Goal: Task Accomplishment & Management: Complete application form

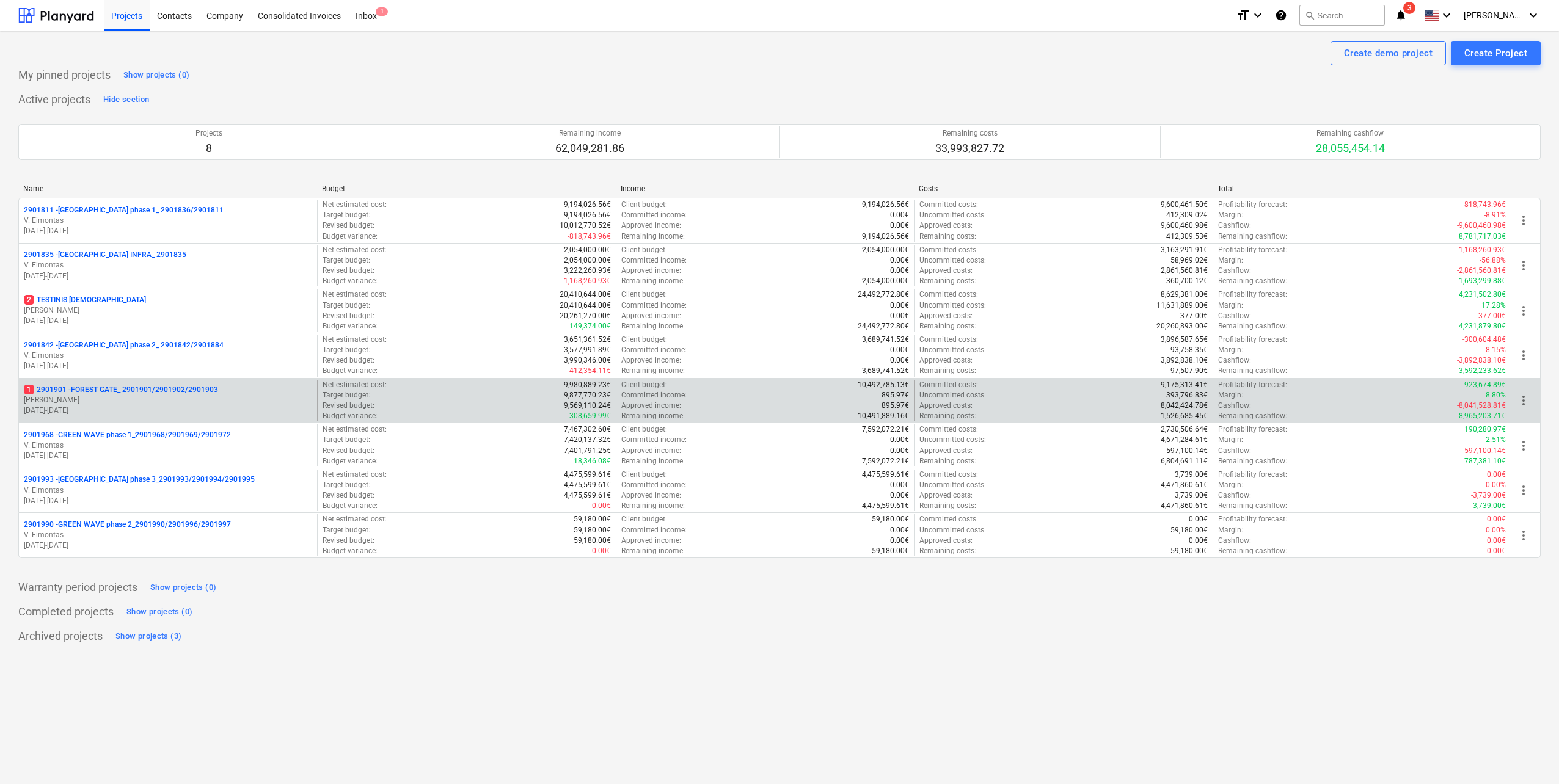
click at [169, 404] on p "[PERSON_NAME]" at bounding box center [168, 400] width 288 height 10
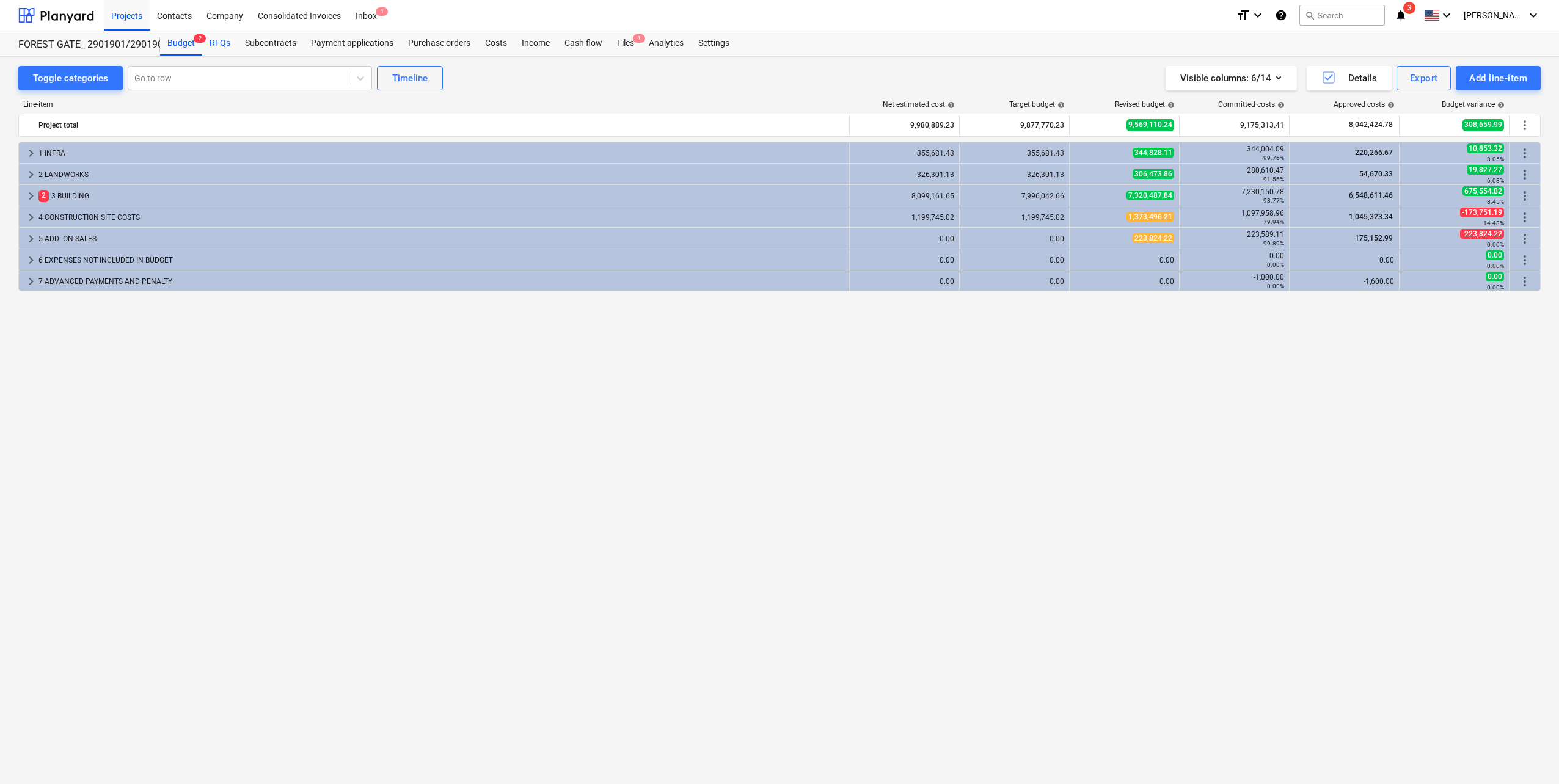
click at [212, 53] on div "RFQs" at bounding box center [220, 44] width 36 height 25
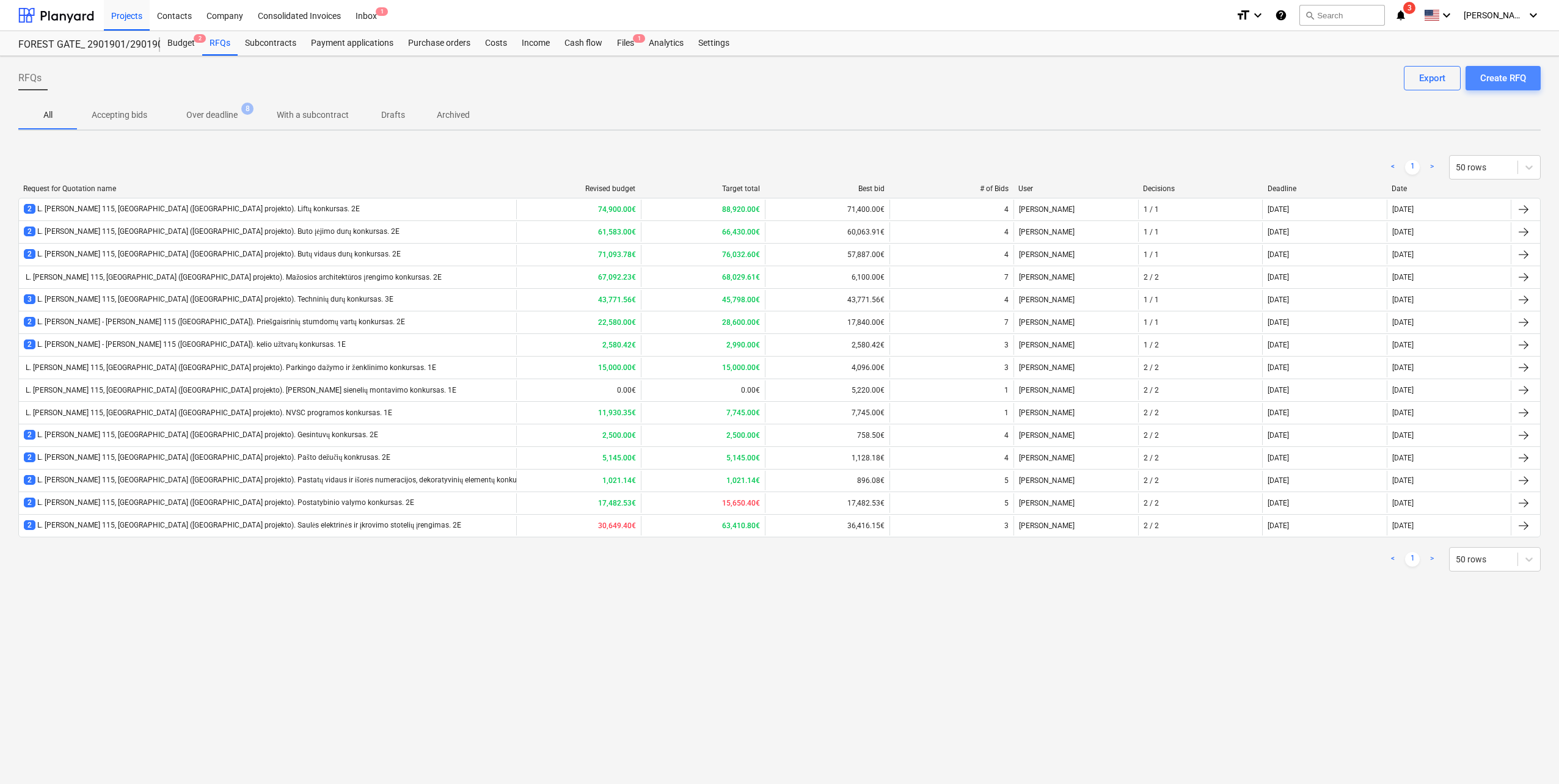
click at [1520, 81] on div "Create RFQ" at bounding box center [1503, 78] width 46 height 16
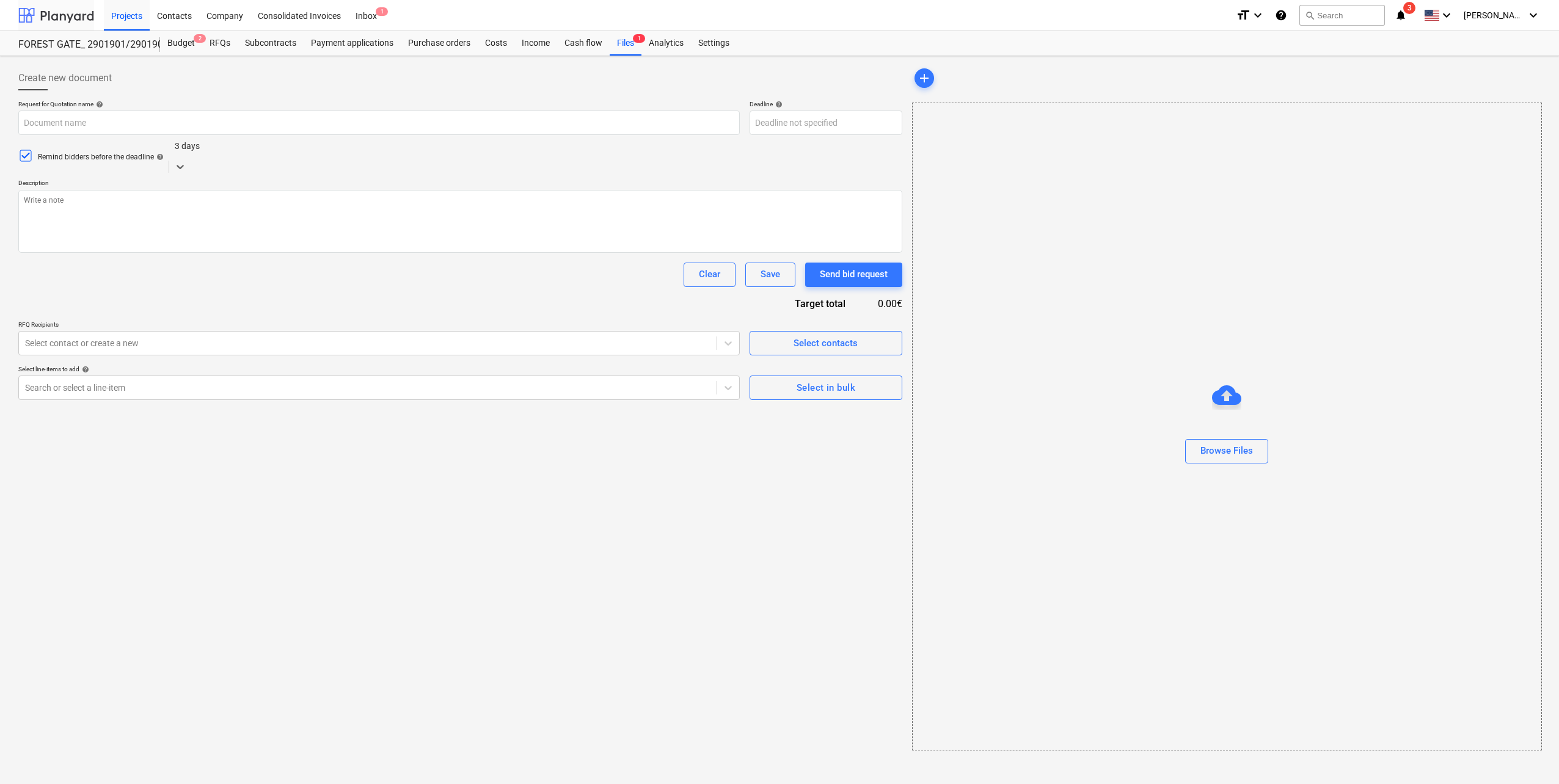
click at [74, 20] on div at bounding box center [56, 15] width 76 height 31
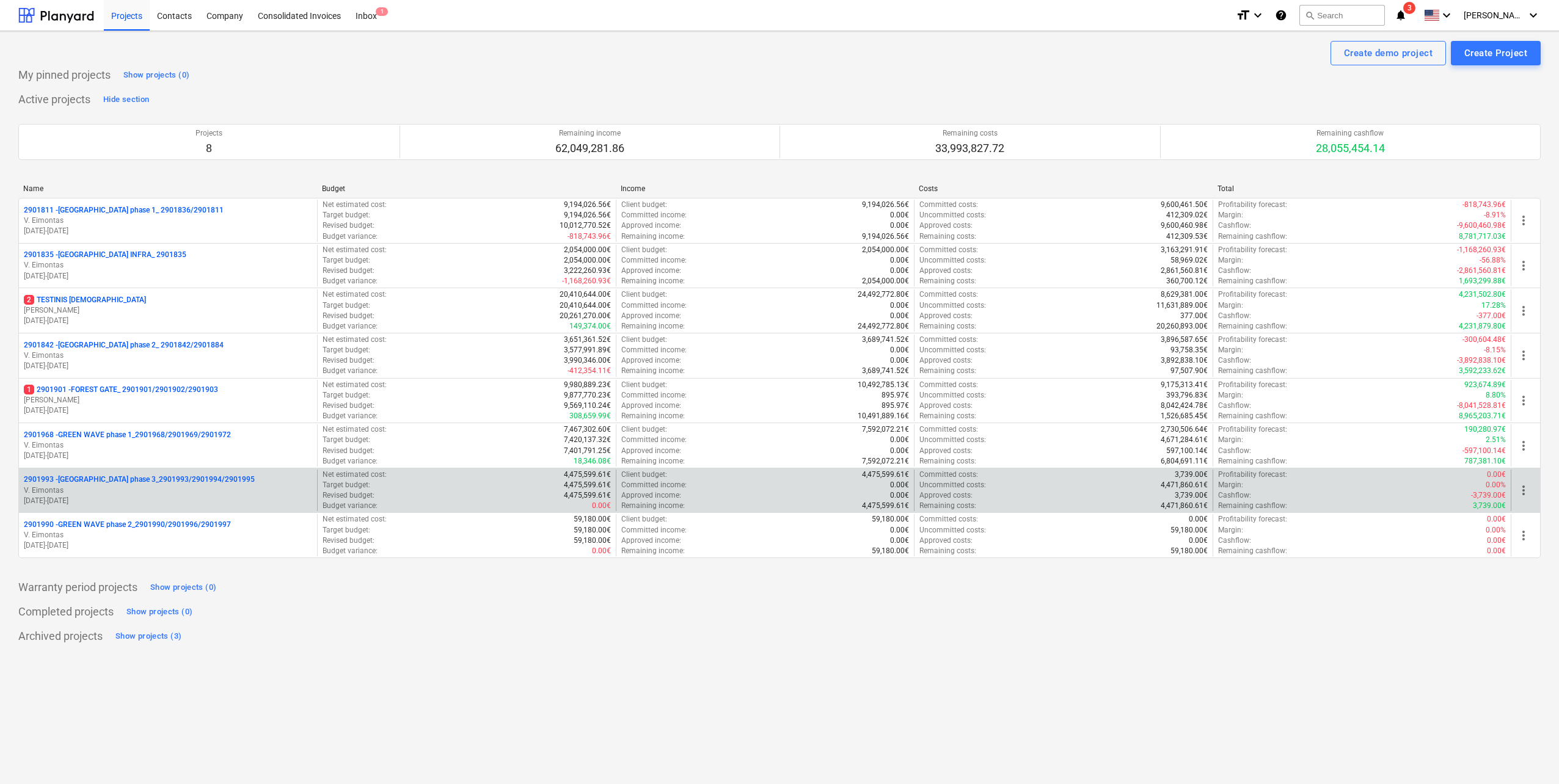
click at [182, 494] on p "V. Eimontas" at bounding box center [168, 490] width 288 height 10
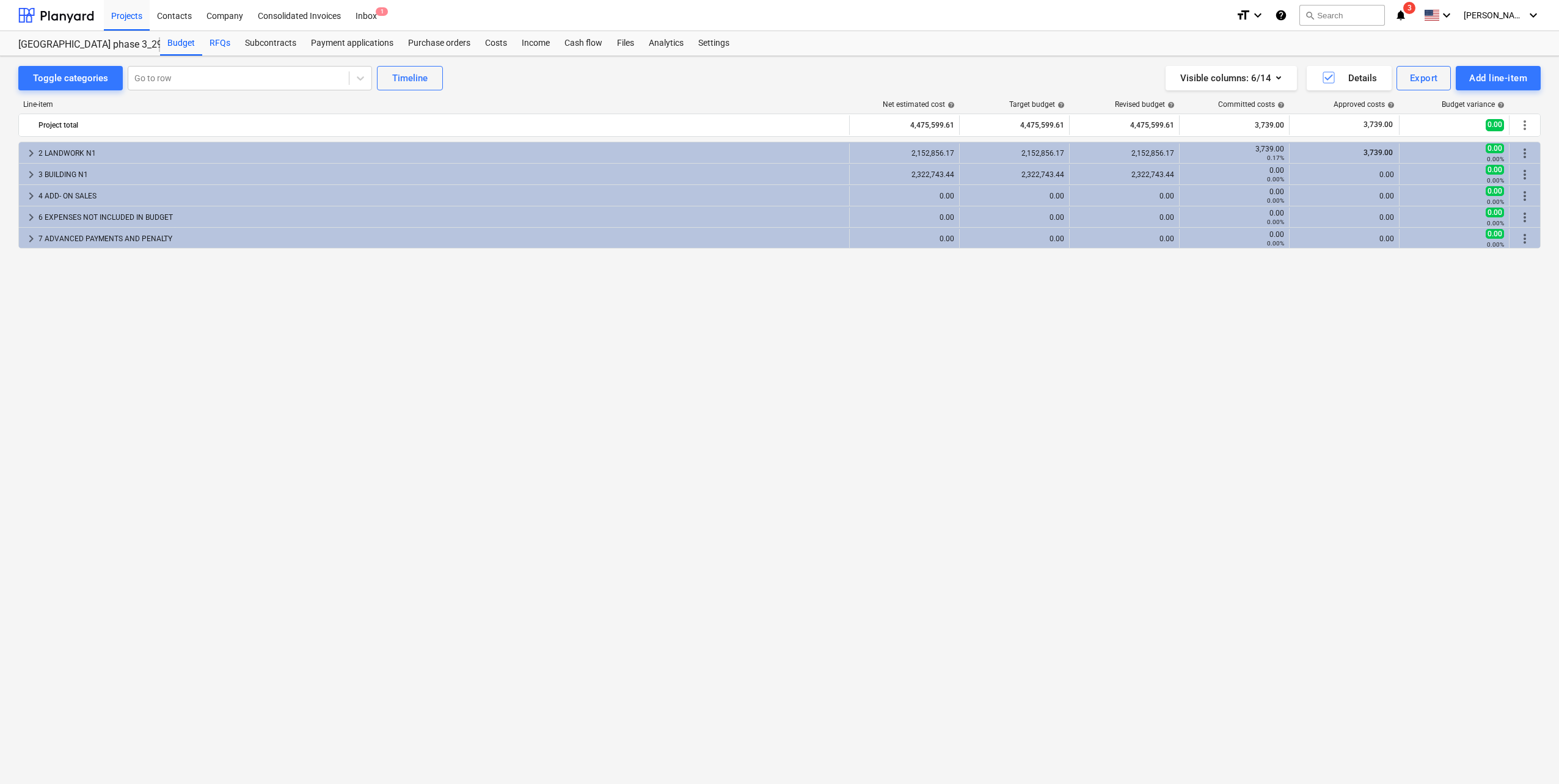
click at [208, 42] on div "RFQs" at bounding box center [220, 44] width 36 height 25
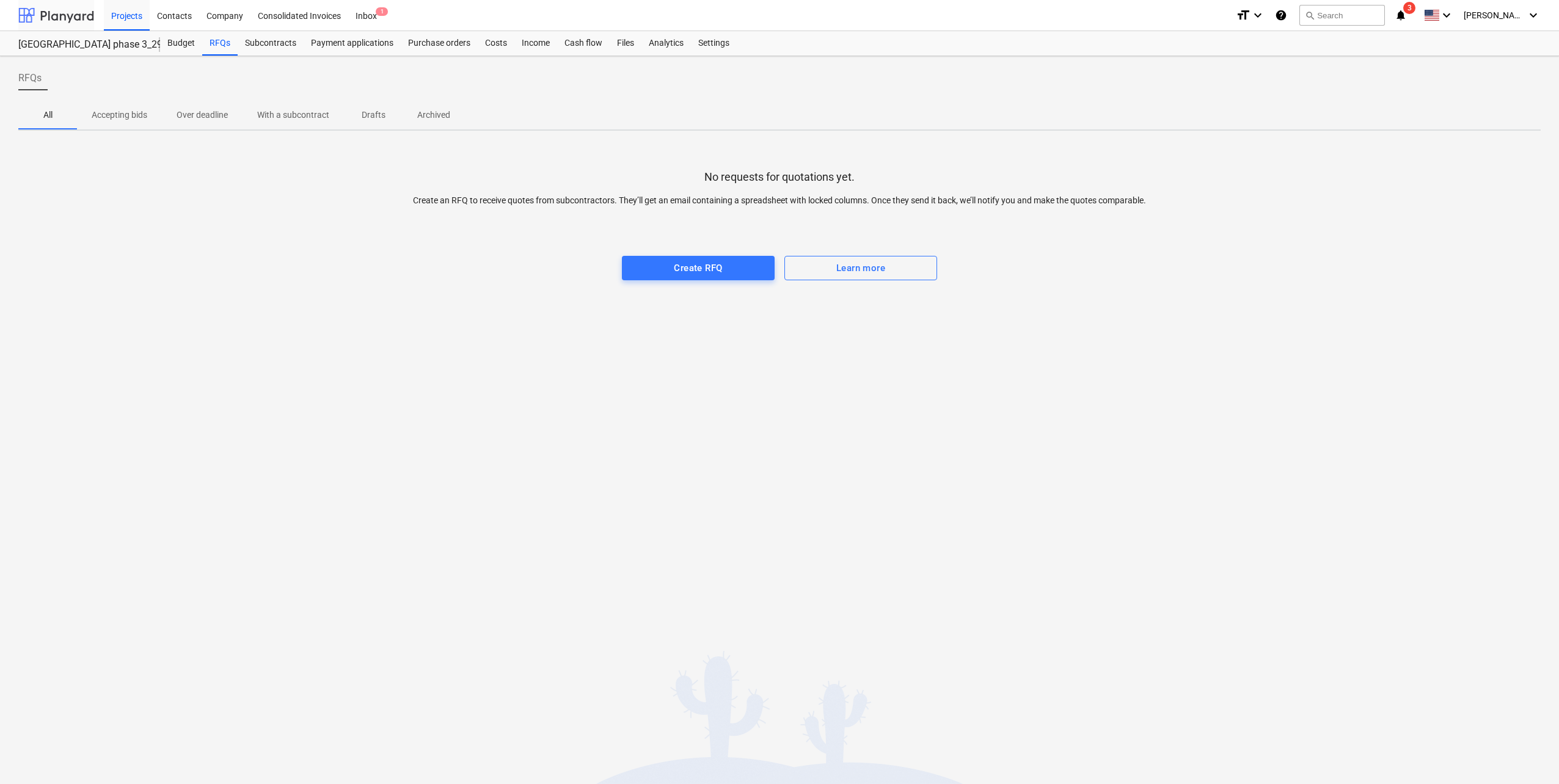
click at [46, 8] on div at bounding box center [56, 15] width 76 height 31
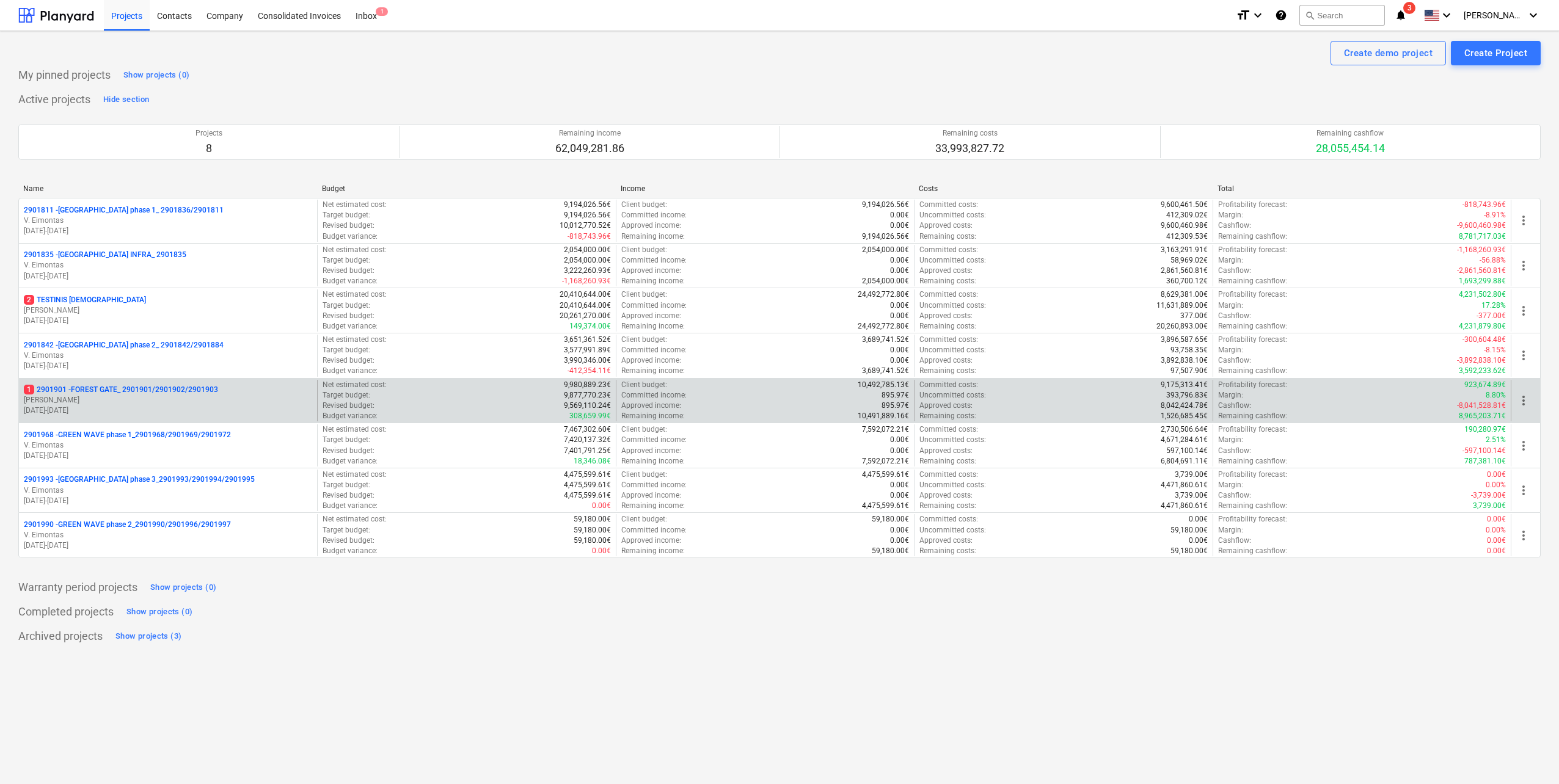
click at [155, 402] on p "[PERSON_NAME]" at bounding box center [168, 400] width 288 height 10
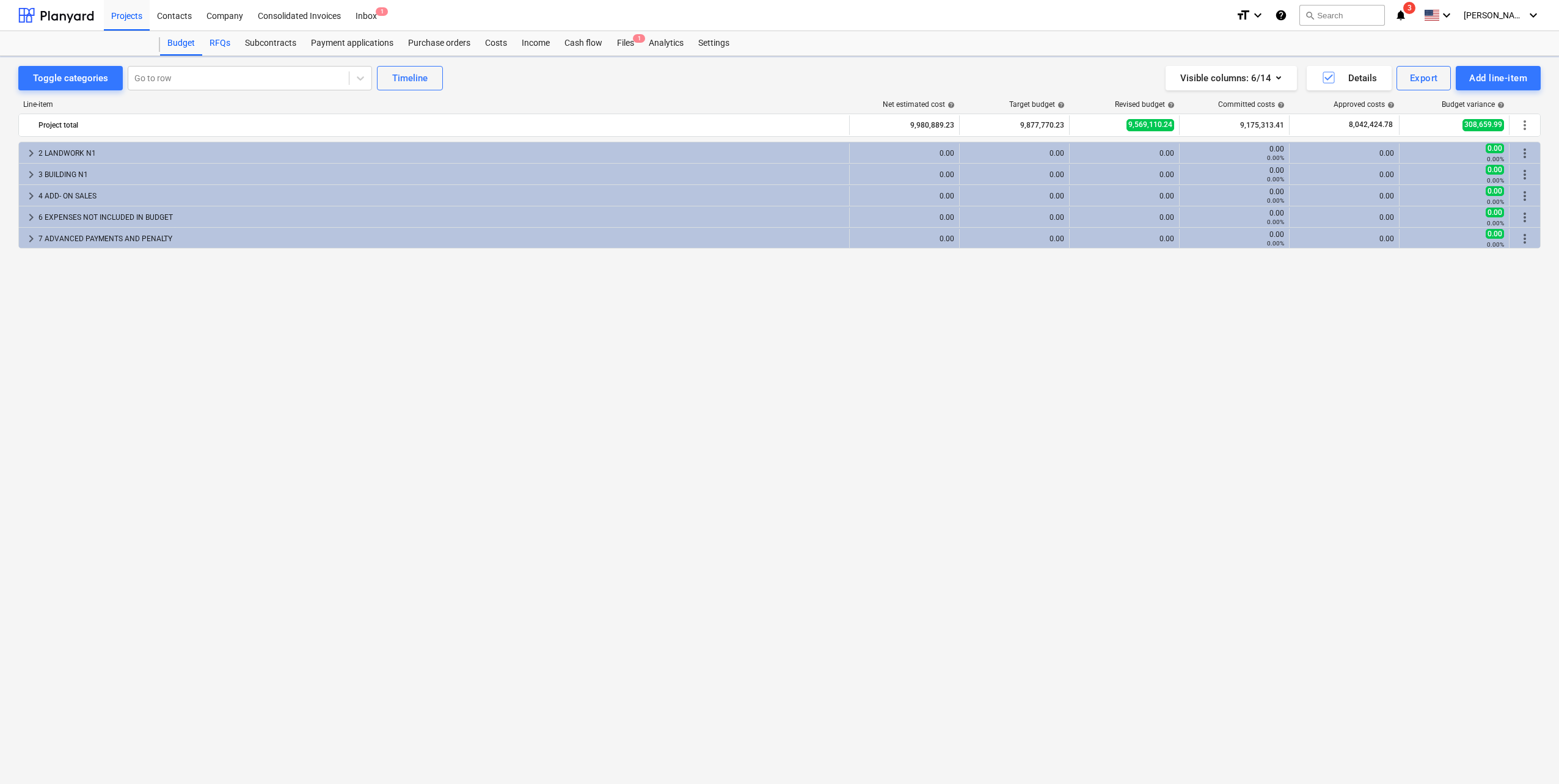
click at [215, 41] on div "RFQs" at bounding box center [220, 44] width 36 height 25
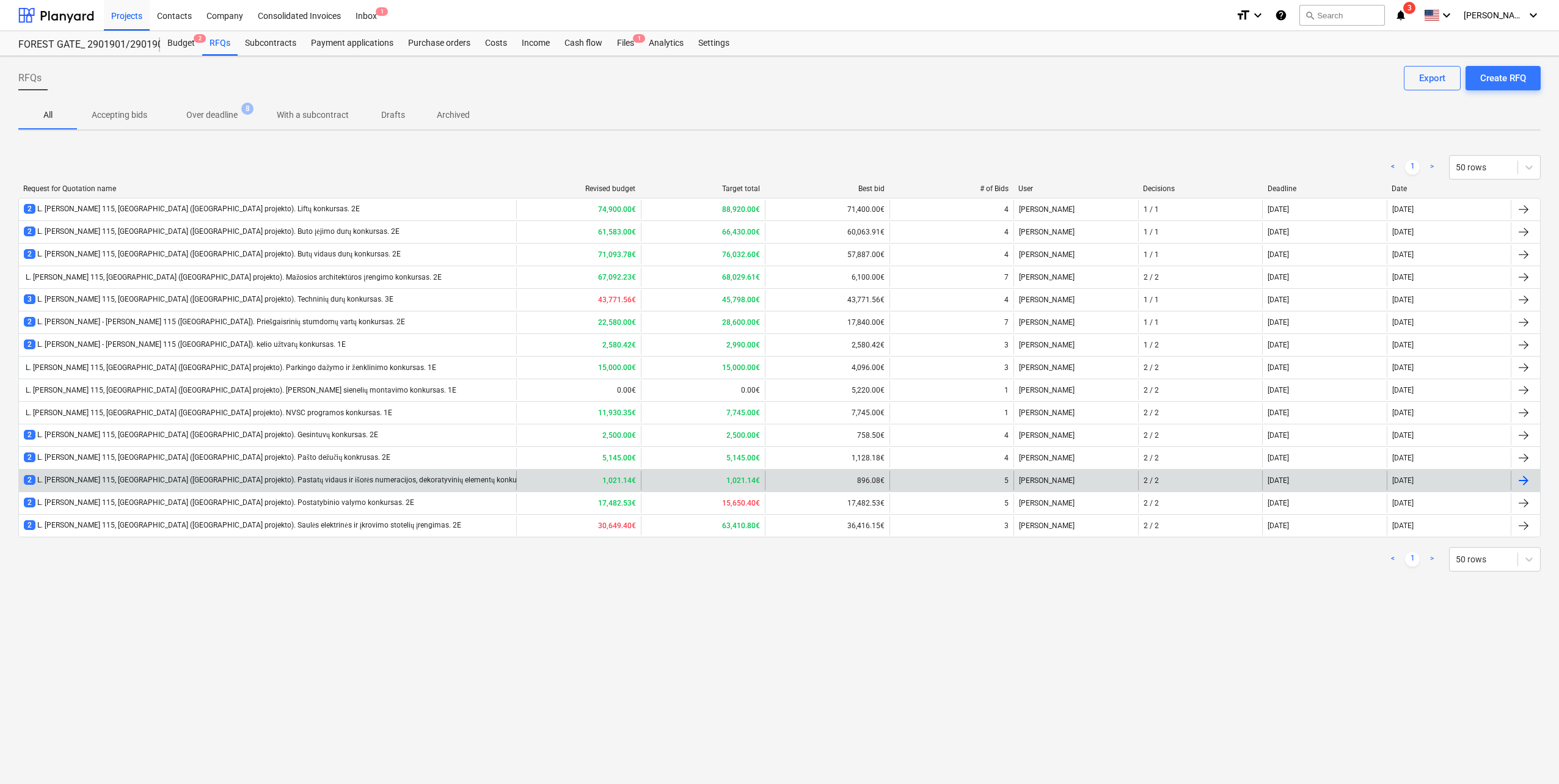
click at [344, 480] on div "2 L. [PERSON_NAME] 115, [GEOGRAPHIC_DATA] ([GEOGRAPHIC_DATA] projekto). Pastatų…" at bounding box center [284, 480] width 519 height 10
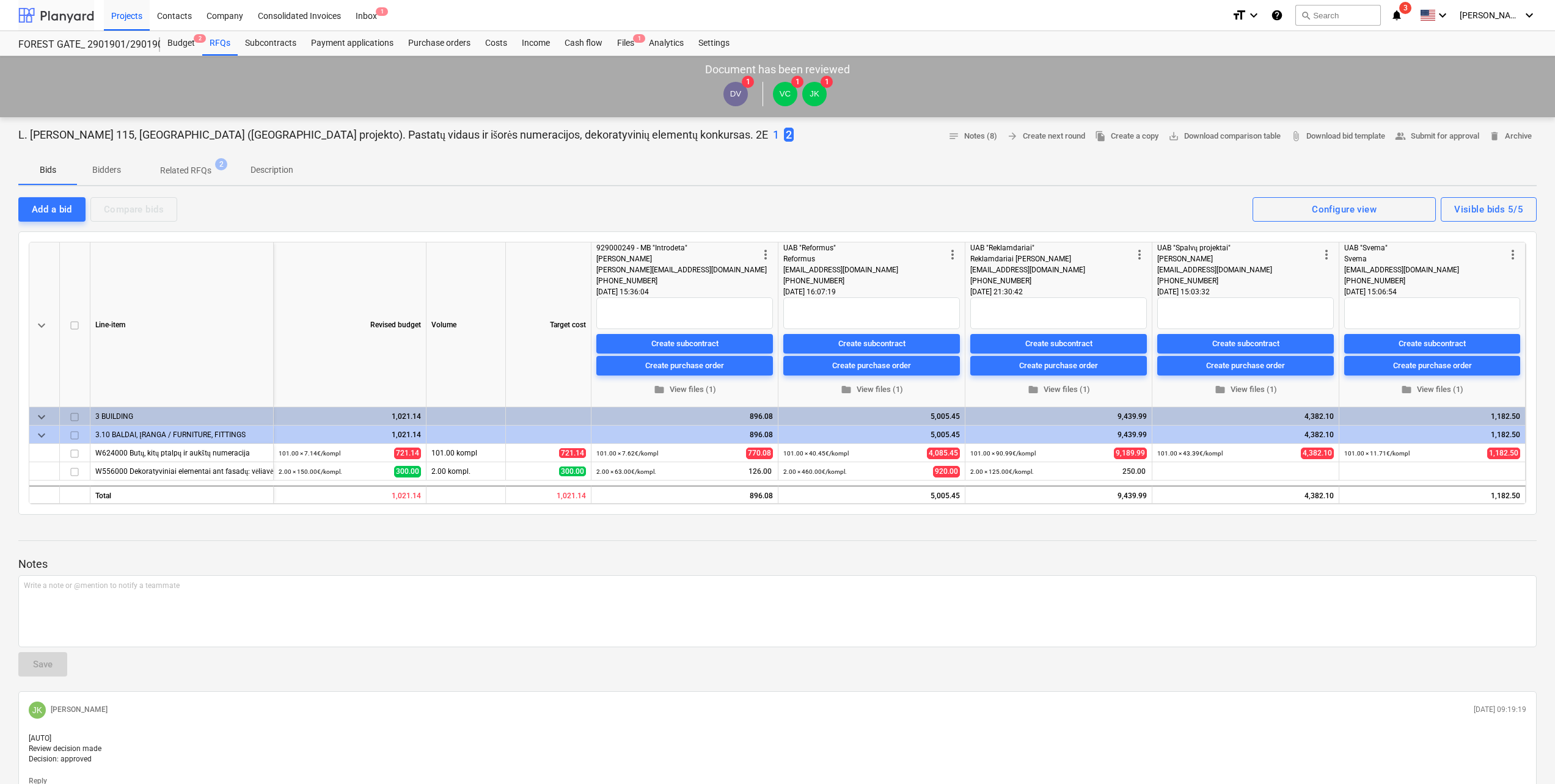
click at [77, 13] on div at bounding box center [56, 15] width 76 height 31
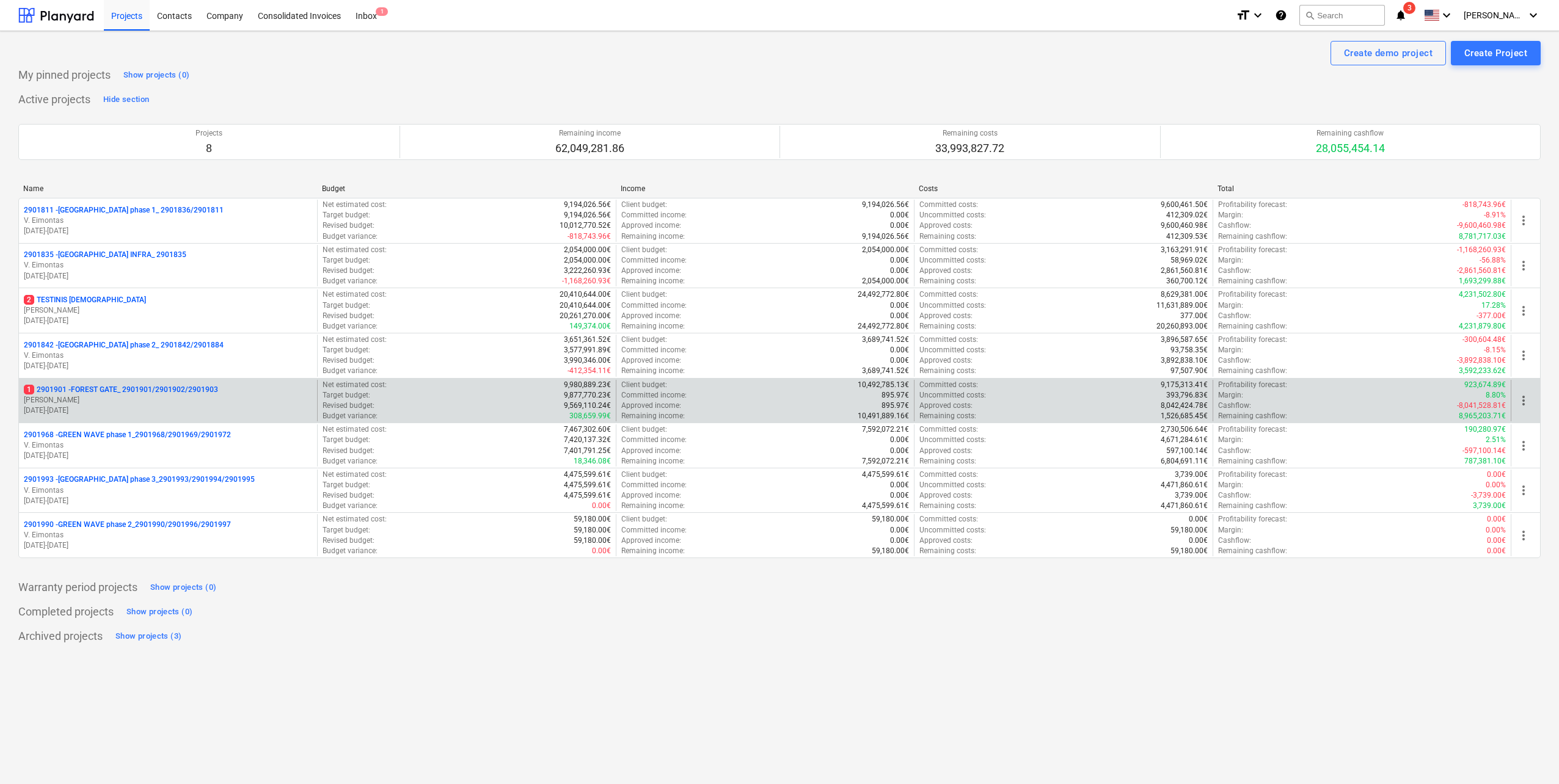
click at [197, 407] on p "[DATE] - [DATE]" at bounding box center [168, 410] width 288 height 10
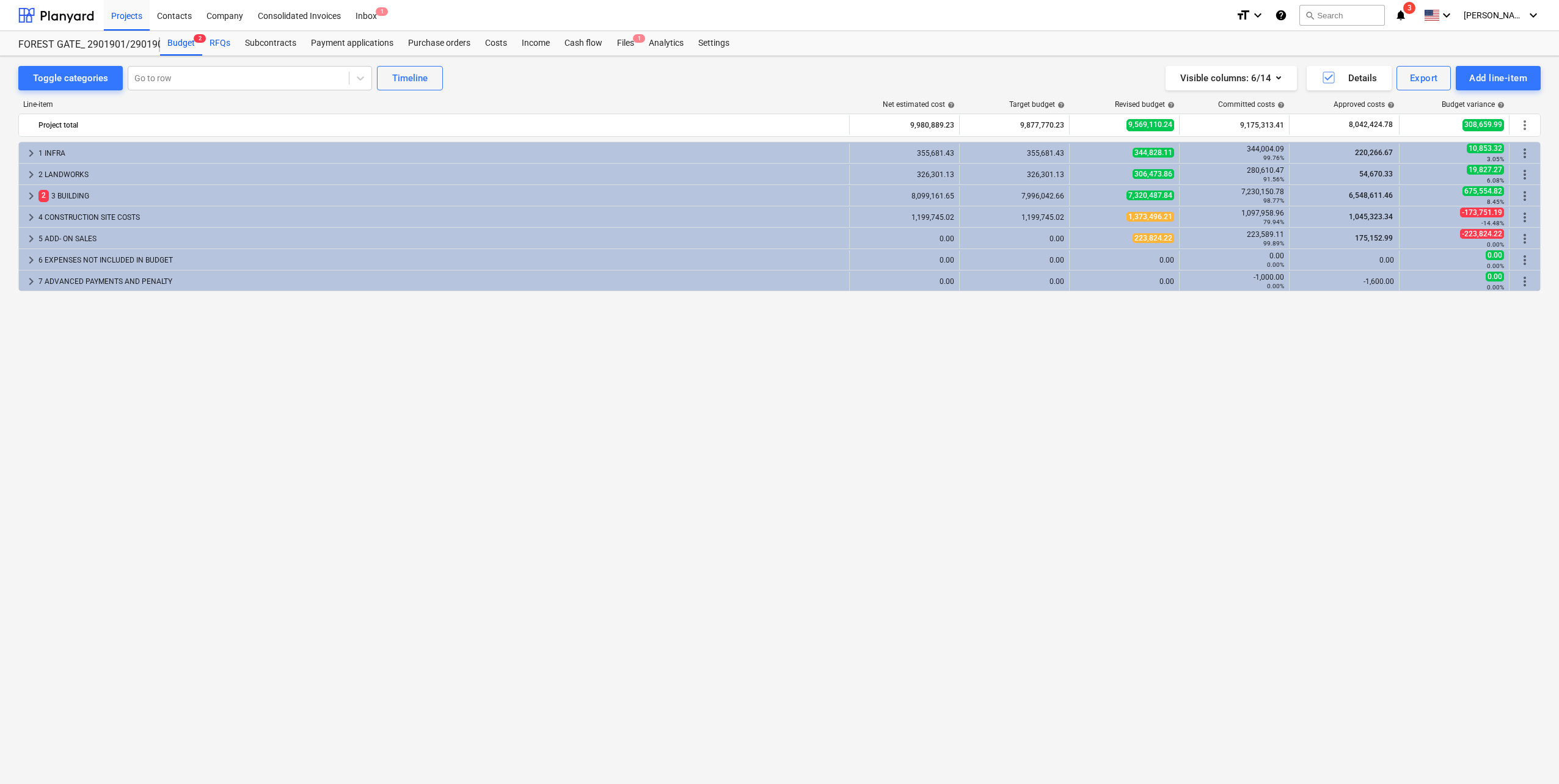
click at [217, 38] on div "RFQs" at bounding box center [220, 44] width 36 height 25
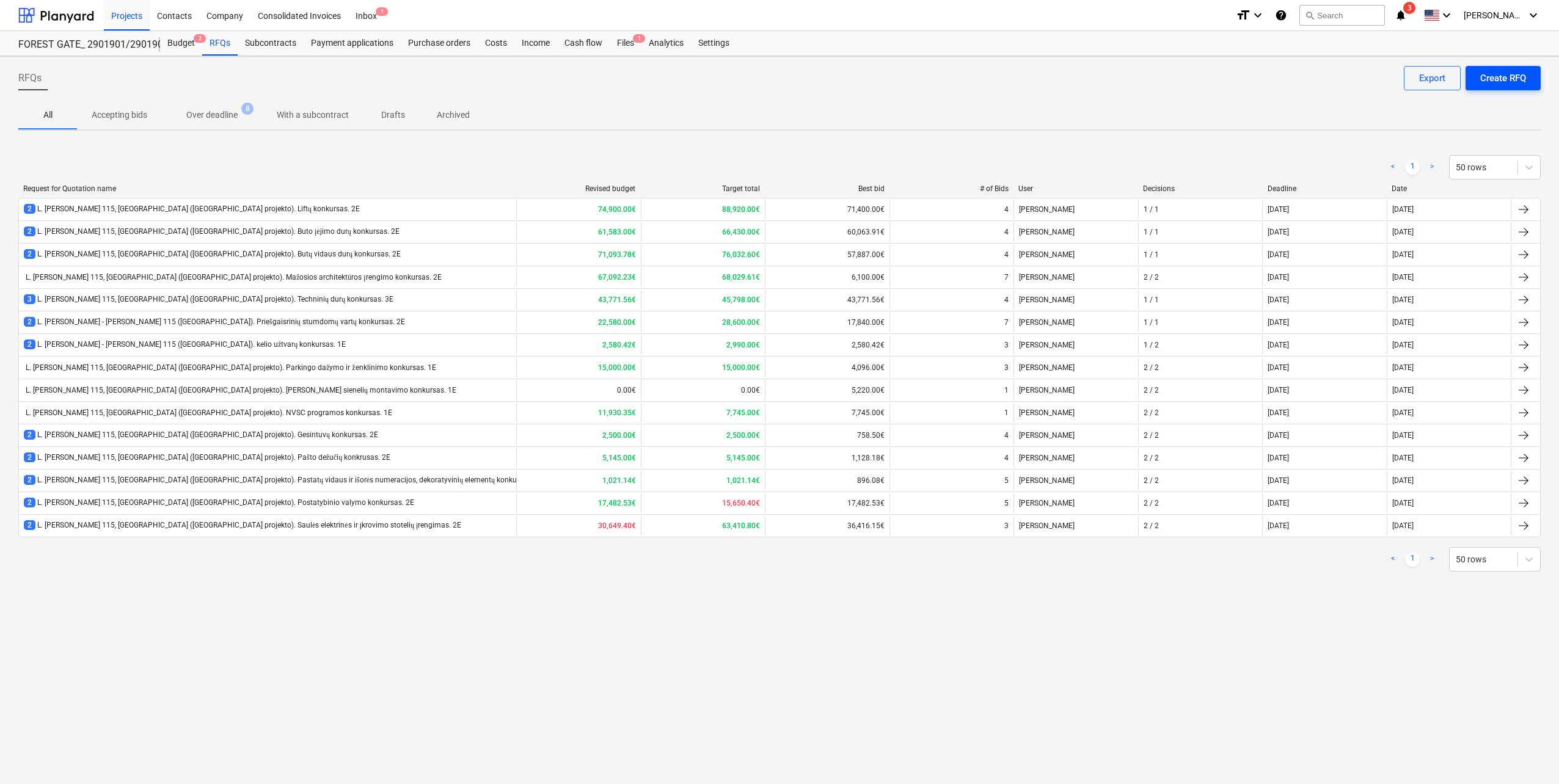
click at [1504, 83] on div "Create RFQ" at bounding box center [1503, 78] width 46 height 16
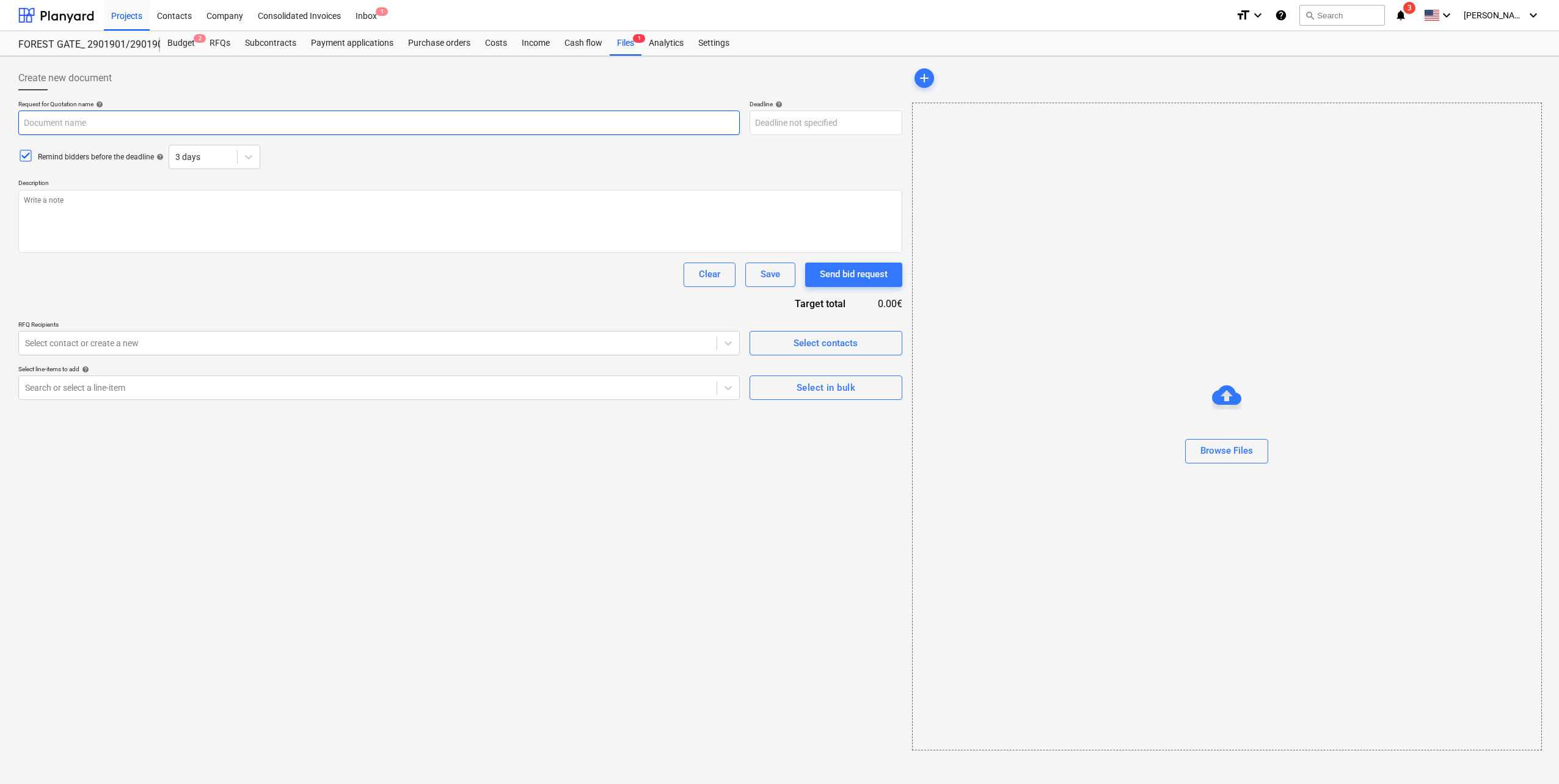
click at [275, 121] on input "text" at bounding box center [379, 123] width 721 height 25
paste input "L. [PERSON_NAME] 115, [GEOGRAPHIC_DATA] ([GEOGRAPHIC_DATA] projekto). Pastatų v…"
type textarea "x"
type input "L. [PERSON_NAME] 115, [GEOGRAPHIC_DATA] ([GEOGRAPHIC_DATA] projekto). Pastatų v…"
click at [551, 122] on input "L. [PERSON_NAME] 115, [GEOGRAPHIC_DATA] ([GEOGRAPHIC_DATA] projekto). Pastatų v…" at bounding box center [379, 123] width 721 height 25
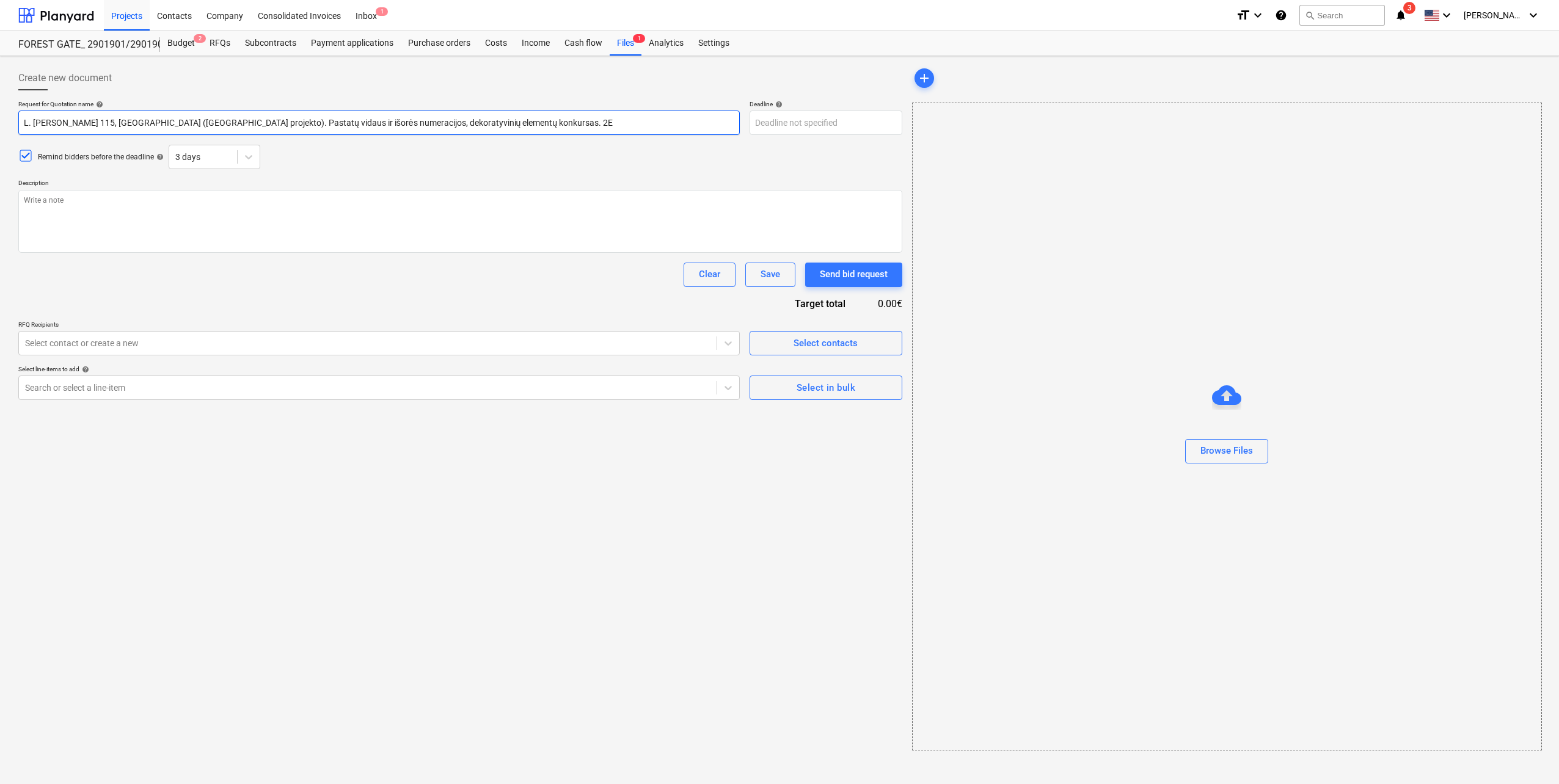
type textarea "x"
type input "L. [PERSON_NAME] 115, [GEOGRAPHIC_DATA] ([GEOGRAPHIC_DATA] projekto). Pastatų v…"
type textarea "x"
type input "L. [PERSON_NAME] 115, [GEOGRAPHIC_DATA] ([GEOGRAPHIC_DATA] projekto). Pastatų v…"
type textarea "x"
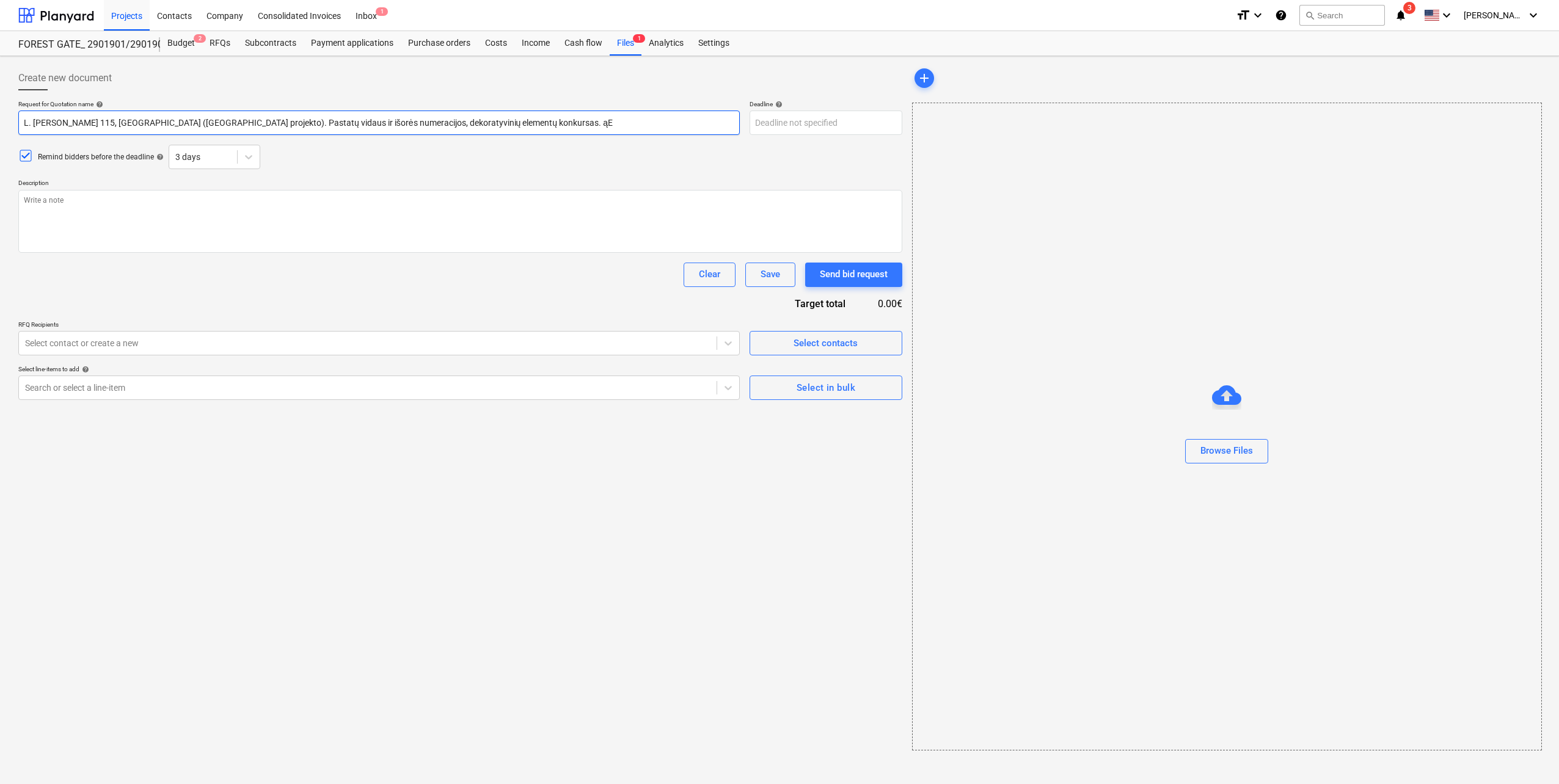
type input "L. [PERSON_NAME] 115, [GEOGRAPHIC_DATA] ([GEOGRAPHIC_DATA] projekto). Pastatų v…"
type textarea "x"
type input "L. [PERSON_NAME] 115, [GEOGRAPHIC_DATA] ([GEOGRAPHIC_DATA] projekto). Pastatų v…"
click at [823, 123] on body "Projects Contacts Company Consolidated Invoices Inbox 1 format_size keyboard_ar…" at bounding box center [780, 392] width 1559 height 784
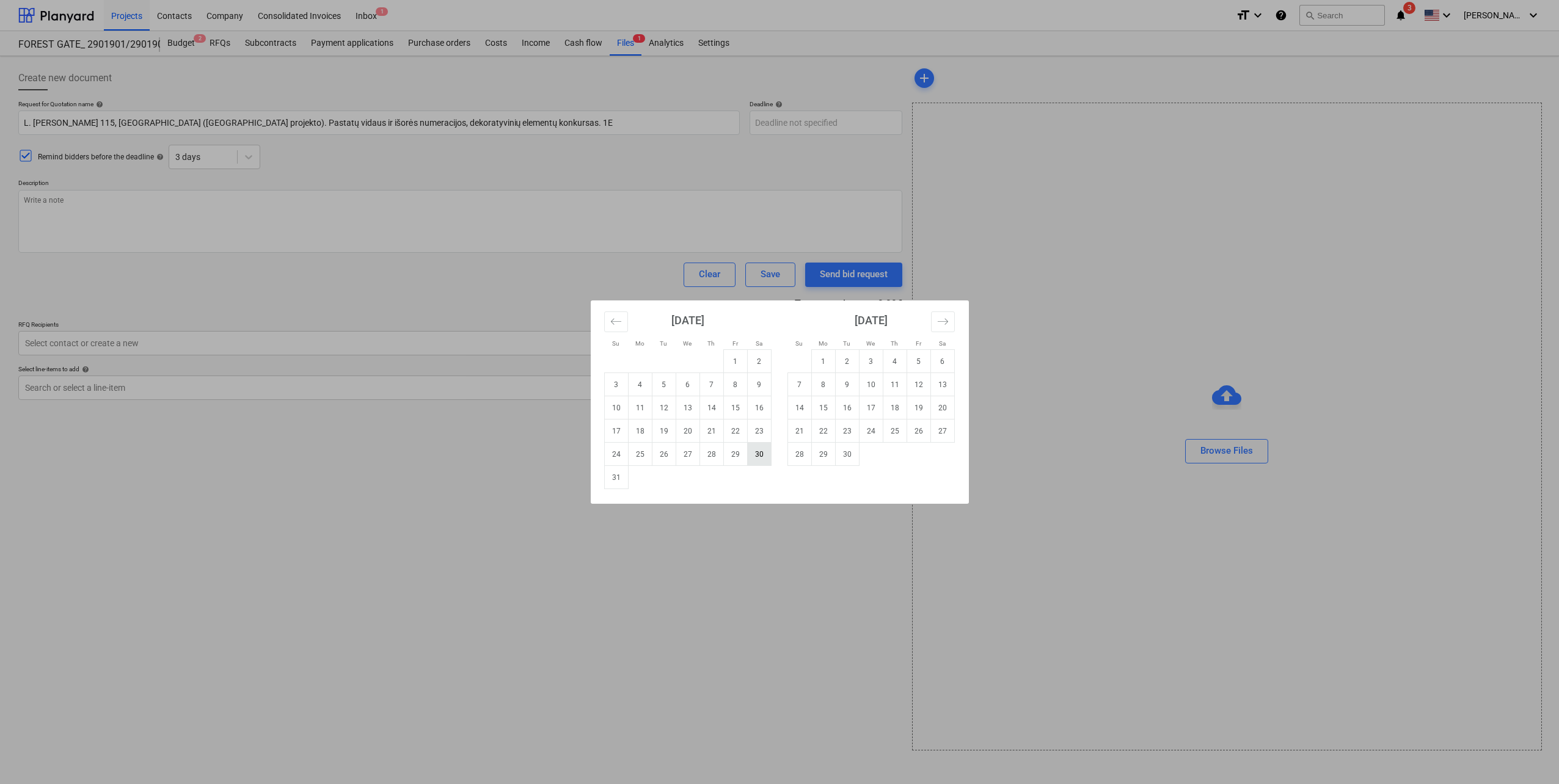
click at [767, 461] on td "30" at bounding box center [759, 454] width 24 height 23
type textarea "x"
type input "[DATE]"
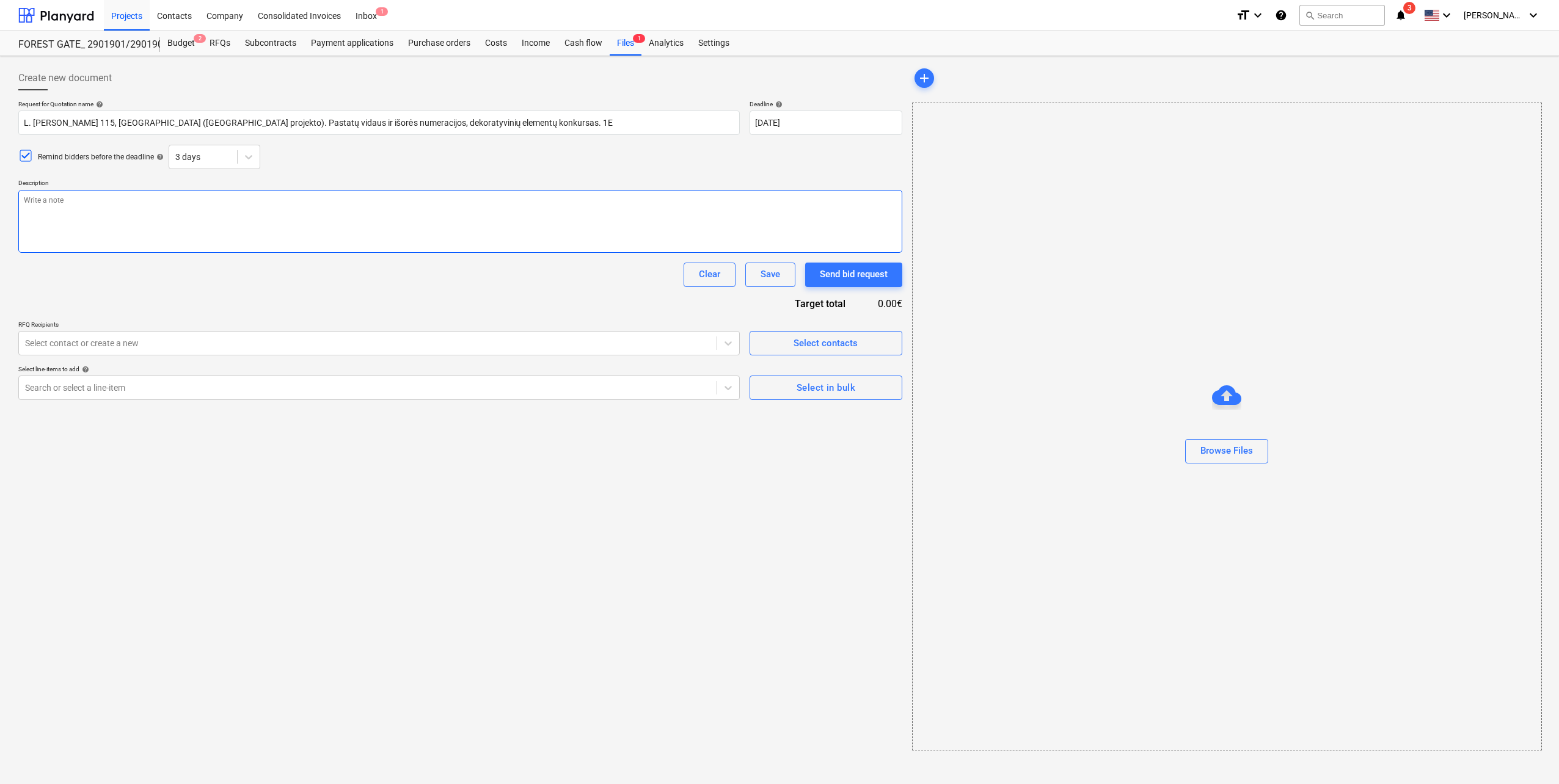
click at [204, 228] on textarea at bounding box center [460, 221] width 884 height 63
type textarea "x"
click at [157, 341] on div at bounding box center [368, 344] width 685 height 12
click at [441, 307] on div "Request for Quotation name help L. [PERSON_NAME] 115, [GEOGRAPHIC_DATA] (Forest…" at bounding box center [460, 250] width 884 height 300
click at [405, 341] on div at bounding box center [368, 344] width 685 height 12
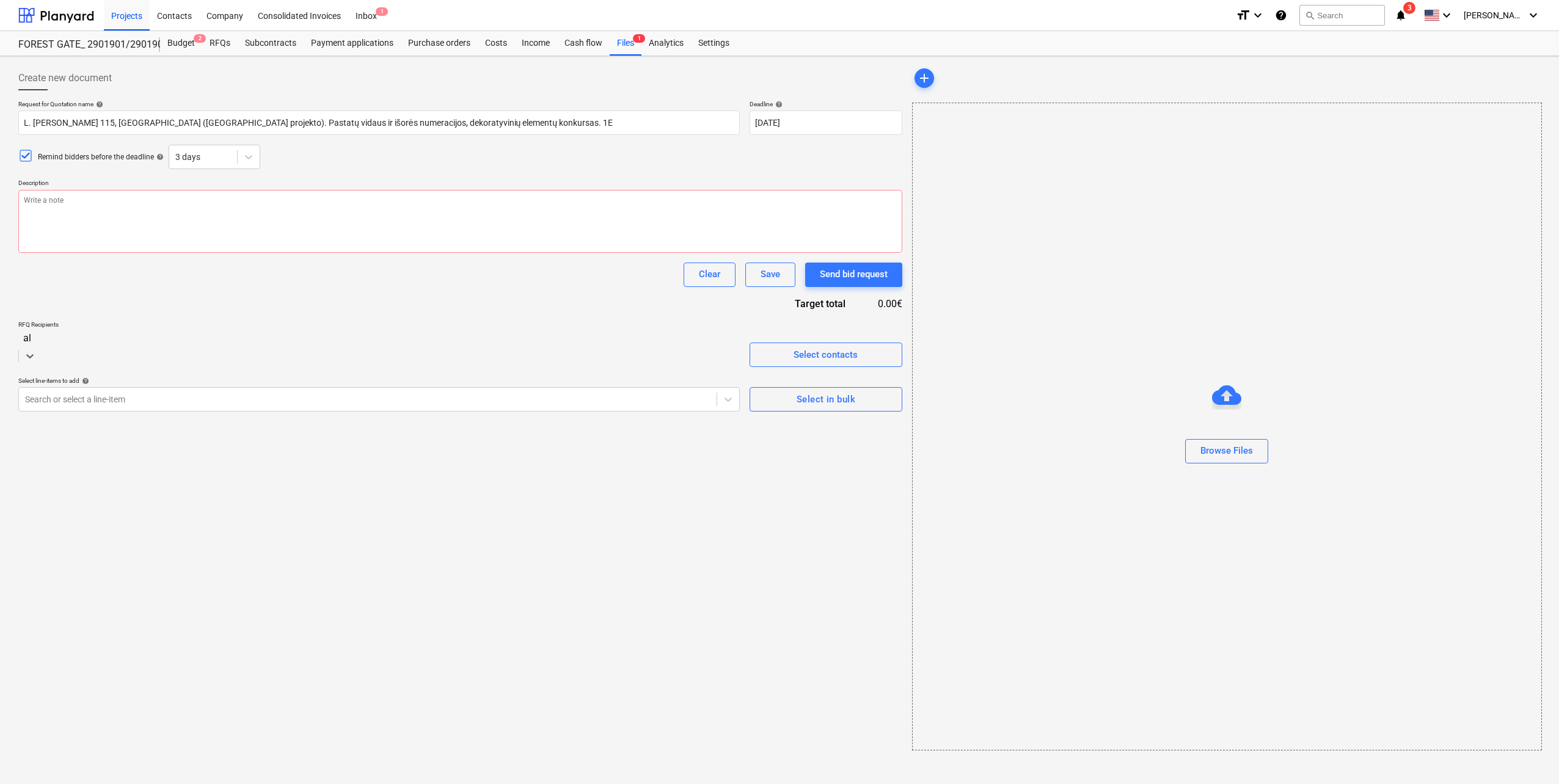
type input "alo"
type textarea "x"
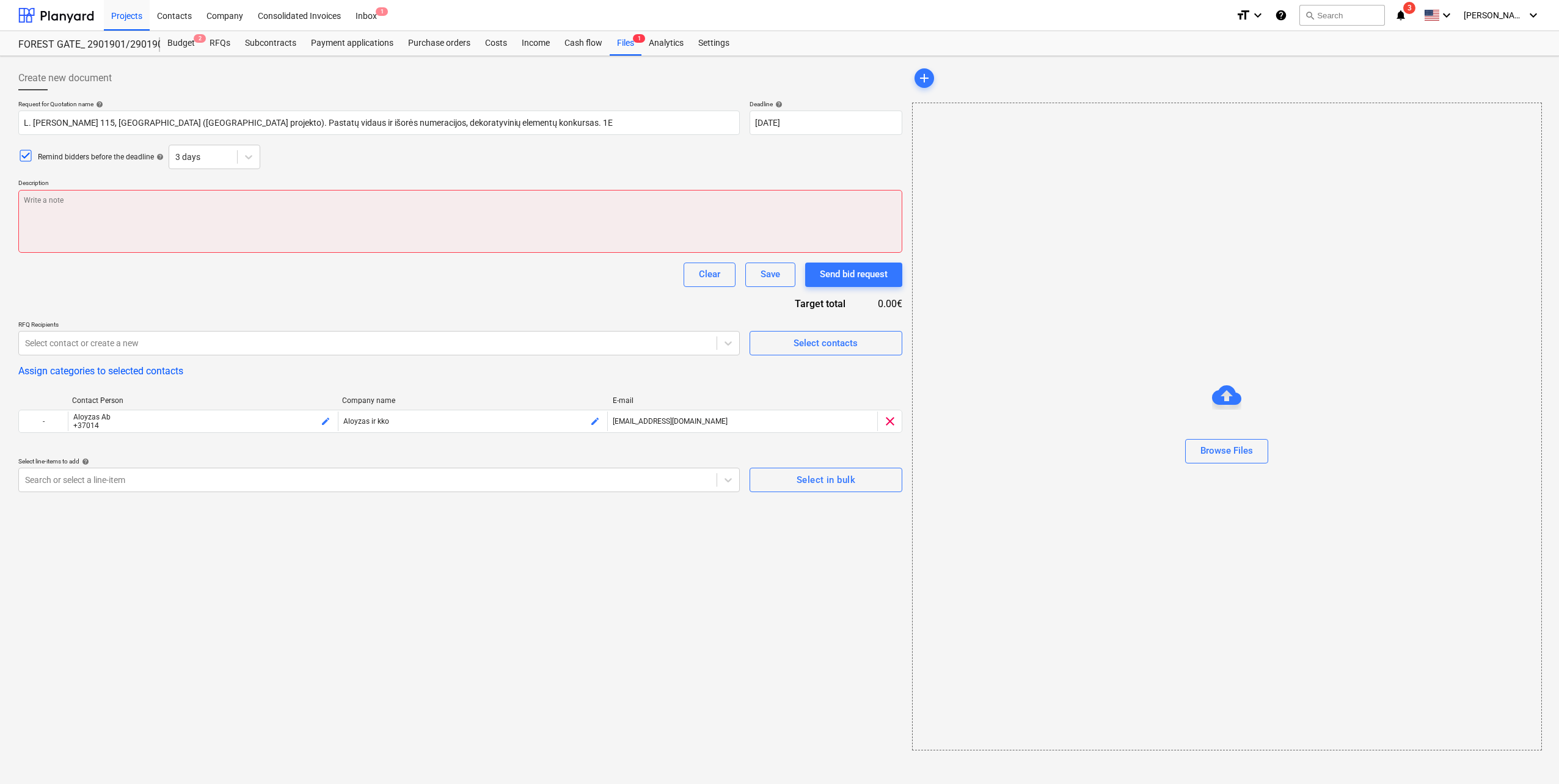
click at [227, 204] on textarea at bounding box center [460, 221] width 884 height 63
type textarea "x"
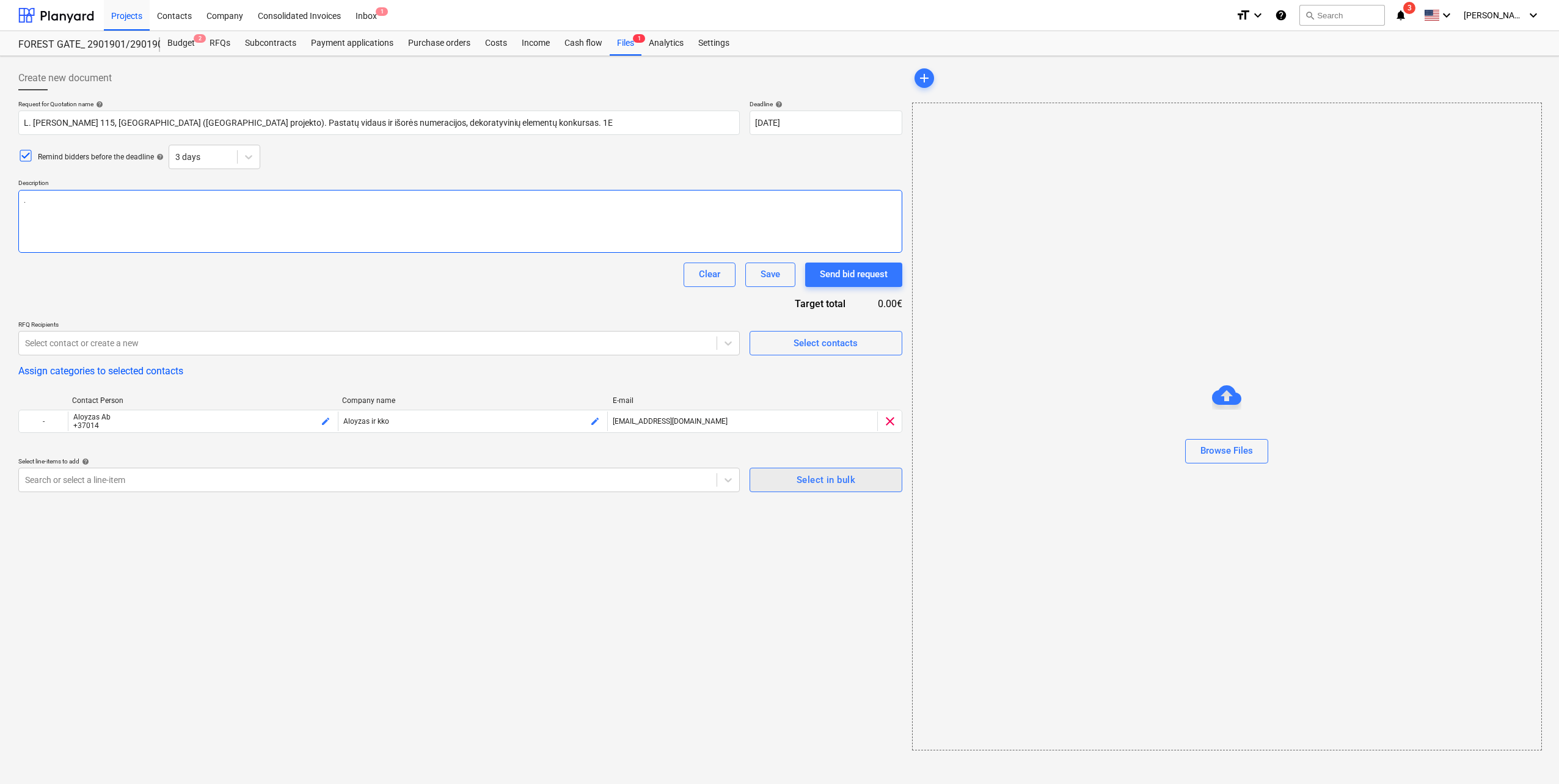
type textarea "."
click at [831, 483] on div "Select in bulk" at bounding box center [826, 479] width 59 height 16
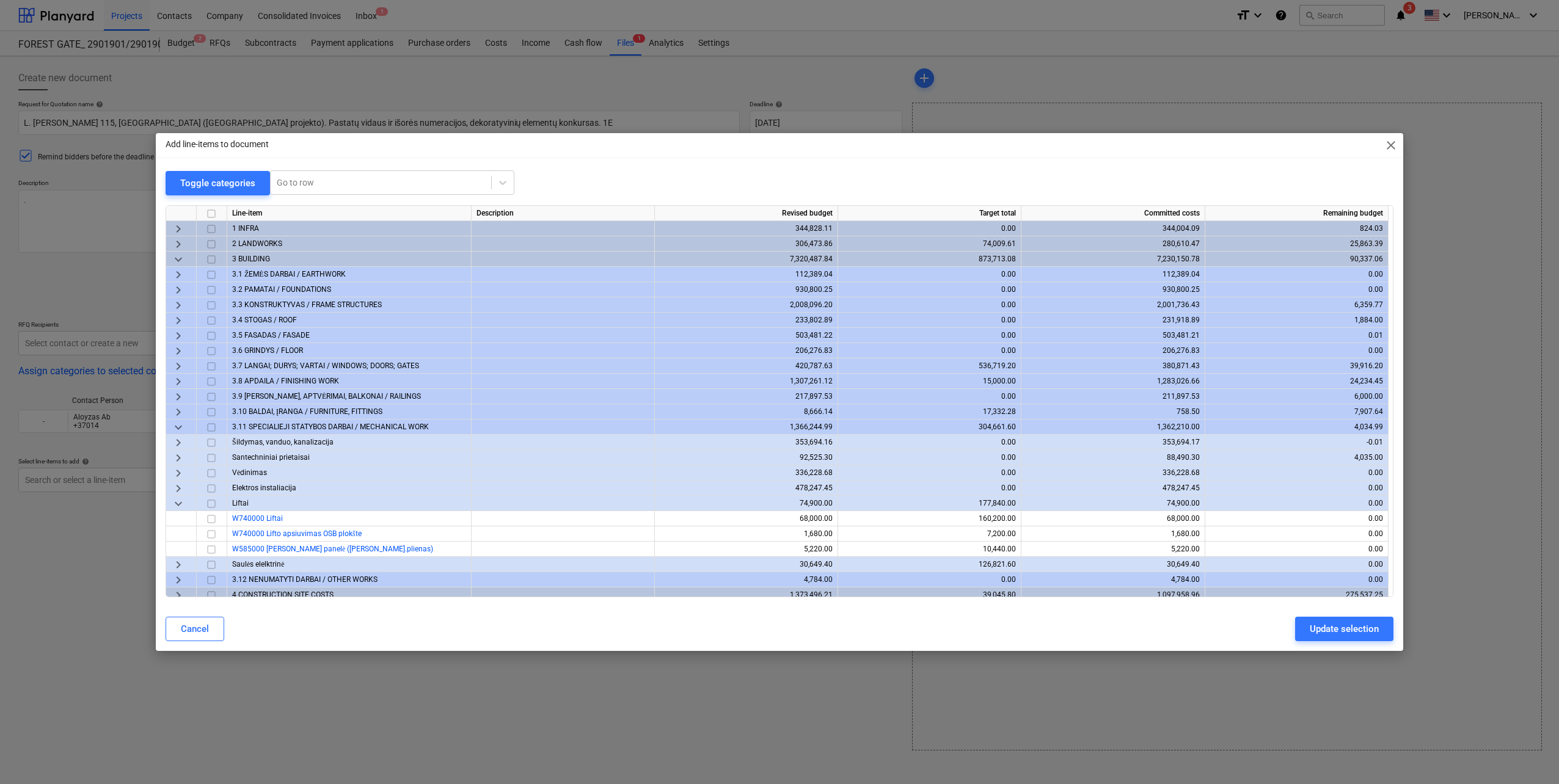
click at [176, 425] on span "keyboard_arrow_down" at bounding box center [178, 427] width 14 height 14
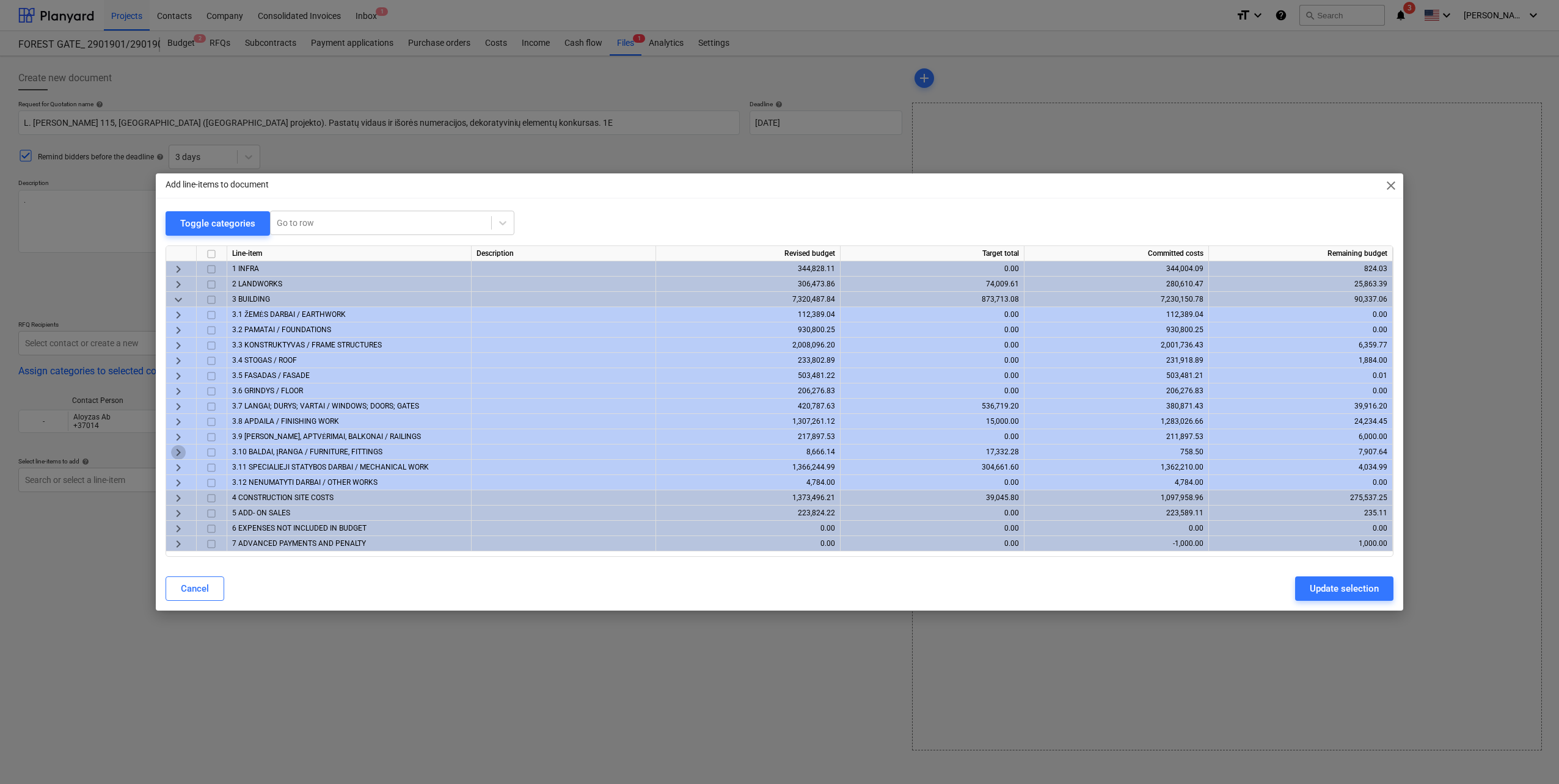
click at [178, 455] on span "keyboard_arrow_right" at bounding box center [178, 452] width 14 height 14
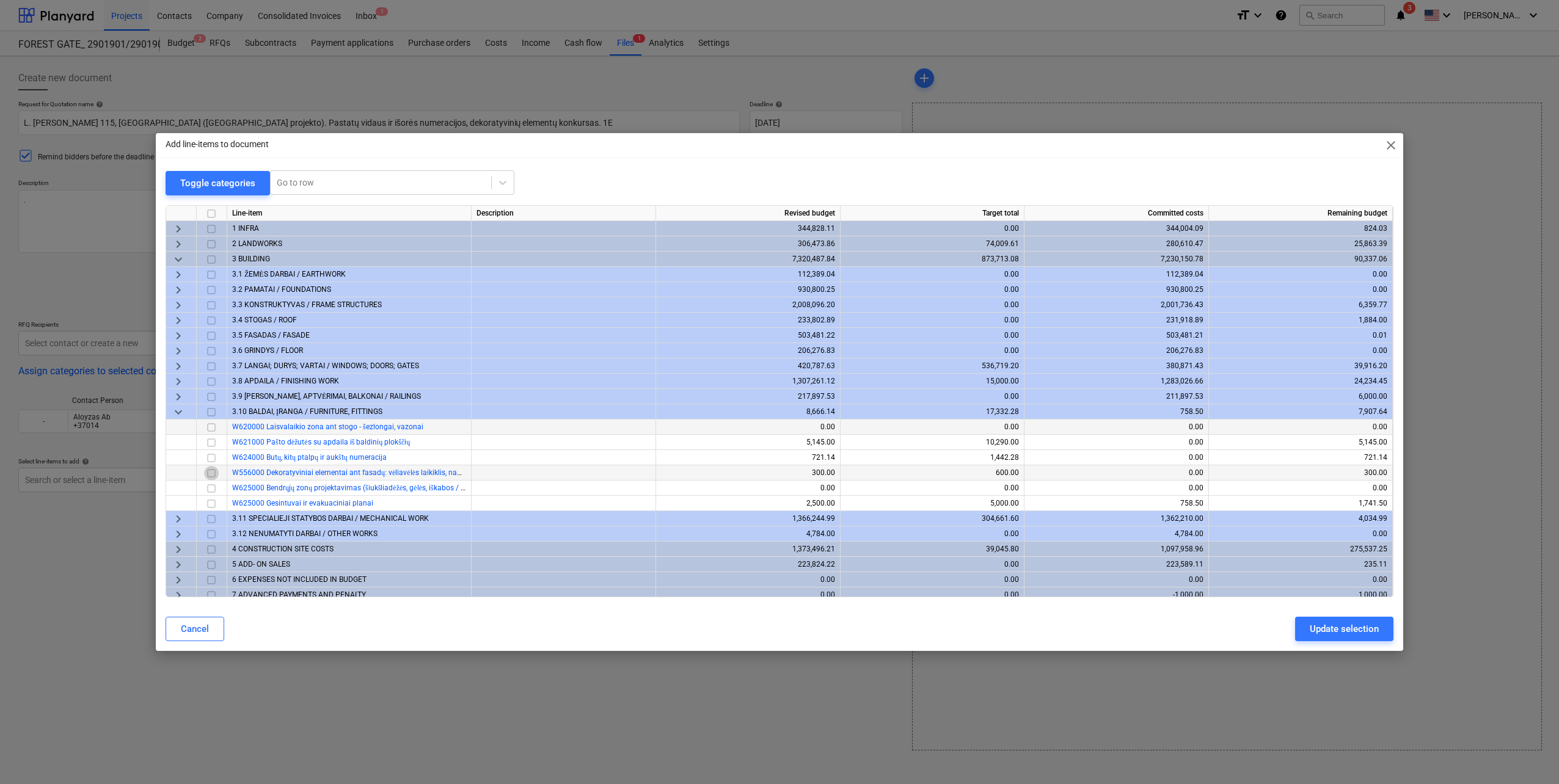
click at [208, 477] on input "checkbox" at bounding box center [211, 473] width 14 height 14
click at [1316, 628] on div "Update selection" at bounding box center [1344, 629] width 69 height 16
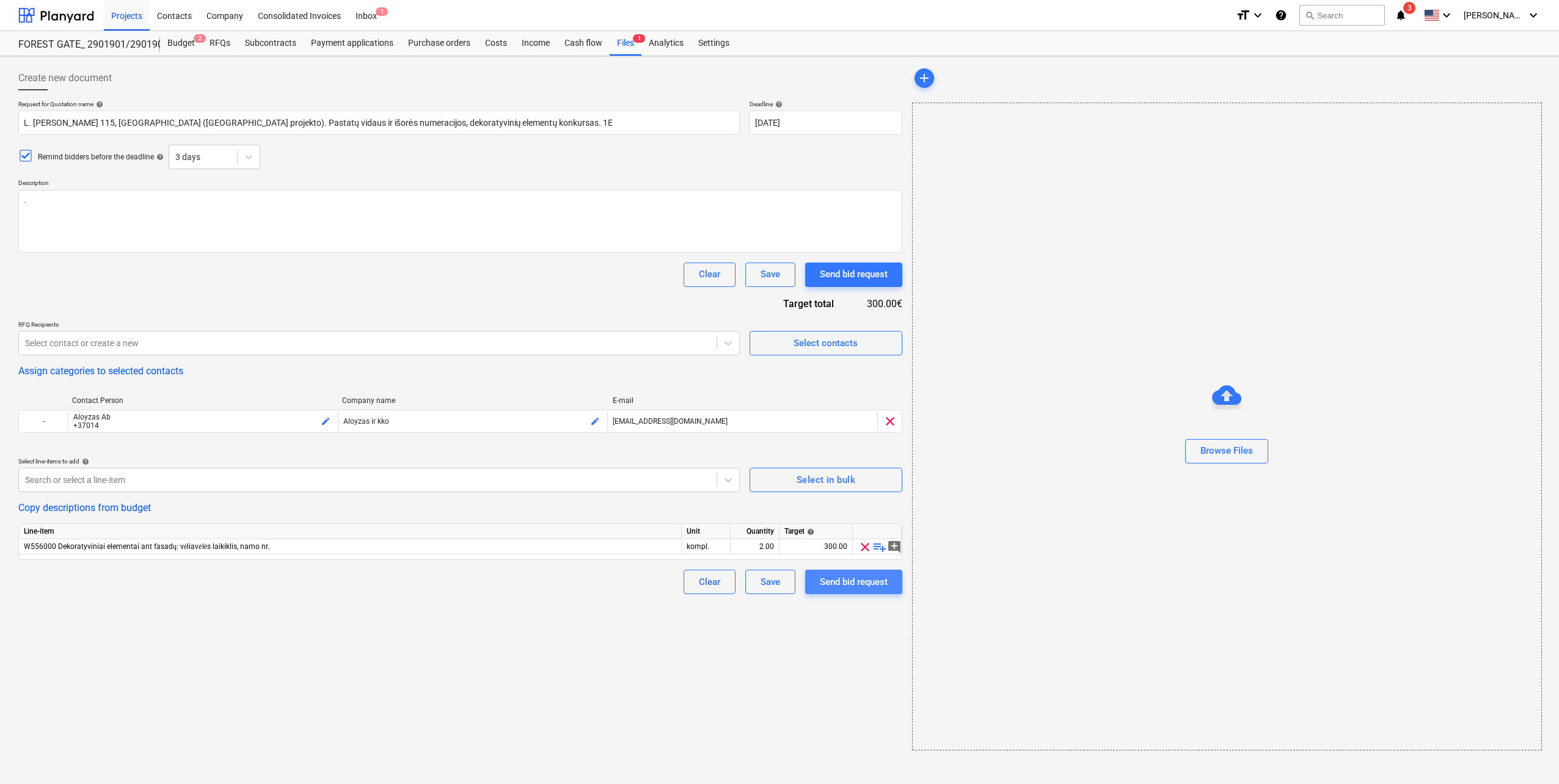
click at [829, 587] on div "Send bid request" at bounding box center [853, 582] width 68 height 16
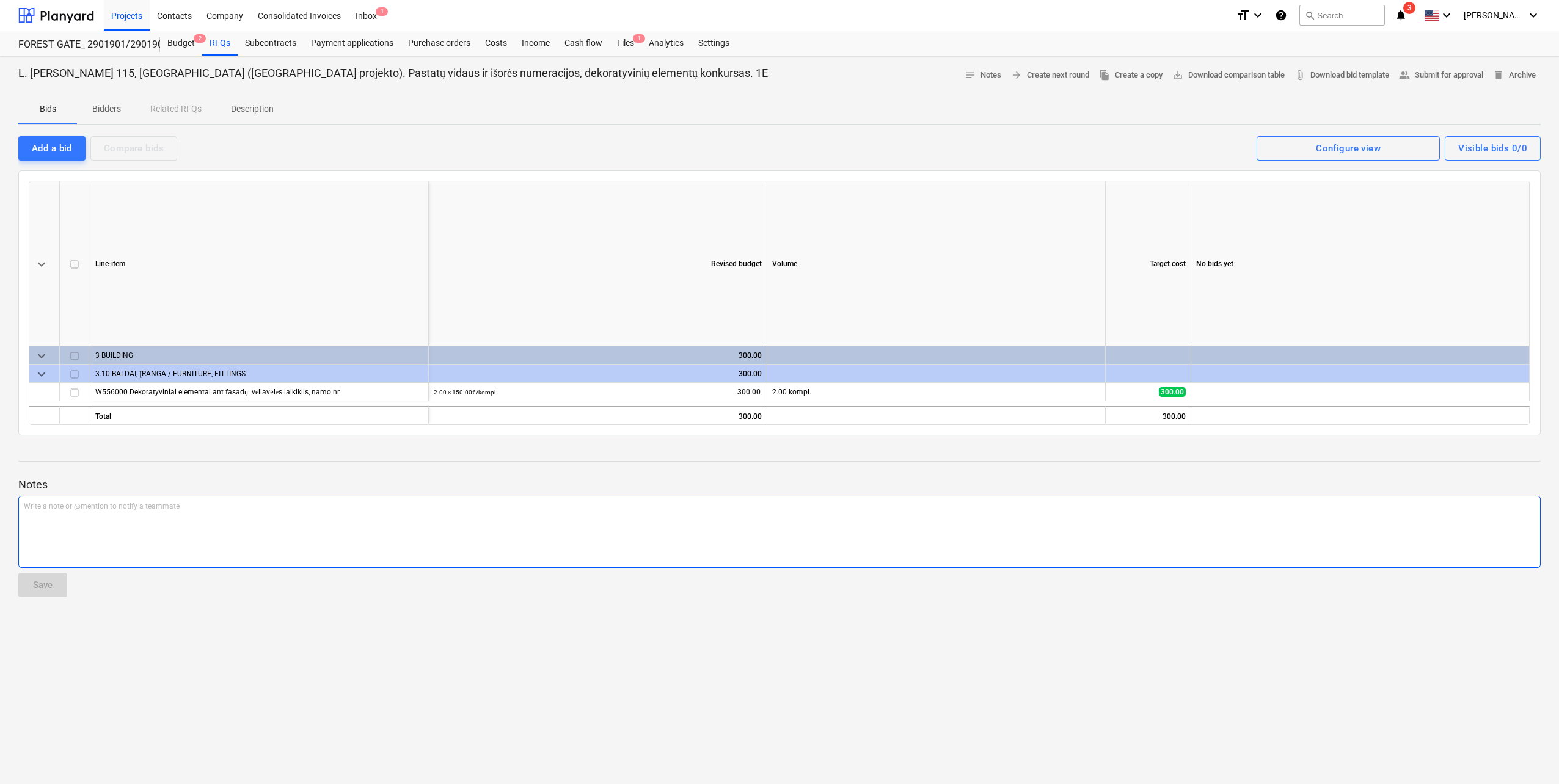
click at [266, 539] on div "Write a note or @mention to notify a teammate [PERSON_NAME]" at bounding box center [780, 532] width 1523 height 72
click at [610, 72] on p "L. [PERSON_NAME] 115, [GEOGRAPHIC_DATA] ([GEOGRAPHIC_DATA] projekto). Pastatų v…" at bounding box center [393, 73] width 749 height 14
click at [1051, 82] on span "arrow_forward Create next round" at bounding box center [1050, 75] width 78 height 14
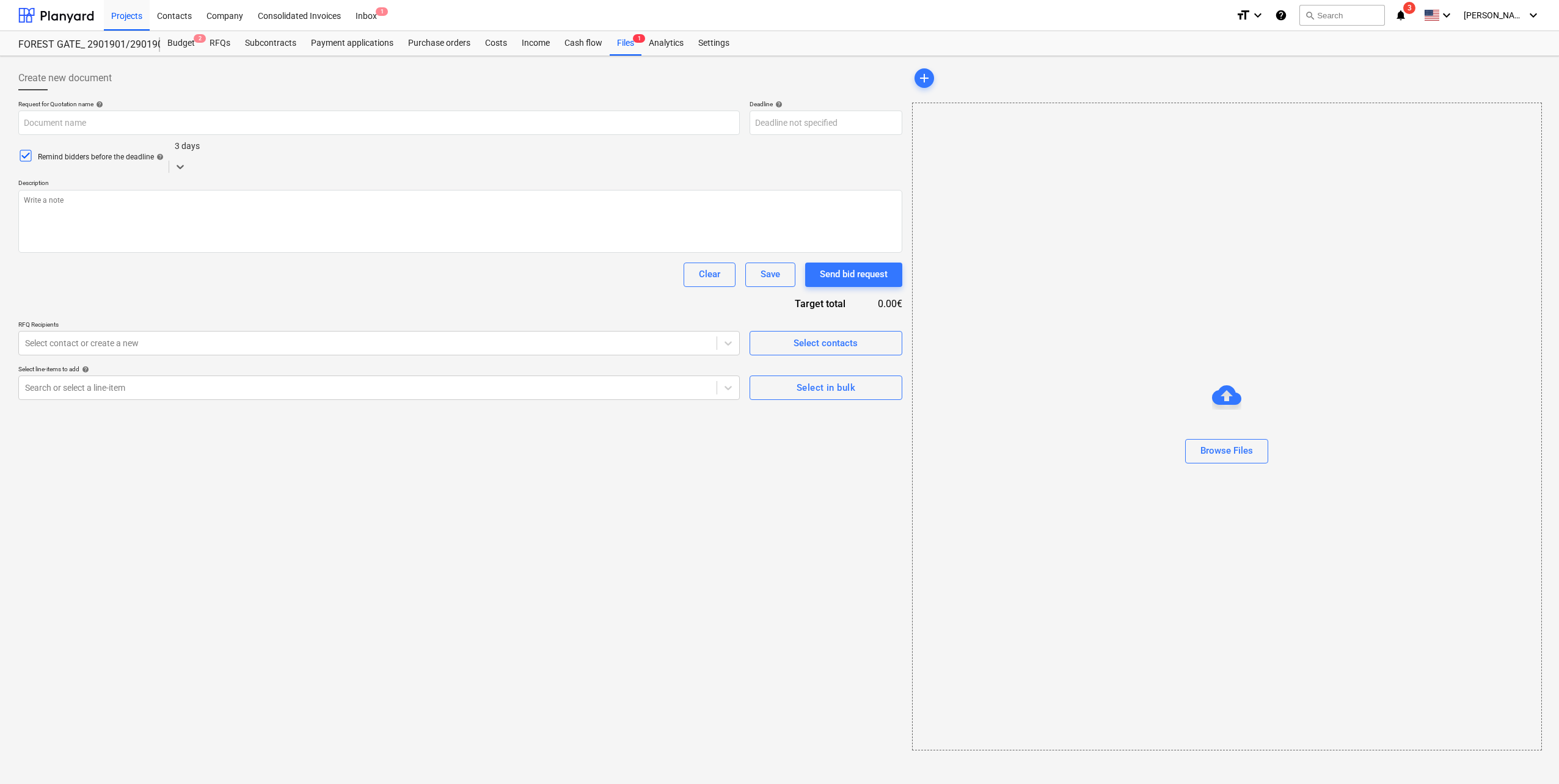
type textarea "x"
type input "L. [PERSON_NAME] 115, [GEOGRAPHIC_DATA] ([GEOGRAPHIC_DATA] projekto). Pastatų v…"
type textarea "."
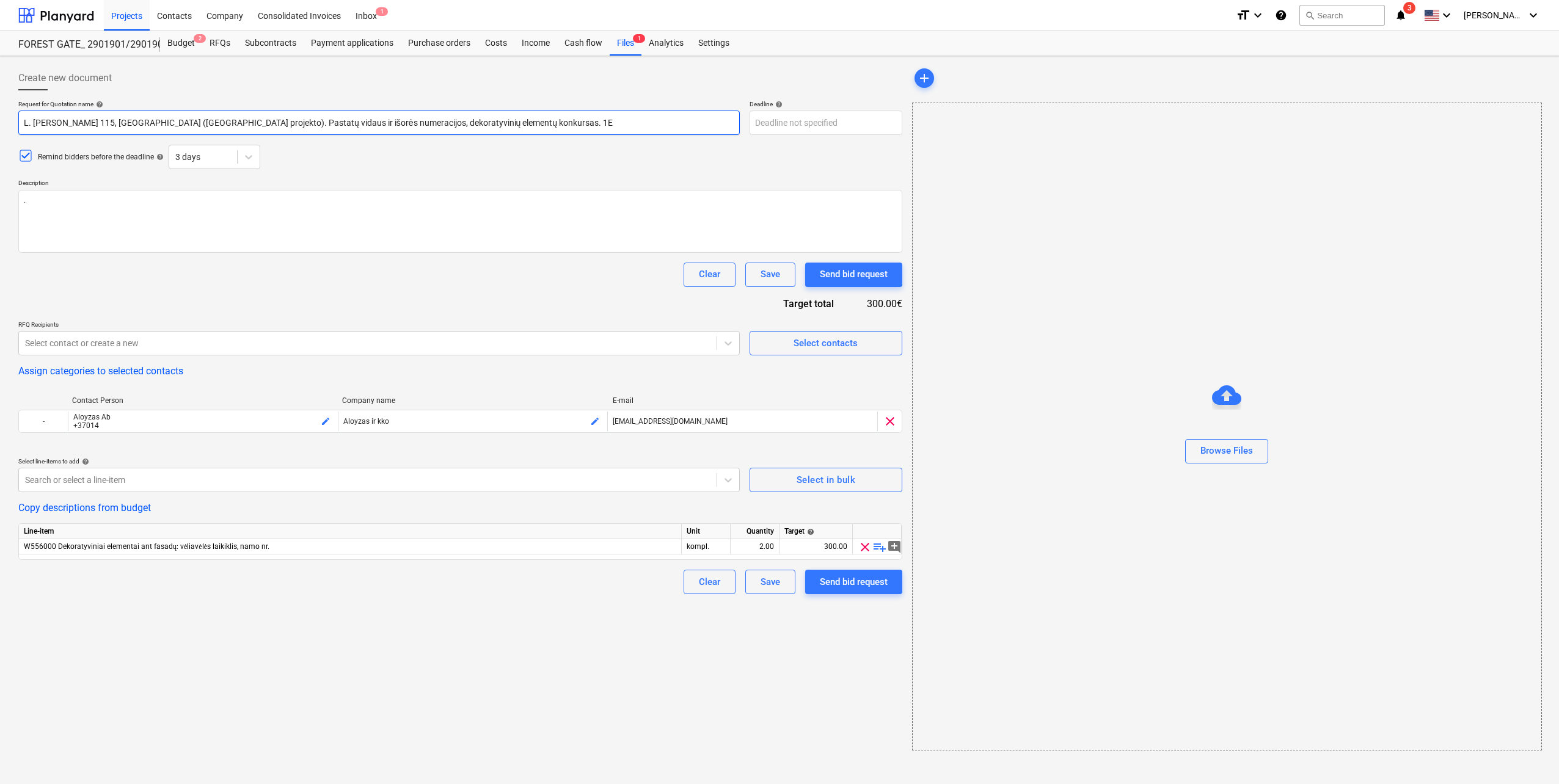
drag, startPoint x: 258, startPoint y: 122, endPoint x: 528, endPoint y: 123, distance: 270.0
click at [528, 123] on input "L. [PERSON_NAME] 115, [GEOGRAPHIC_DATA] ([GEOGRAPHIC_DATA] projekto). Pastatų v…" at bounding box center [379, 123] width 721 height 25
type textarea "x"
type input "L. [PERSON_NAME] 115, [GEOGRAPHIC_DATA] ([GEOGRAPHIC_DATA] projekto). LE. 1E"
type textarea "x"
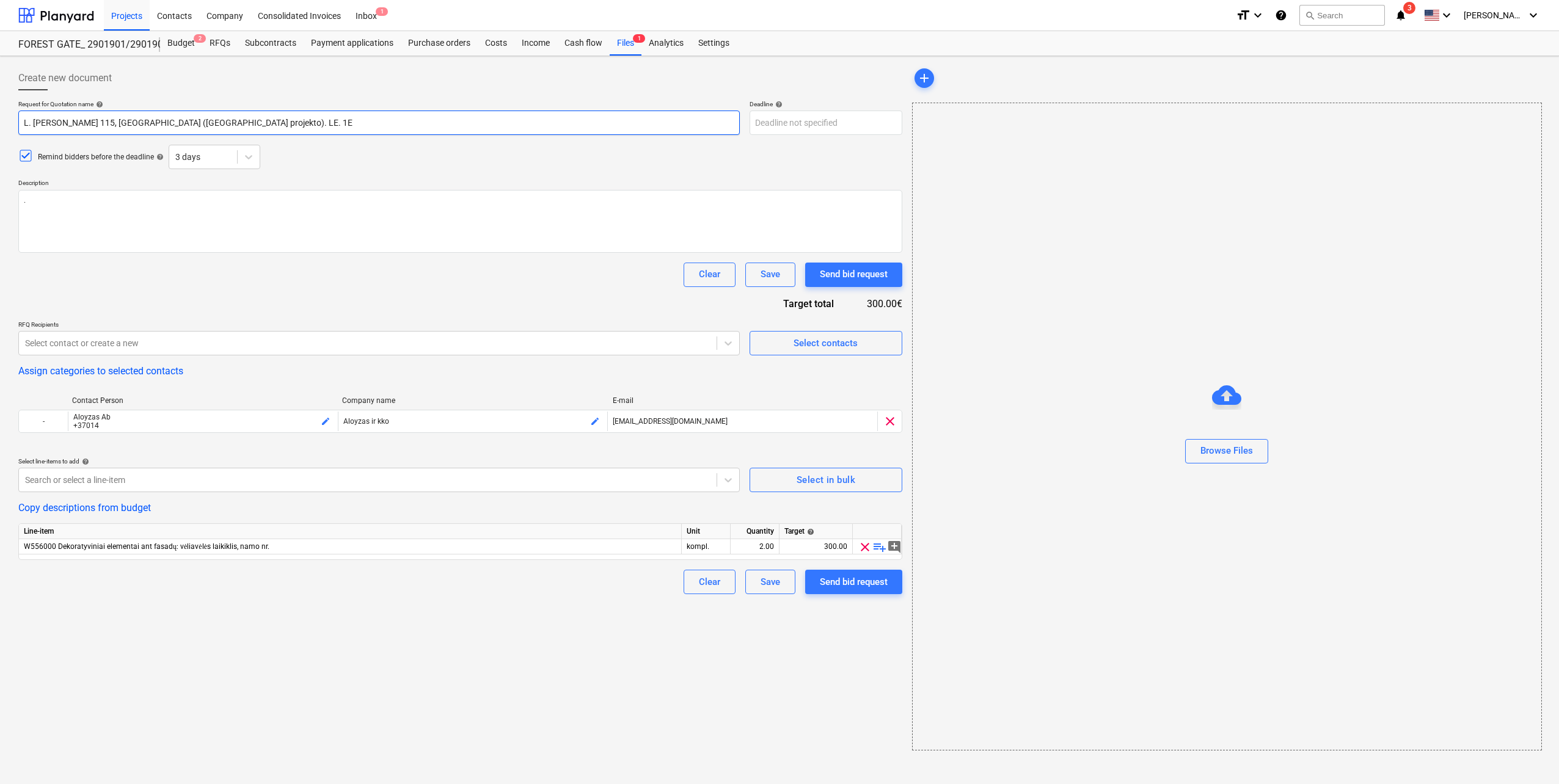
type input "L. [PERSON_NAME] 115, [GEOGRAPHIC_DATA] ([GEOGRAPHIC_DATA] projekto). LED. 1E"
type textarea "x"
type input "L. [PERSON_NAME] 115, [GEOGRAPHIC_DATA] ([GEOGRAPHIC_DATA] projekto). LE. 1E"
type textarea "x"
type input "L. [PERSON_NAME] 115, [GEOGRAPHIC_DATA] ([GEOGRAPHIC_DATA] projekto). L. 1E"
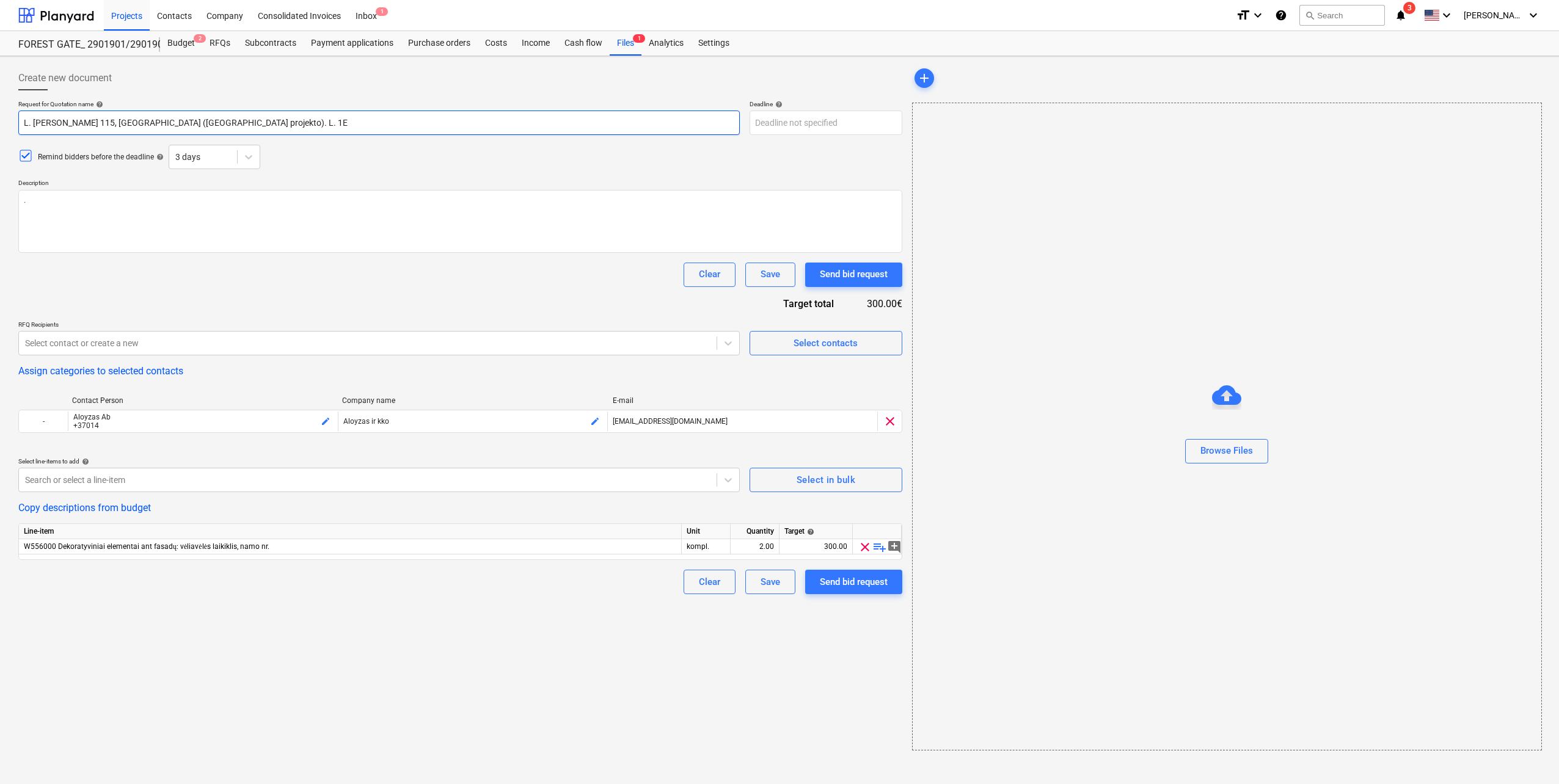
type textarea "x"
type input "L. [PERSON_NAME] 115, [GEOGRAPHIC_DATA] ([GEOGRAPHIC_DATA] projekto). . 1E"
type textarea "x"
type input "L. [PERSON_NAME] 115, [GEOGRAPHIC_DATA] ([GEOGRAPHIC_DATA] projekto). L. 1E"
type textarea "x"
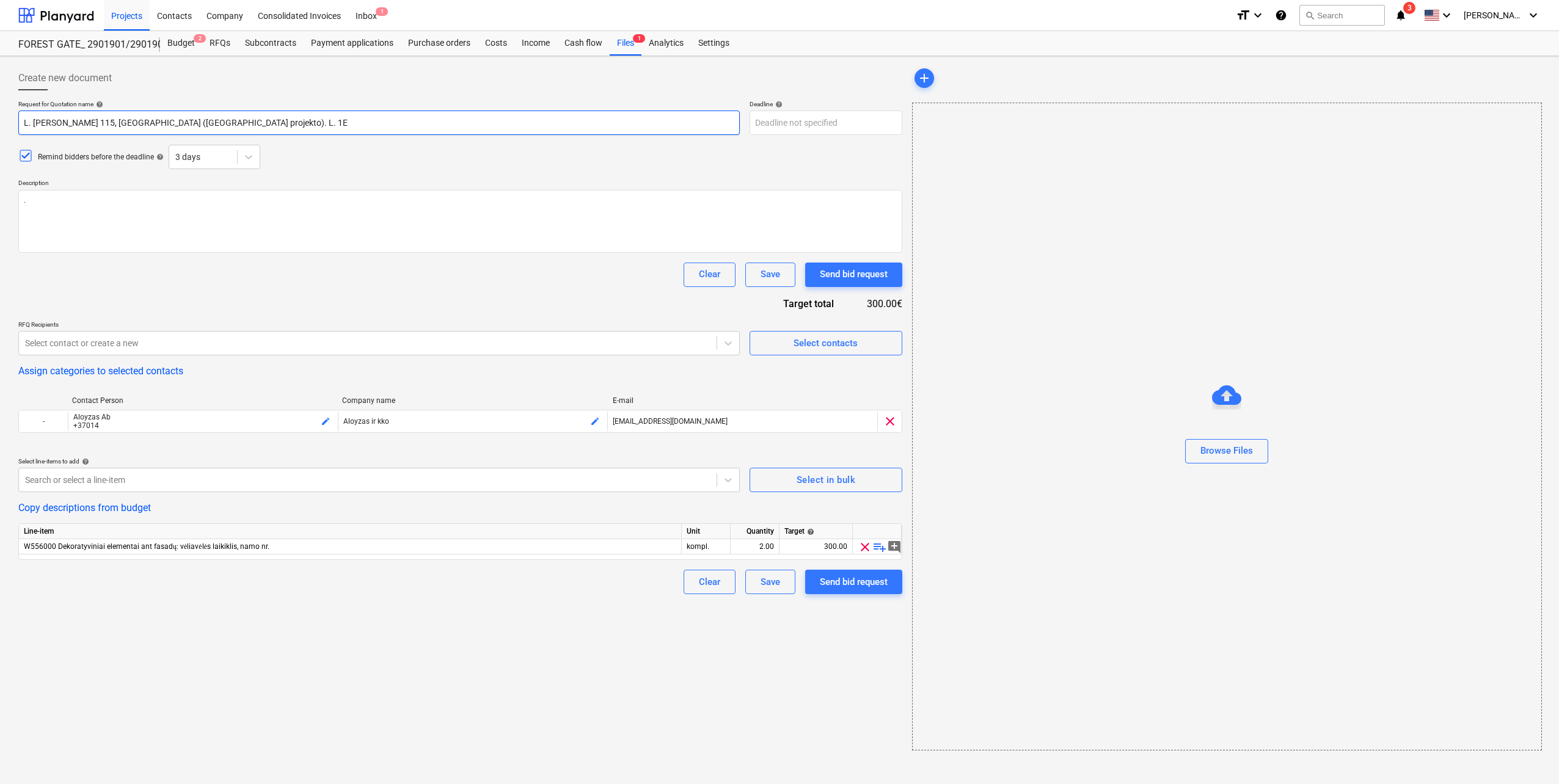
type input "L. [PERSON_NAME] 115, [GEOGRAPHIC_DATA] ([GEOGRAPHIC_DATA] projekto). LE. 1E"
type textarea "x"
type input "L. [PERSON_NAME] 115, [GEOGRAPHIC_DATA] ([GEOGRAPHIC_DATA] projekto). LED. 1E"
type textarea "x"
type input "L. [PERSON_NAME] 115, [GEOGRAPHIC_DATA] ([GEOGRAPHIC_DATA] projekto). LE. 1E"
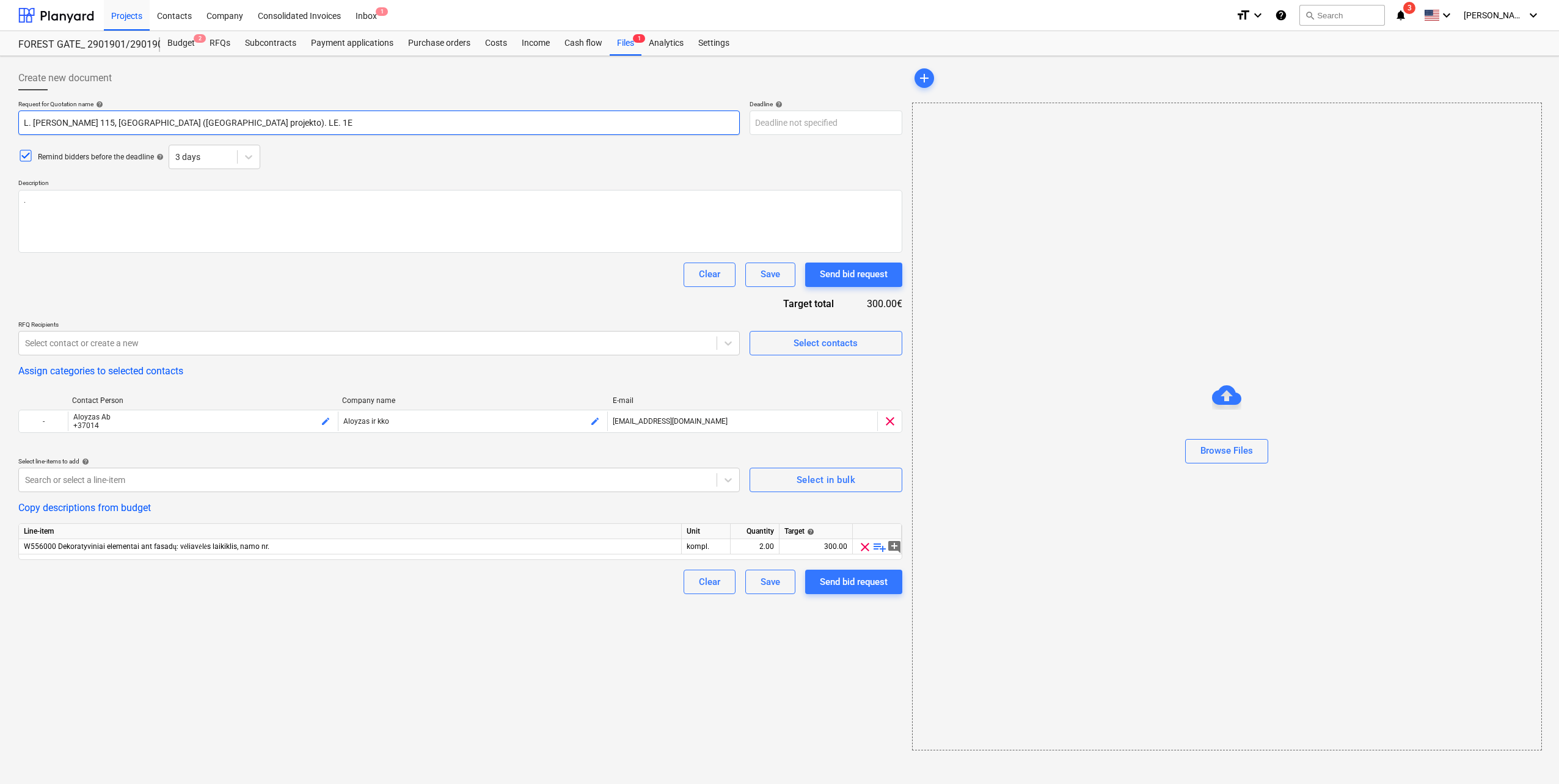
type textarea "x"
type input "L. [PERSON_NAME] 115, [GEOGRAPHIC_DATA] ([GEOGRAPHIC_DATA] projekto). L. 1E"
type textarea "x"
type input "L. [PERSON_NAME] 115, [GEOGRAPHIC_DATA] ([GEOGRAPHIC_DATA] projekto). Pastatų v…"
click at [338, 121] on input "L. [PERSON_NAME] 115, [GEOGRAPHIC_DATA] ([GEOGRAPHIC_DATA] projekto). Pastatų v…" at bounding box center [379, 123] width 721 height 25
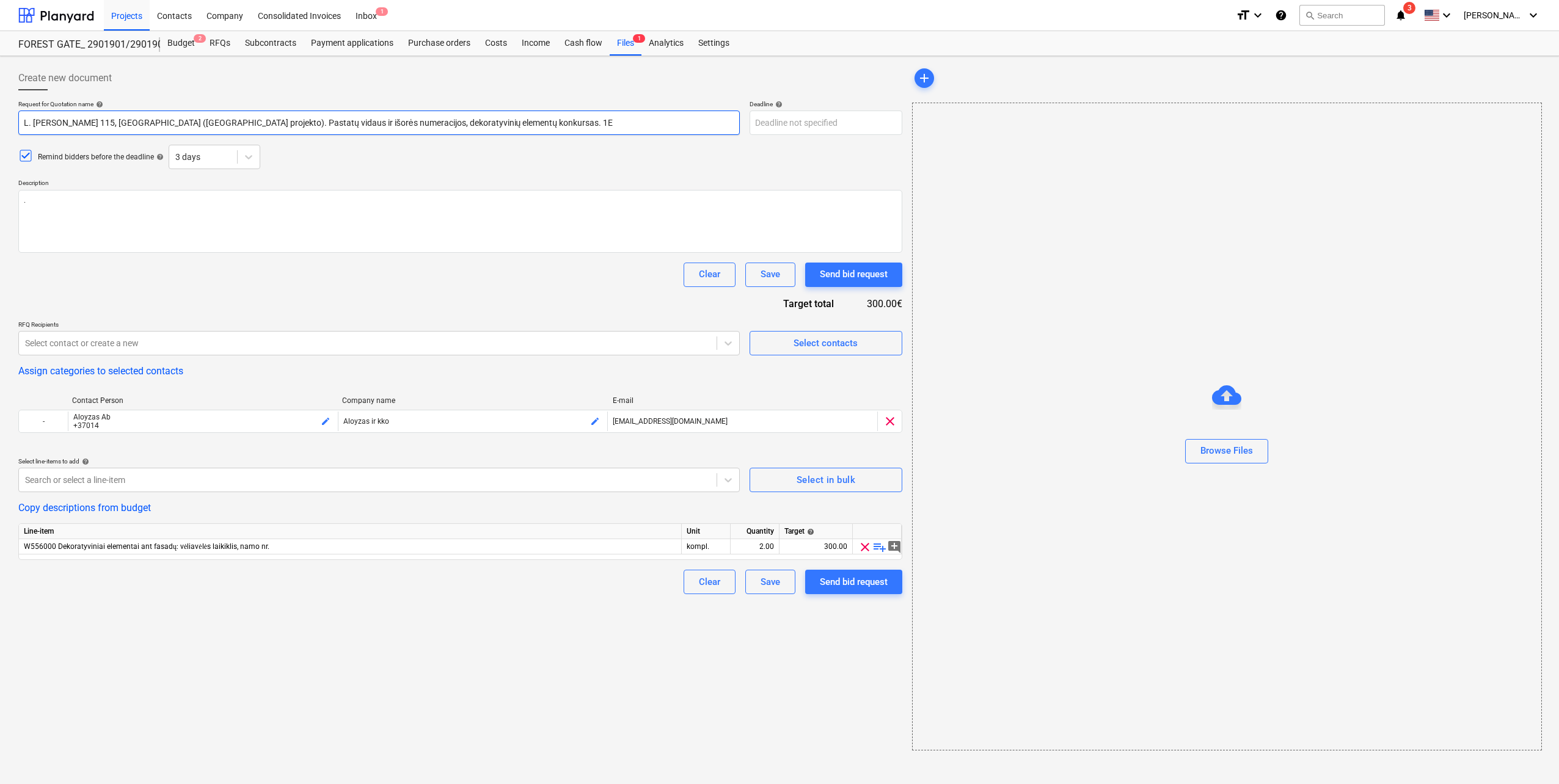
click at [527, 120] on input "L. [PERSON_NAME] 115, [GEOGRAPHIC_DATA] ([GEOGRAPHIC_DATA] projekto). Pastatų v…" at bounding box center [379, 123] width 721 height 25
click at [532, 122] on input "L. [PERSON_NAME] 115, [GEOGRAPHIC_DATA] ([GEOGRAPHIC_DATA] projekto). Pastatų v…" at bounding box center [379, 123] width 721 height 25
type textarea "x"
type input "L. [PERSON_NAME] 115, [GEOGRAPHIC_DATA] ([GEOGRAPHIC_DATA] projekto). Pastatų v…"
type textarea "x"
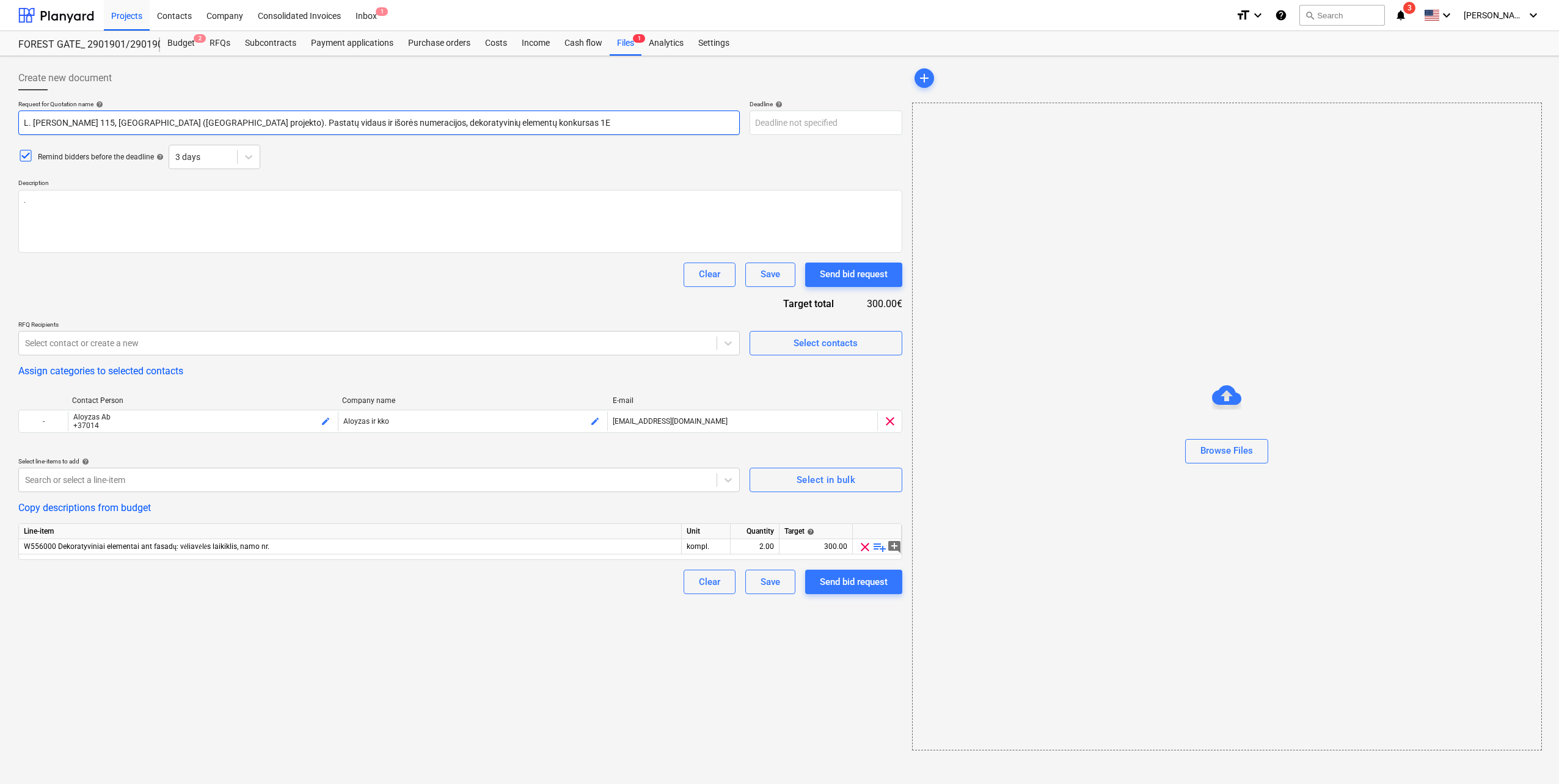
type input "L. [PERSON_NAME] 115, [GEOGRAPHIC_DATA] ([GEOGRAPHIC_DATA] projekto). Pastatų v…"
type textarea "x"
type input "L. [PERSON_NAME] 115, [GEOGRAPHIC_DATA] ([GEOGRAPHIC_DATA] projekto). Pastatų v…"
type textarea "x"
type input "L. [PERSON_NAME] 115, [GEOGRAPHIC_DATA] ([GEOGRAPHIC_DATA] projekto). Pastatų v…"
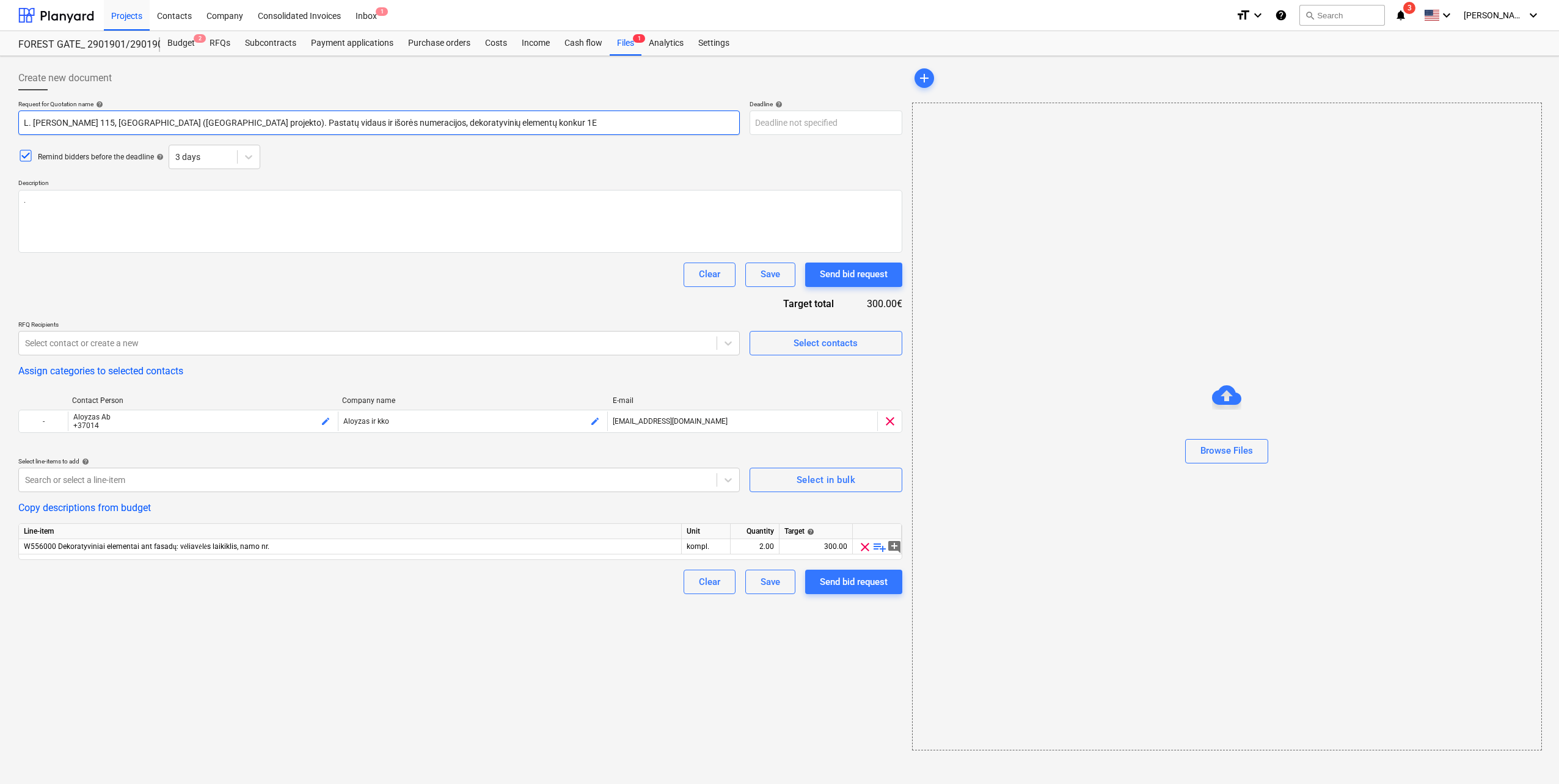
type textarea "x"
type input "L. [PERSON_NAME] 115, [GEOGRAPHIC_DATA] ([GEOGRAPHIC_DATA] projekto). Pastatų v…"
type textarea "x"
type input "L. [PERSON_NAME] 115, [GEOGRAPHIC_DATA] ([GEOGRAPHIC_DATA] projekto). Pastatų v…"
type textarea "x"
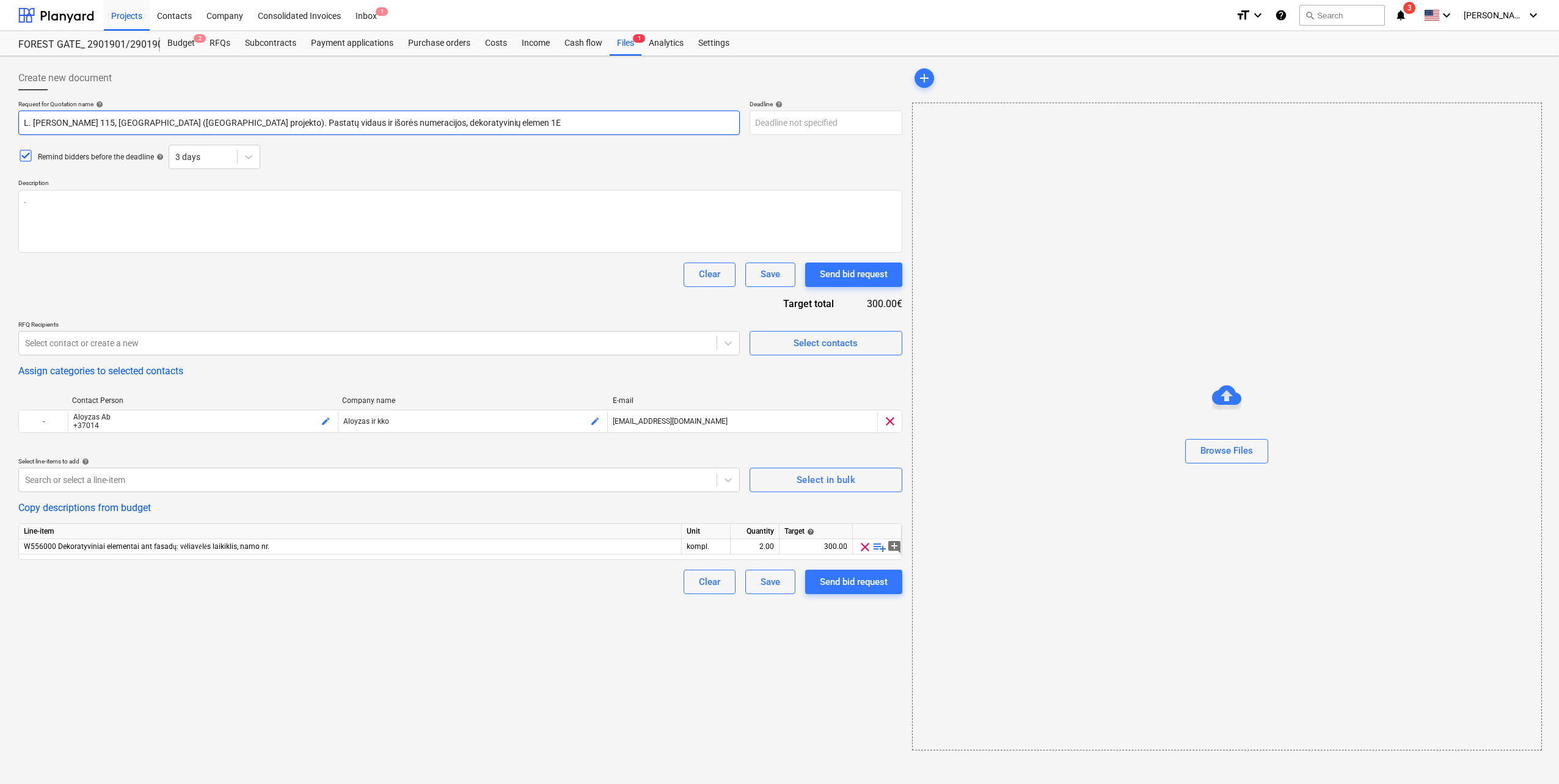
type input "L. [PERSON_NAME] 115, [GEOGRAPHIC_DATA] ([GEOGRAPHIC_DATA] projekto). Pastatų v…"
type textarea "x"
type input "L. [PERSON_NAME] 115, [GEOGRAPHIC_DATA] ([GEOGRAPHIC_DATA] projekto). Pastatų v…"
type textarea "x"
type input "L. [PERSON_NAME] 115, [GEOGRAPHIC_DATA] ([GEOGRAPHIC_DATA] projekto). Pastatų v…"
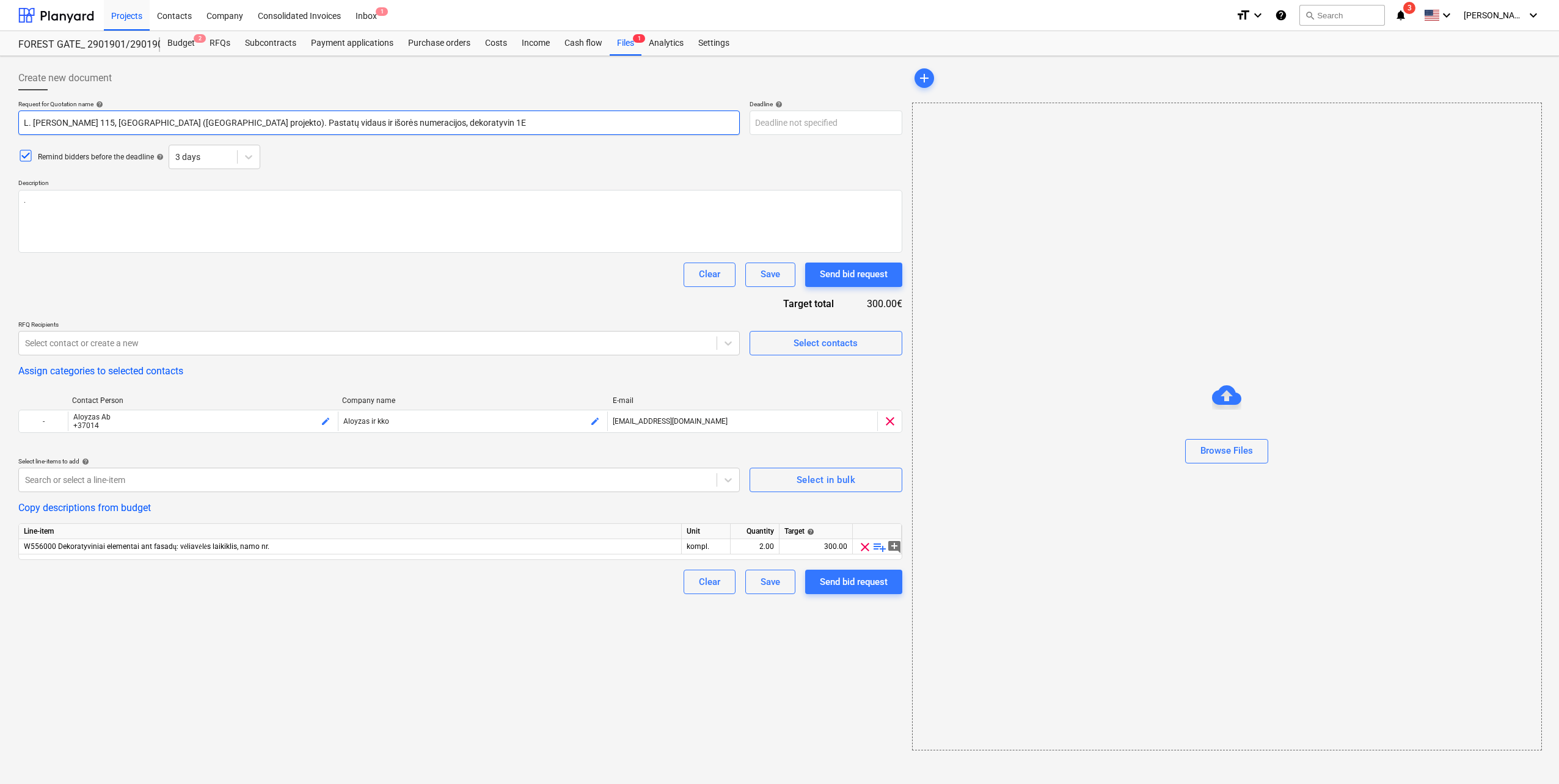
type textarea "x"
type input "L. [PERSON_NAME] 115, [GEOGRAPHIC_DATA] ([GEOGRAPHIC_DATA] projekto). Pastatų v…"
type textarea "x"
type input "L. [PERSON_NAME] 115, [GEOGRAPHIC_DATA] ([GEOGRAPHIC_DATA] projekto). Pastatų v…"
type textarea "x"
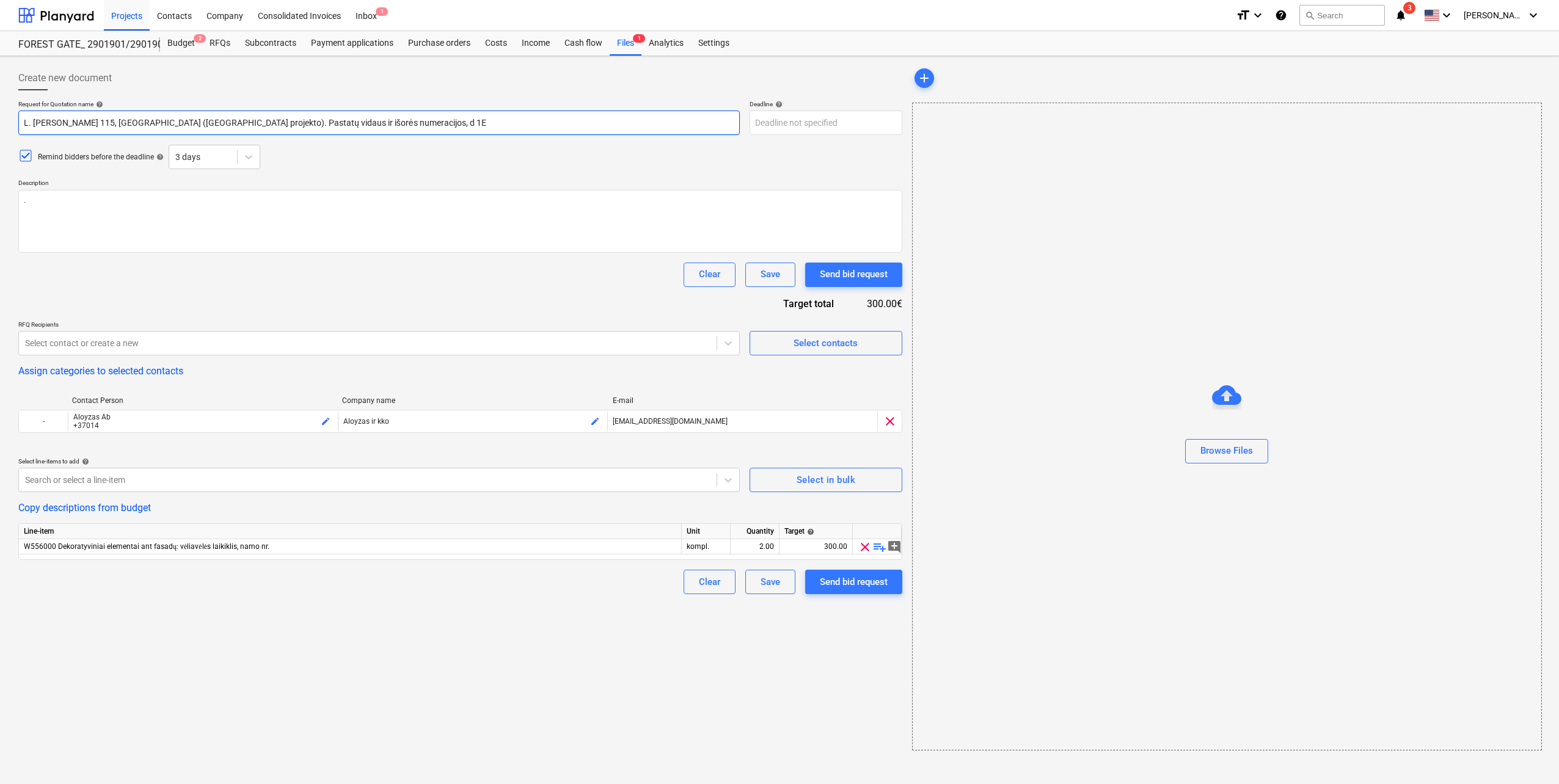
type input "L. [PERSON_NAME] 115, [GEOGRAPHIC_DATA] ([GEOGRAPHIC_DATA] projekto). Pastatų v…"
type textarea "x"
type input "L. [PERSON_NAME] 115, [GEOGRAPHIC_DATA] ([GEOGRAPHIC_DATA] projekto). Pastatų v…"
type textarea "x"
type input "L. [PERSON_NAME] 115, [GEOGRAPHIC_DATA] ([GEOGRAPHIC_DATA] projekto). Pastatų v…"
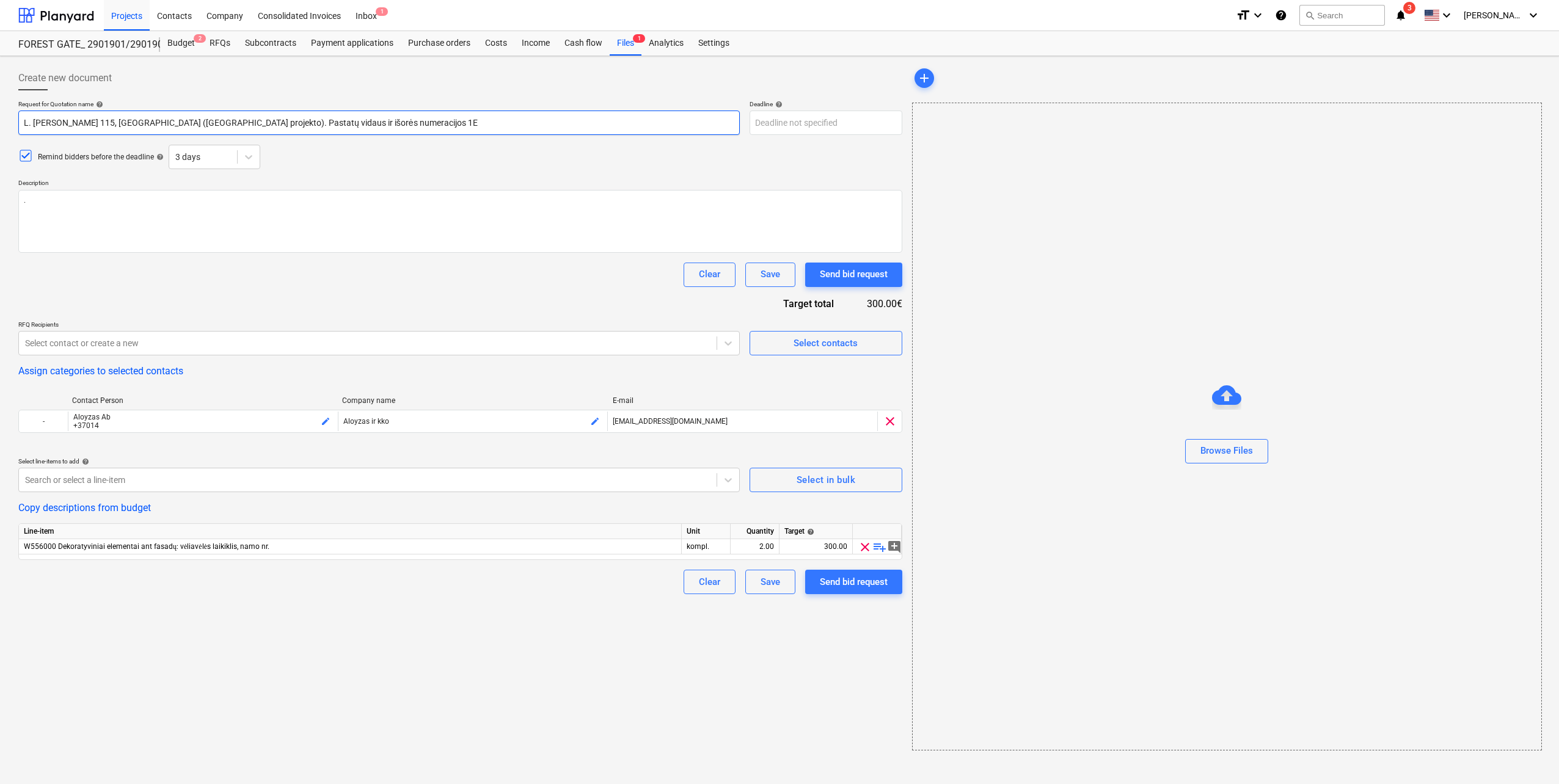
type textarea "x"
type input "L. [PERSON_NAME] 115, [GEOGRAPHIC_DATA] ([GEOGRAPHIC_DATA] projekto). Pastatų v…"
type textarea "x"
type input "L. [PERSON_NAME] 115, [GEOGRAPHIC_DATA] ([GEOGRAPHIC_DATA] projekto). Pastatų v…"
type textarea "x"
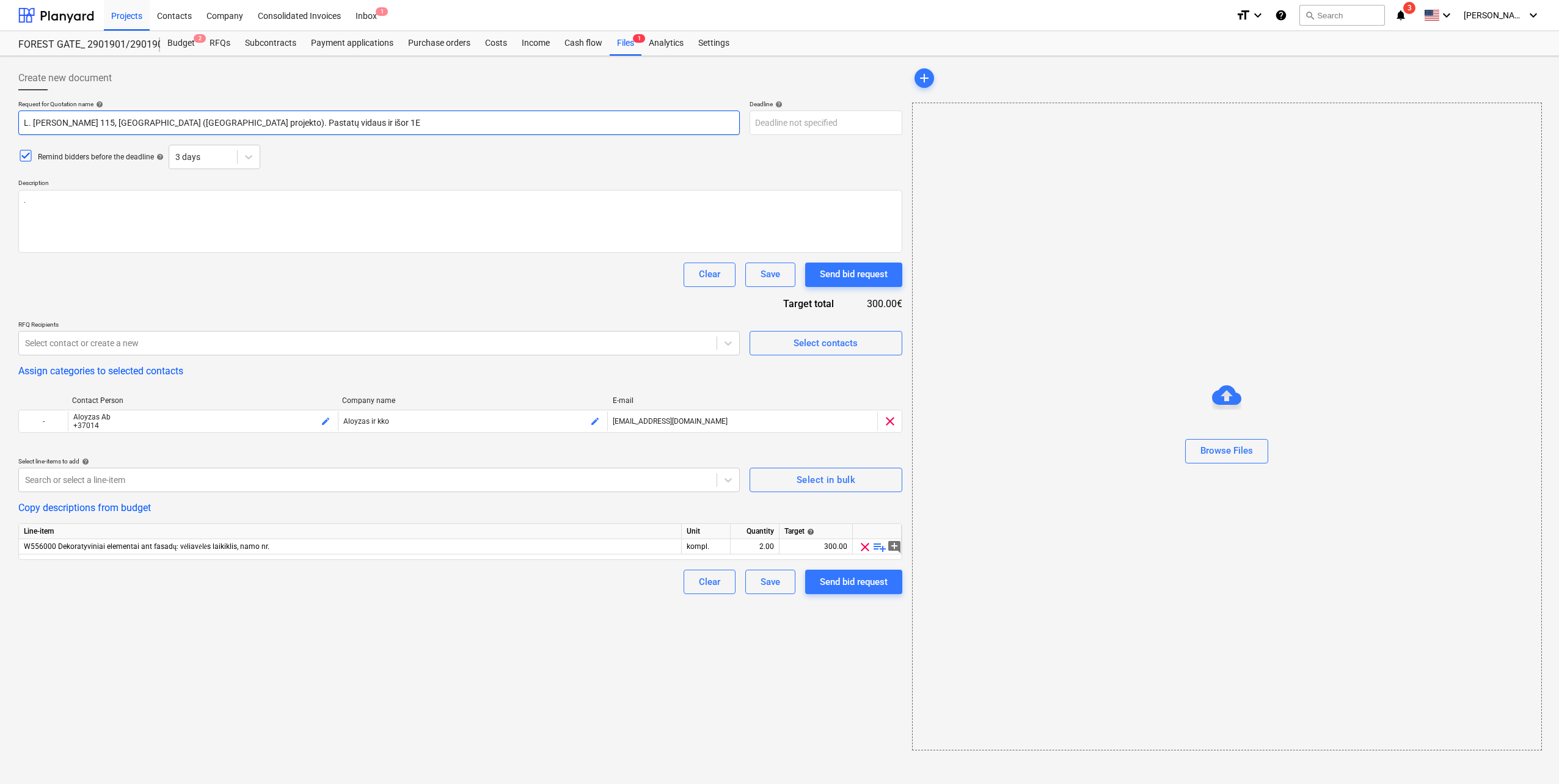
type input "L. [PERSON_NAME] 115, [GEOGRAPHIC_DATA] ([GEOGRAPHIC_DATA] projekto). Pastatų v…"
type textarea "x"
type input "L. [PERSON_NAME] 115, [GEOGRAPHIC_DATA] ([GEOGRAPHIC_DATA] projekto). Pastatų v…"
type textarea "x"
type input "L. [PERSON_NAME] 115, [GEOGRAPHIC_DATA] ([GEOGRAPHIC_DATA] projekto). Pastatų v…"
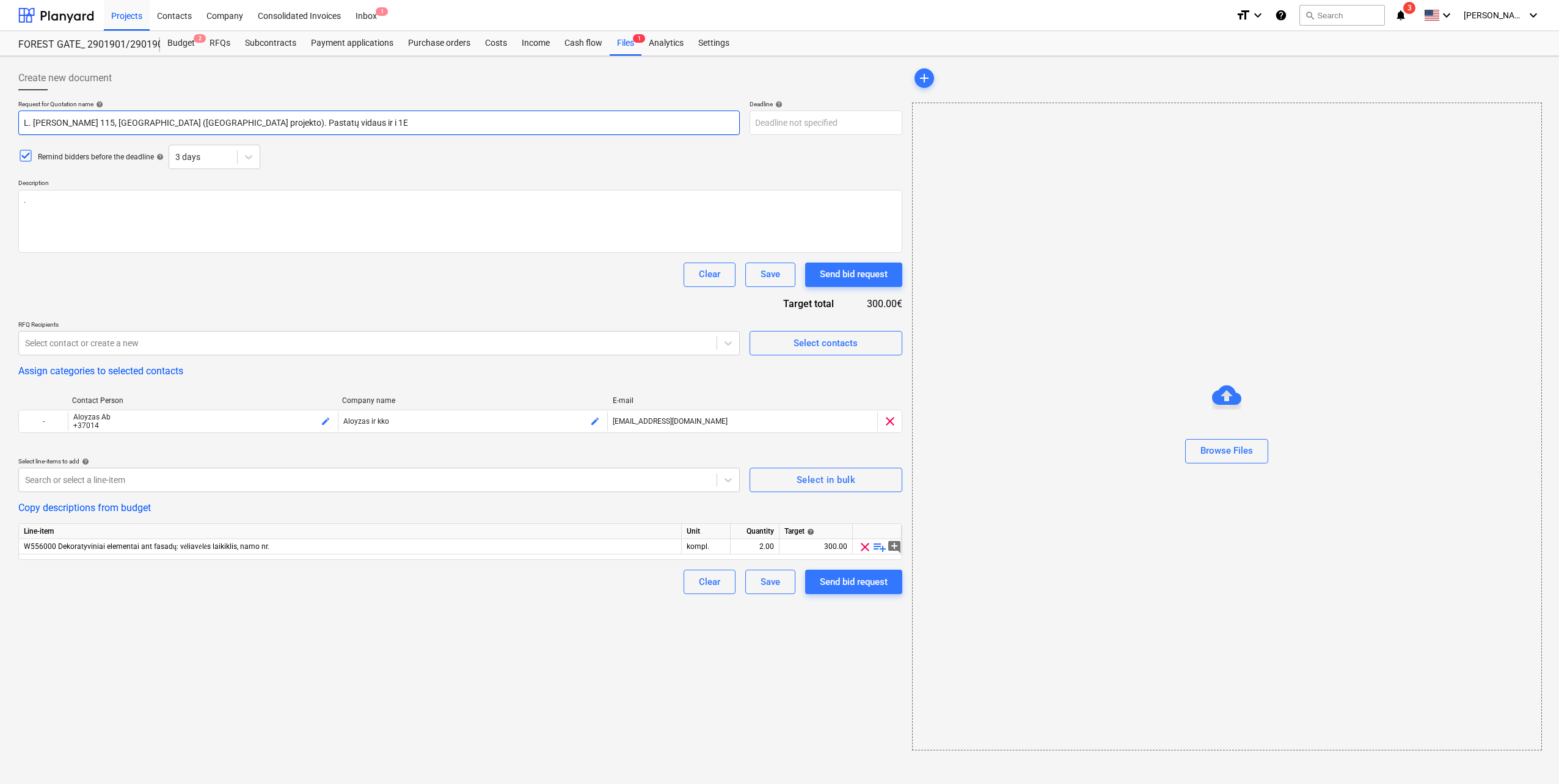
type textarea "x"
type input "L. [PERSON_NAME] 115, [GEOGRAPHIC_DATA] ([GEOGRAPHIC_DATA] projekto). Pastatų v…"
type textarea "x"
type input "L. [PERSON_NAME] 115, [GEOGRAPHIC_DATA] ([GEOGRAPHIC_DATA] projekto). Pastatų v…"
type textarea "x"
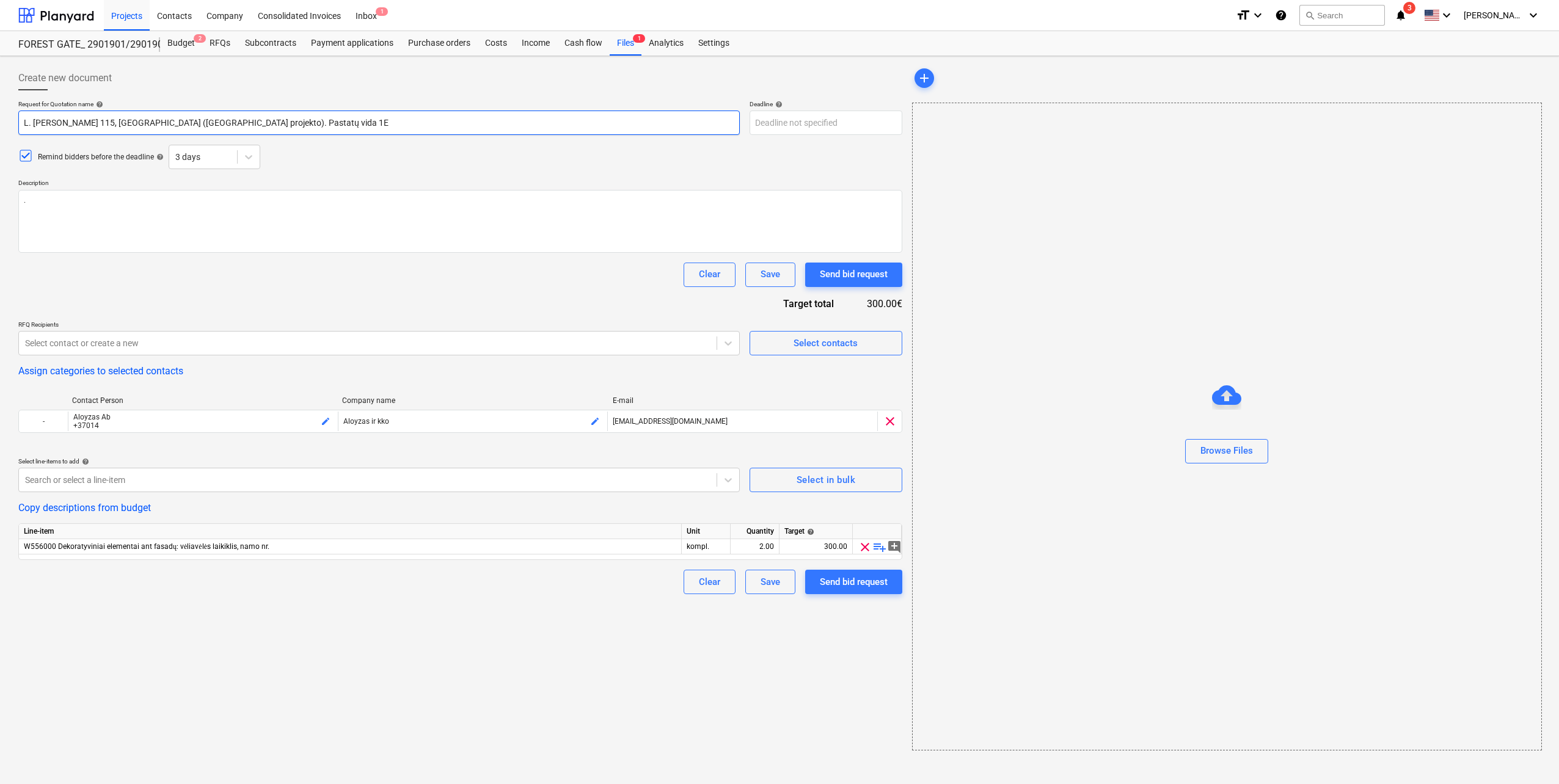
type input "L. [PERSON_NAME] 115, [GEOGRAPHIC_DATA] ([GEOGRAPHIC_DATA] projekto). Pastatų v…"
type textarea "x"
type input "L. [PERSON_NAME] 115, [GEOGRAPHIC_DATA] ([GEOGRAPHIC_DATA] projekto). Pastatų v…"
type textarea "x"
type input "L. [PERSON_NAME] 115, [GEOGRAPHIC_DATA] ([GEOGRAPHIC_DATA] projekto). Pastatų 1E"
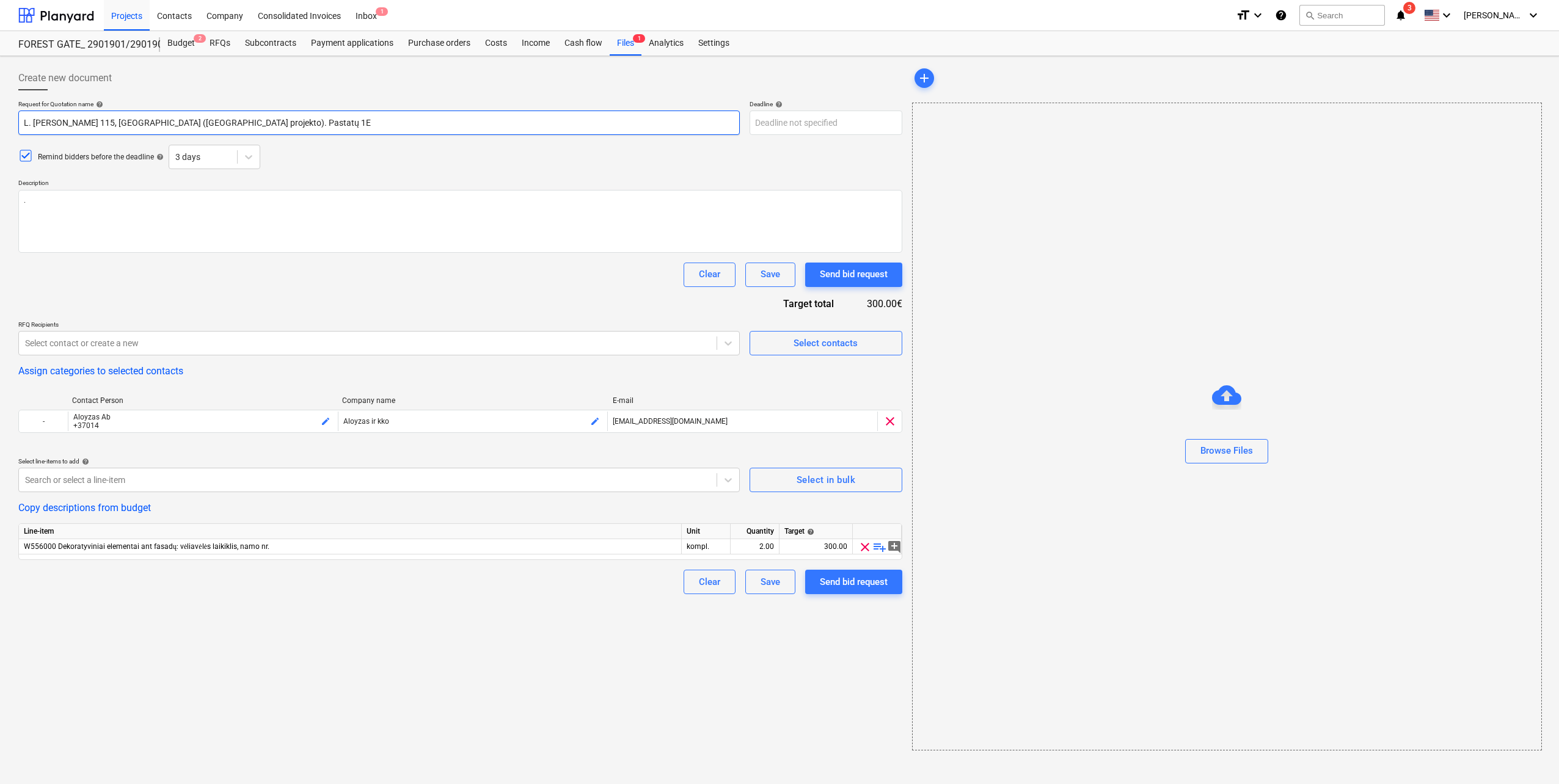
type textarea "x"
type input "L. [PERSON_NAME] 115, [GEOGRAPHIC_DATA] ([GEOGRAPHIC_DATA] projekto). Pastat 1E"
type textarea "x"
type input "L. [PERSON_NAME] 115, [GEOGRAPHIC_DATA] ([GEOGRAPHIC_DATA] projekto). Pasta 1E"
type textarea "x"
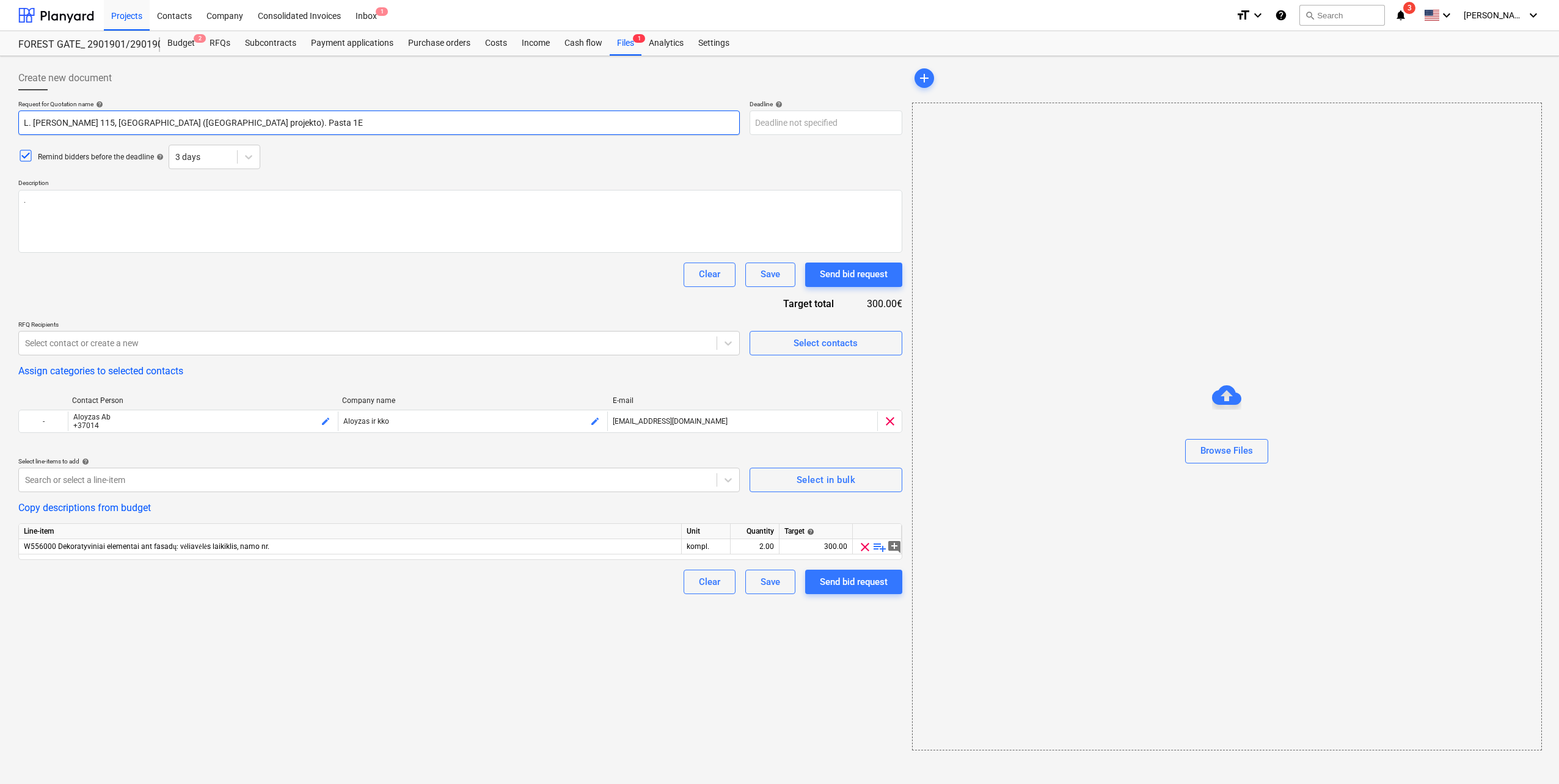
type input "L. [PERSON_NAME] 115, [GEOGRAPHIC_DATA] ([GEOGRAPHIC_DATA] projekto). Past 1E"
type textarea "x"
type input "L. [PERSON_NAME] 115, [GEOGRAPHIC_DATA] ([GEOGRAPHIC_DATA] projekto). Pas 1E"
type textarea "x"
type input "L. [PERSON_NAME] 115, [GEOGRAPHIC_DATA] ([GEOGRAPHIC_DATA] projekto). P 1E"
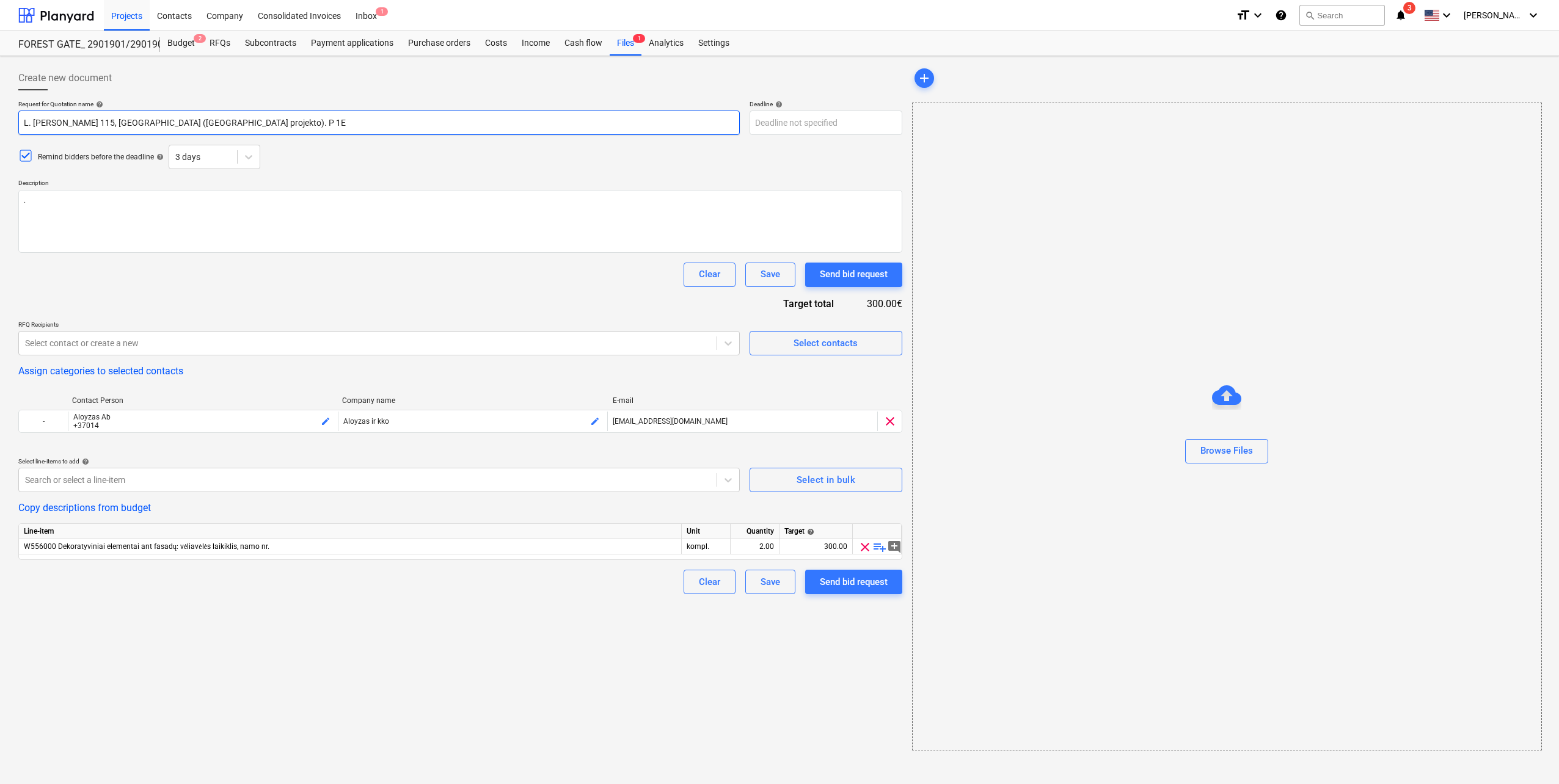
type textarea "x"
type input "L. [PERSON_NAME] 115, [GEOGRAPHIC_DATA] ([GEOGRAPHIC_DATA] projekto). 1E"
type textarea "x"
type input "L. [PERSON_NAME] 115, [GEOGRAPHIC_DATA] ([GEOGRAPHIC_DATA] projekto). F 1E"
type textarea "x"
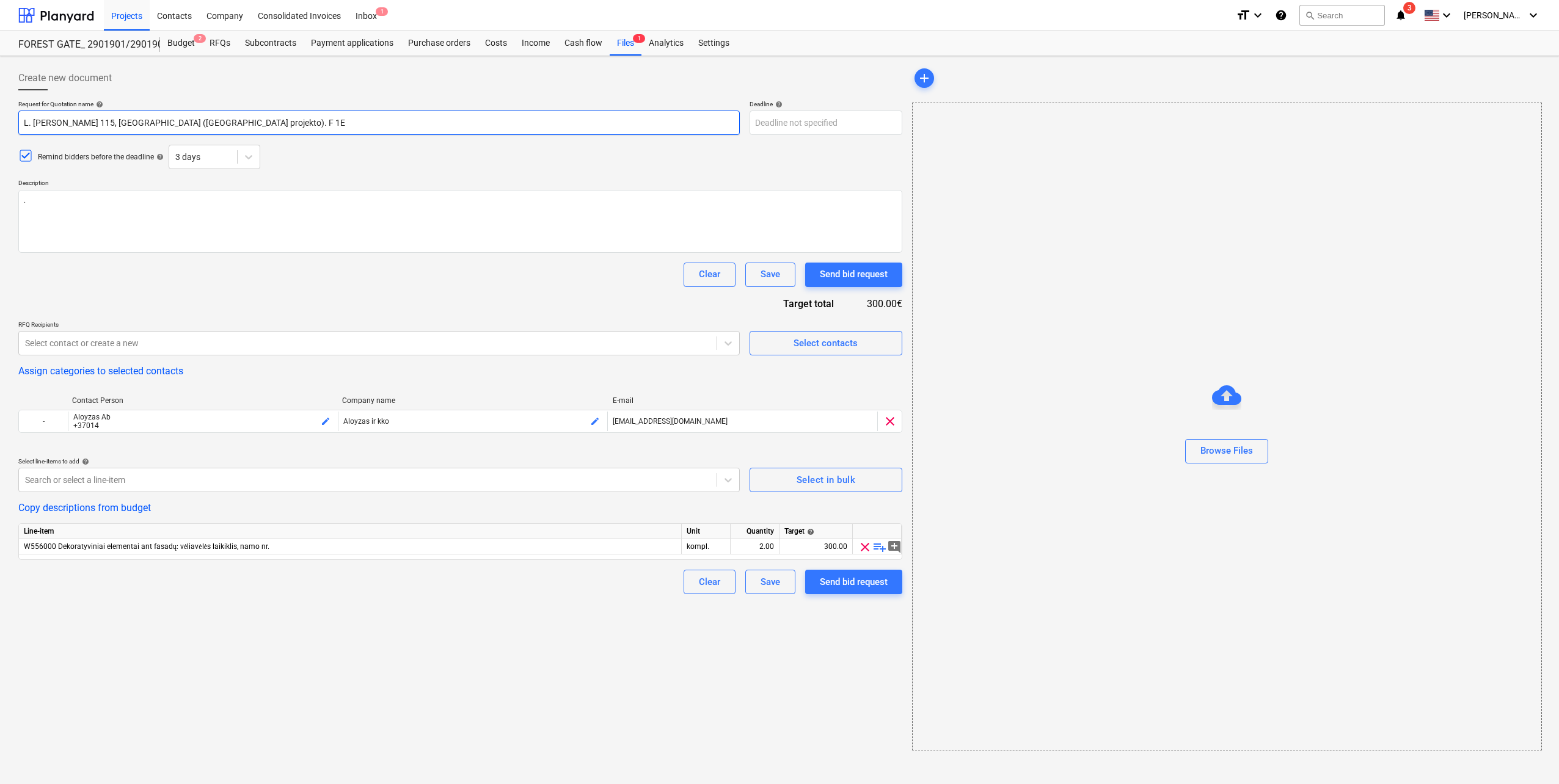
type input "L. [PERSON_NAME] 115, [GEOGRAPHIC_DATA] ([GEOGRAPHIC_DATA] projekto). FO 1E"
type textarea "x"
type input "L. [PERSON_NAME] 115, [GEOGRAPHIC_DATA] ([GEOGRAPHIC_DATA] projekto). FOR 1E"
type textarea "x"
type input "L. [PERSON_NAME] 115, [GEOGRAPHIC_DATA] ([GEOGRAPHIC_DATA] projekto). FORE 1E"
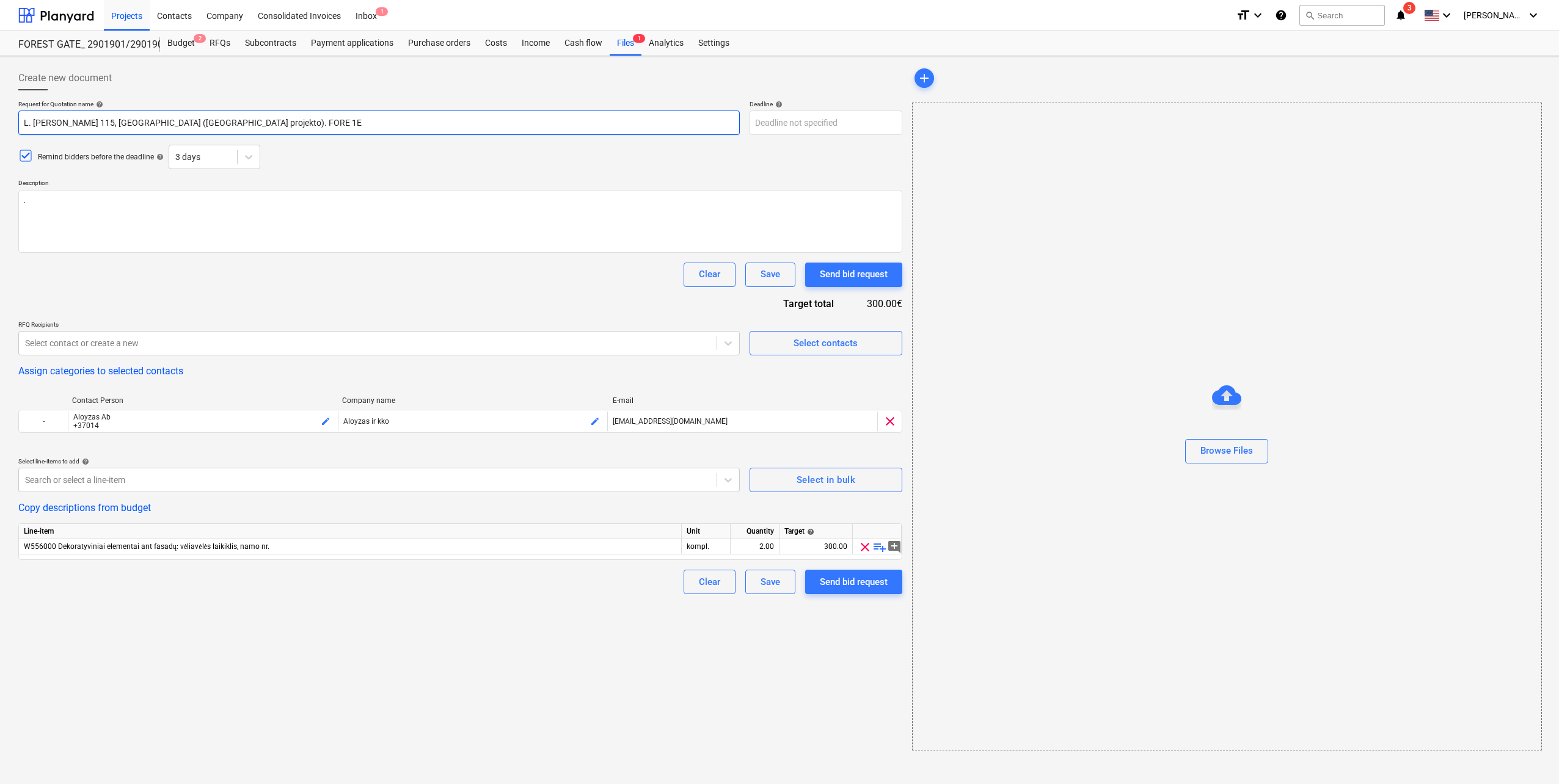
type textarea "x"
type input "L. [PERSON_NAME] 115, [GEOGRAPHIC_DATA] ([GEOGRAPHIC_DATA] projekto). FORES 1E"
type textarea "x"
type input "L. [PERSON_NAME] 115, [GEOGRAPHIC_DATA] ([GEOGRAPHIC_DATA] projekto). FOREST 1E"
type textarea "x"
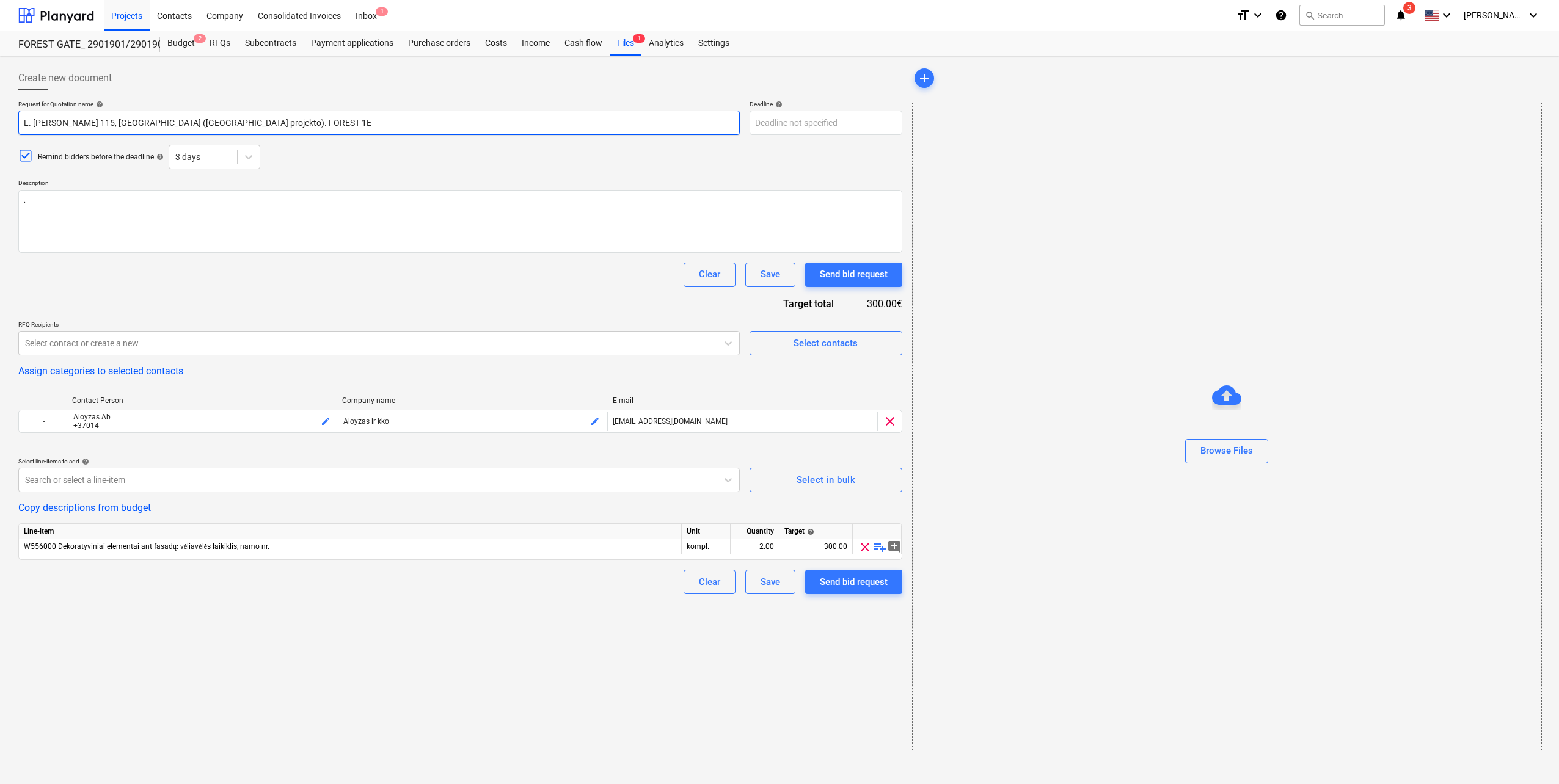
type input "L. [PERSON_NAME] 115, [GEOGRAPHIC_DATA] ([GEOGRAPHIC_DATA] projekto). FOREST 1E"
type textarea "x"
type input "L. [PERSON_NAME] 115, [GEOGRAPHIC_DATA] ([GEOGRAPHIC_DATA] projekto). FOREST G …"
type textarea "x"
type input "L. [PERSON_NAME] 115, [GEOGRAPHIC_DATA] ([GEOGRAPHIC_DATA] projekto). FOREST GA…"
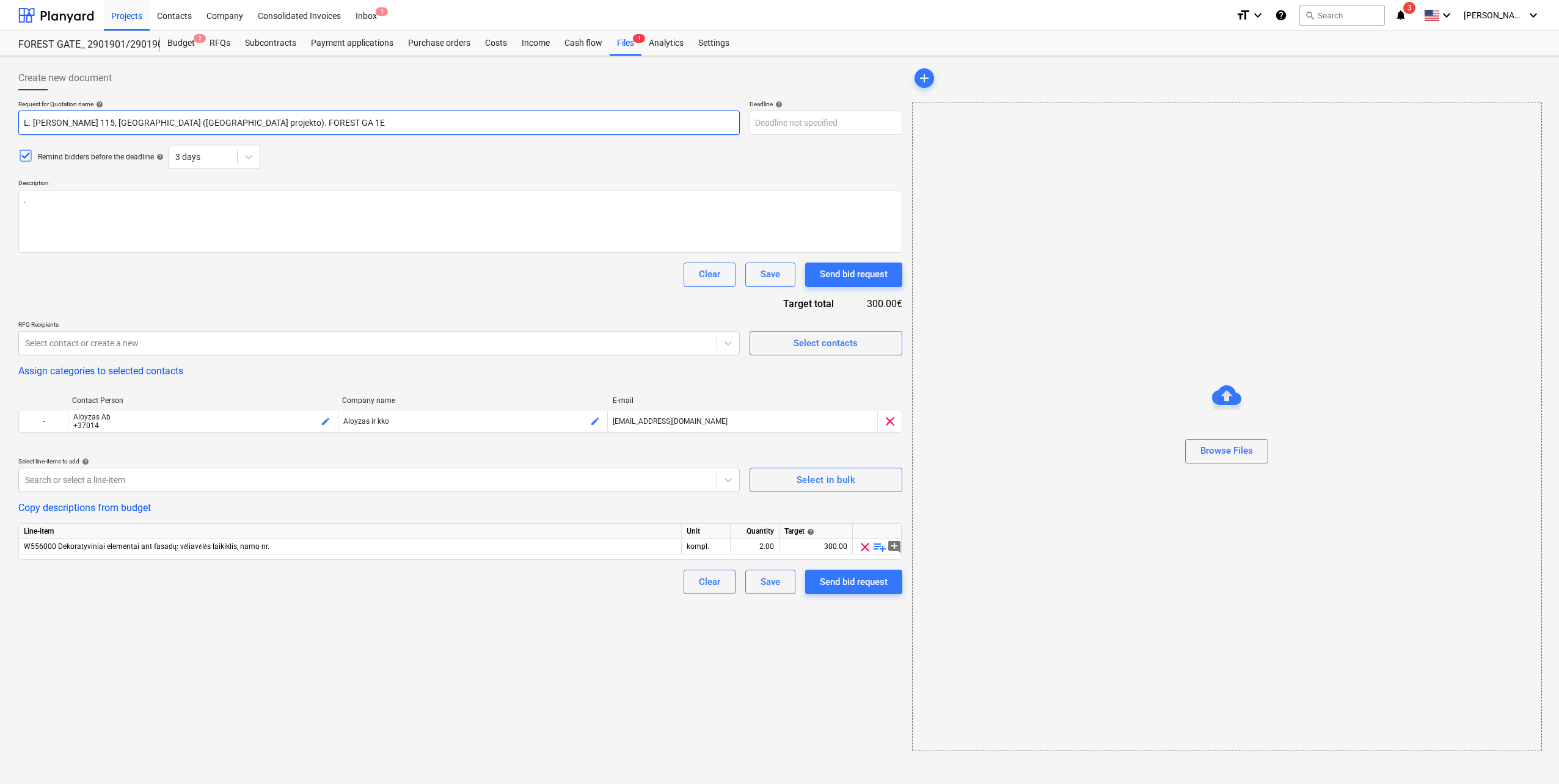
type textarea "x"
type input "L. [PERSON_NAME] 115, [GEOGRAPHIC_DATA] ([GEOGRAPHIC_DATA] projekto). FOREST GA…"
type textarea "x"
type input "L. [PERSON_NAME] 115, [GEOGRAPHIC_DATA] ([GEOGRAPHIC_DATA] projekto). [GEOGRAPH…"
type textarea "x"
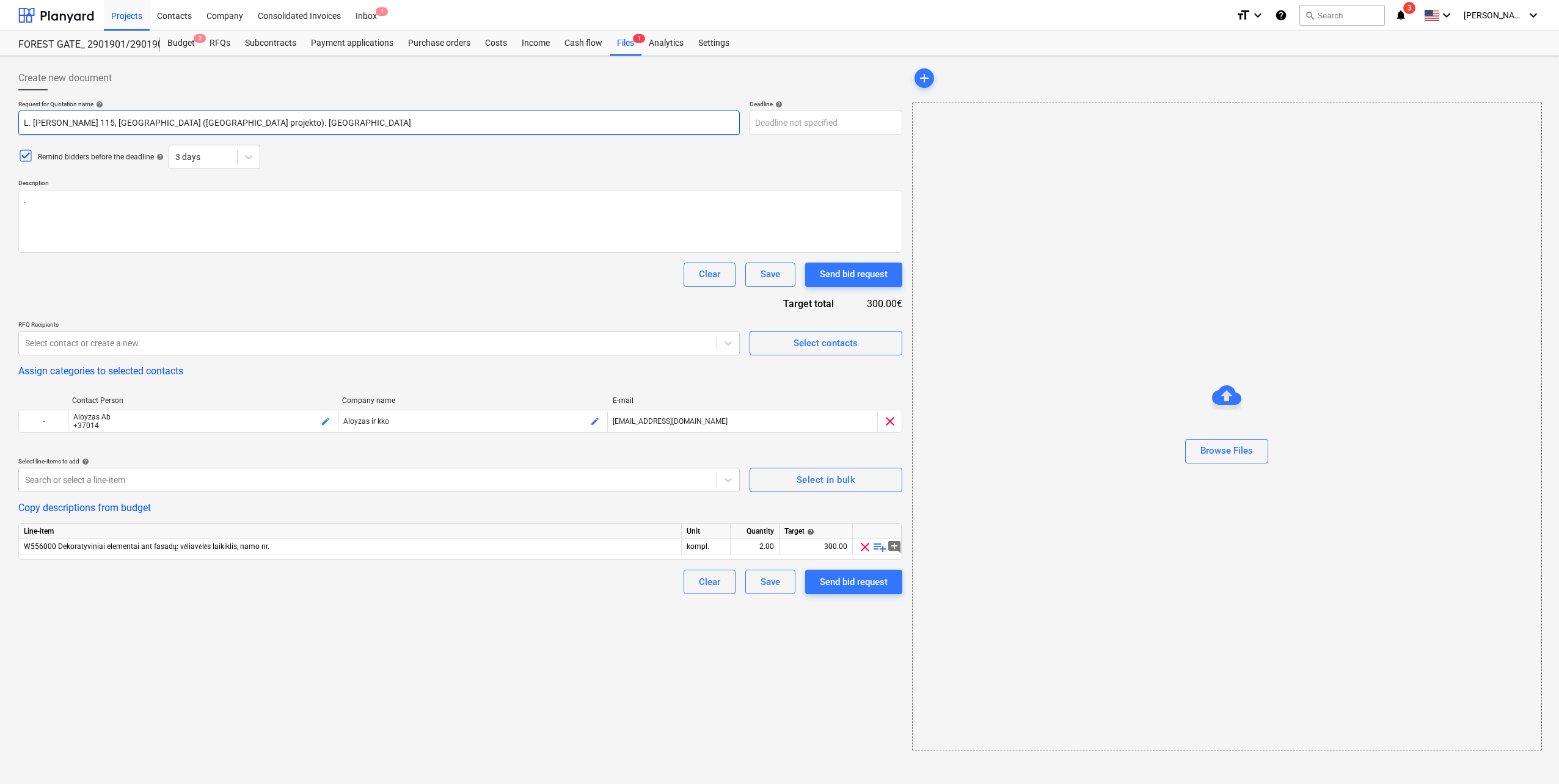
type input "L. [PERSON_NAME] 115, [GEOGRAPHIC_DATA] ([GEOGRAPHIC_DATA] projekto). [GEOGRAPH…"
type textarea "x"
type input "L. [PERSON_NAME] 115, [GEOGRAPHIC_DATA] ([GEOGRAPHIC_DATA] projekto). [GEOGRAPH…"
type textarea "x"
type input "L. [PERSON_NAME] 115, [GEOGRAPHIC_DATA] ([GEOGRAPHIC_DATA] projekto). [GEOGRAPH…"
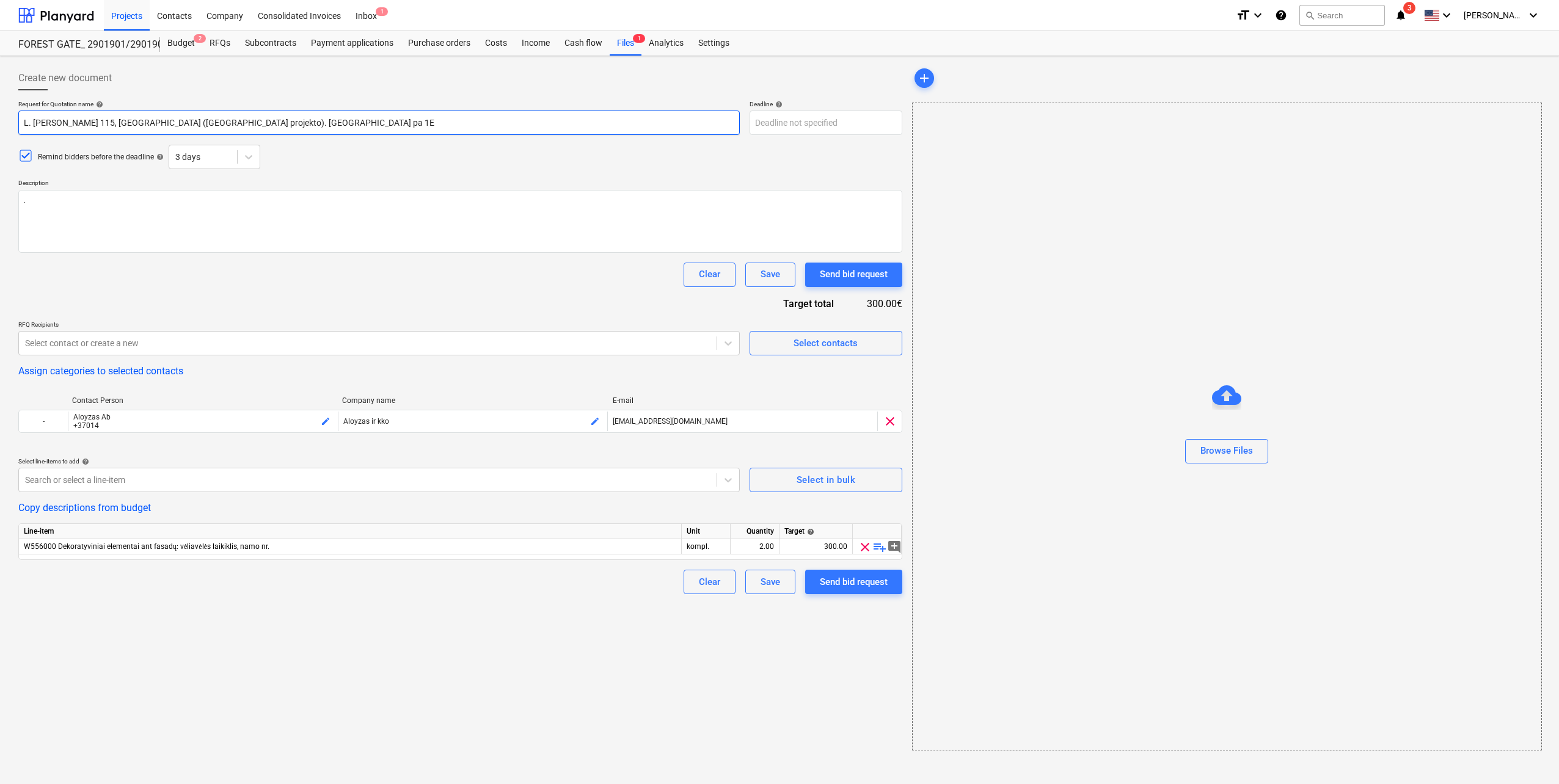
type textarea "x"
type input "L. [PERSON_NAME] 115, [GEOGRAPHIC_DATA] ([GEOGRAPHIC_DATA] projekto). [GEOGRAPH…"
type textarea "x"
type input "L. [PERSON_NAME] 115, [GEOGRAPHIC_DATA] ([GEOGRAPHIC_DATA] projekto). [GEOGRAPH…"
type textarea "x"
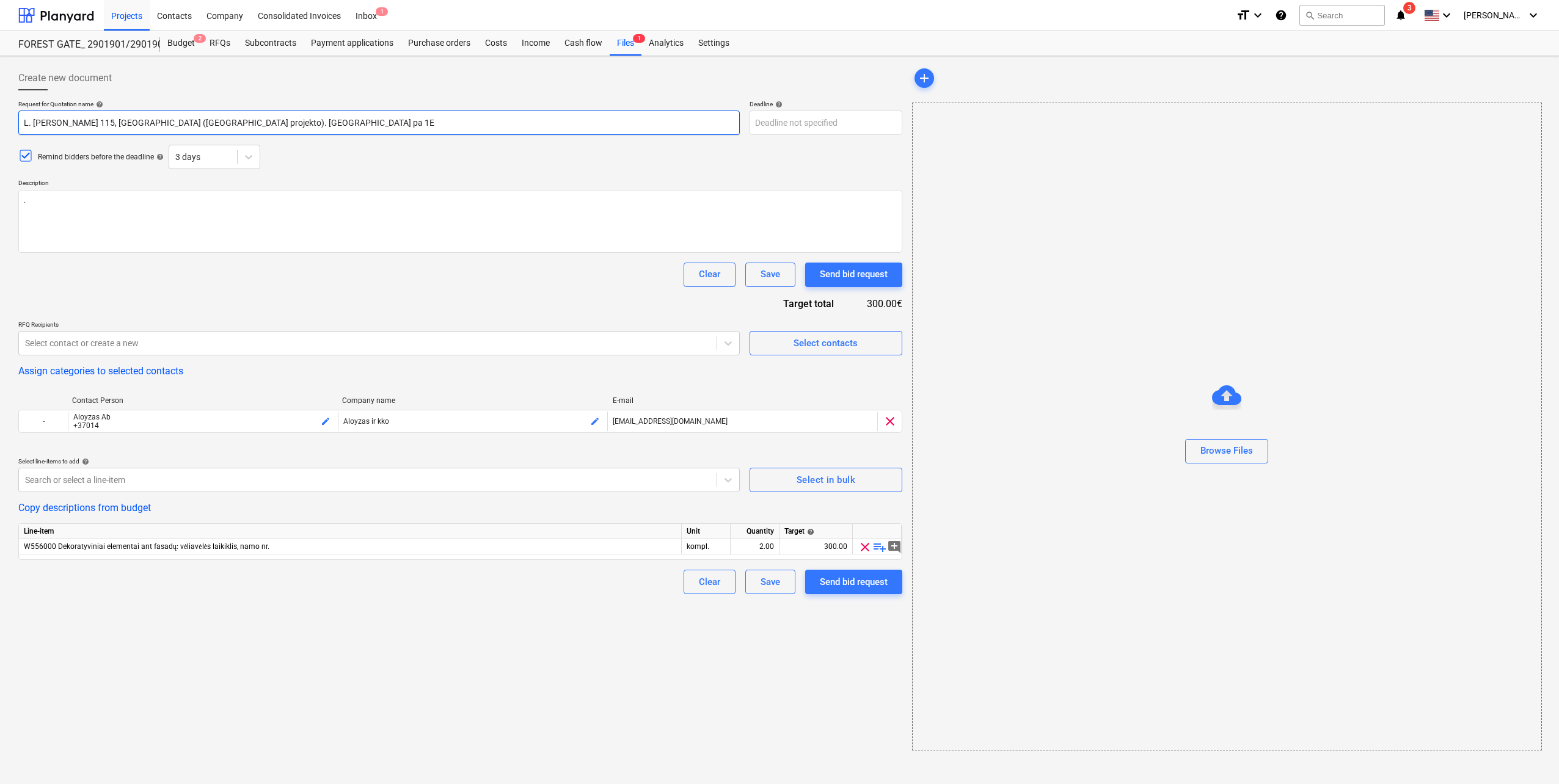
type input "L. [PERSON_NAME] 115, [GEOGRAPHIC_DATA] ([GEOGRAPHIC_DATA] projekto). [GEOGRAPH…"
type textarea "x"
type input "L. [PERSON_NAME] 115, [GEOGRAPHIC_DATA] ([GEOGRAPHIC_DATA] projekto). [GEOGRAPH…"
type textarea "x"
type input "L. [PERSON_NAME] 115, [GEOGRAPHIC_DATA] ([GEOGRAPHIC_DATA] projekto). [GEOGRAPH…"
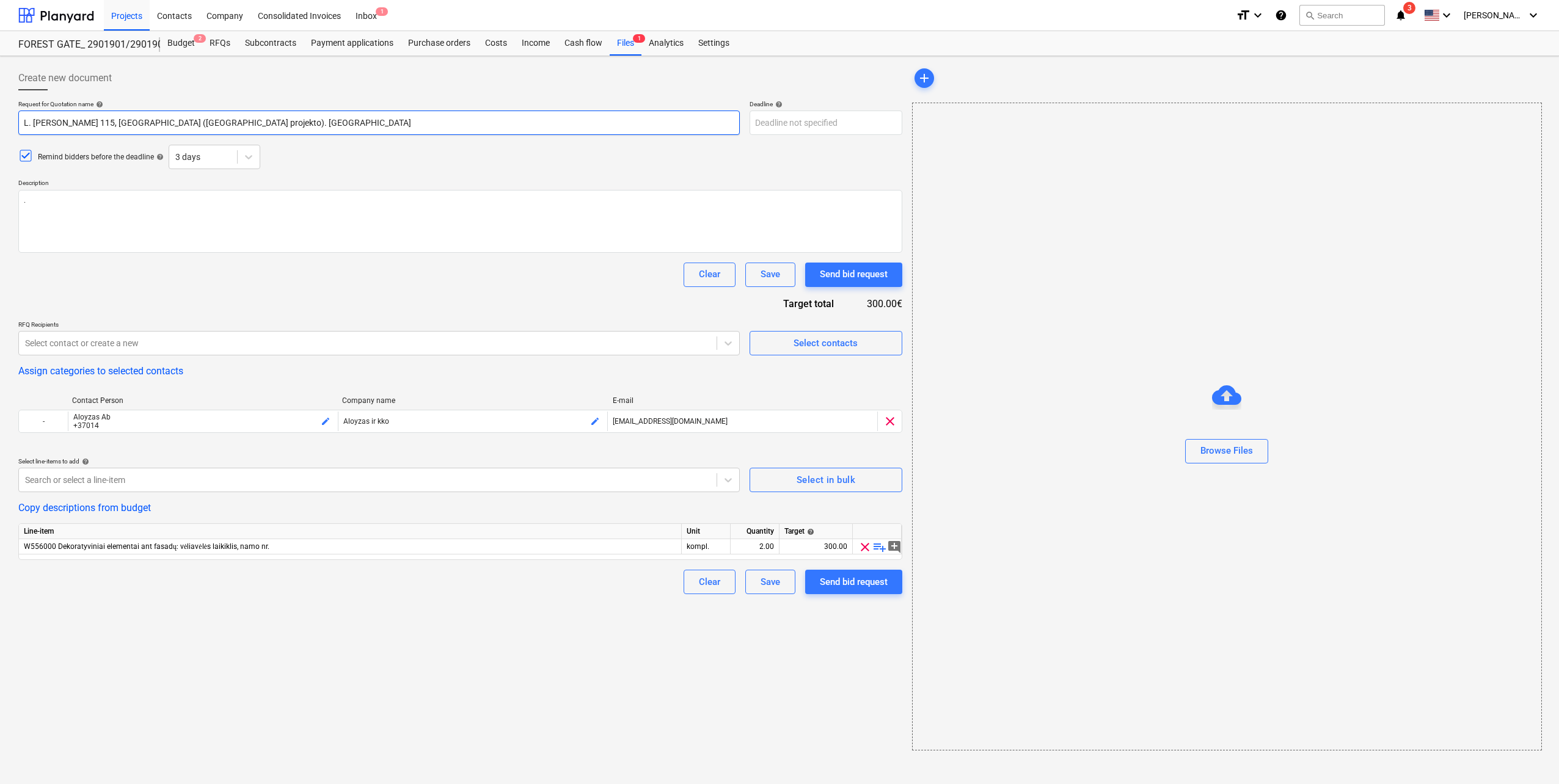
type textarea "x"
type input "L. [PERSON_NAME] 115, [GEOGRAPHIC_DATA] ([GEOGRAPHIC_DATA] projekto). [GEOGRAPH…"
type textarea "x"
type input "L. [PERSON_NAME] 115, [GEOGRAPHIC_DATA] ([GEOGRAPHIC_DATA] projekto). [GEOGRAPH…"
type textarea "x"
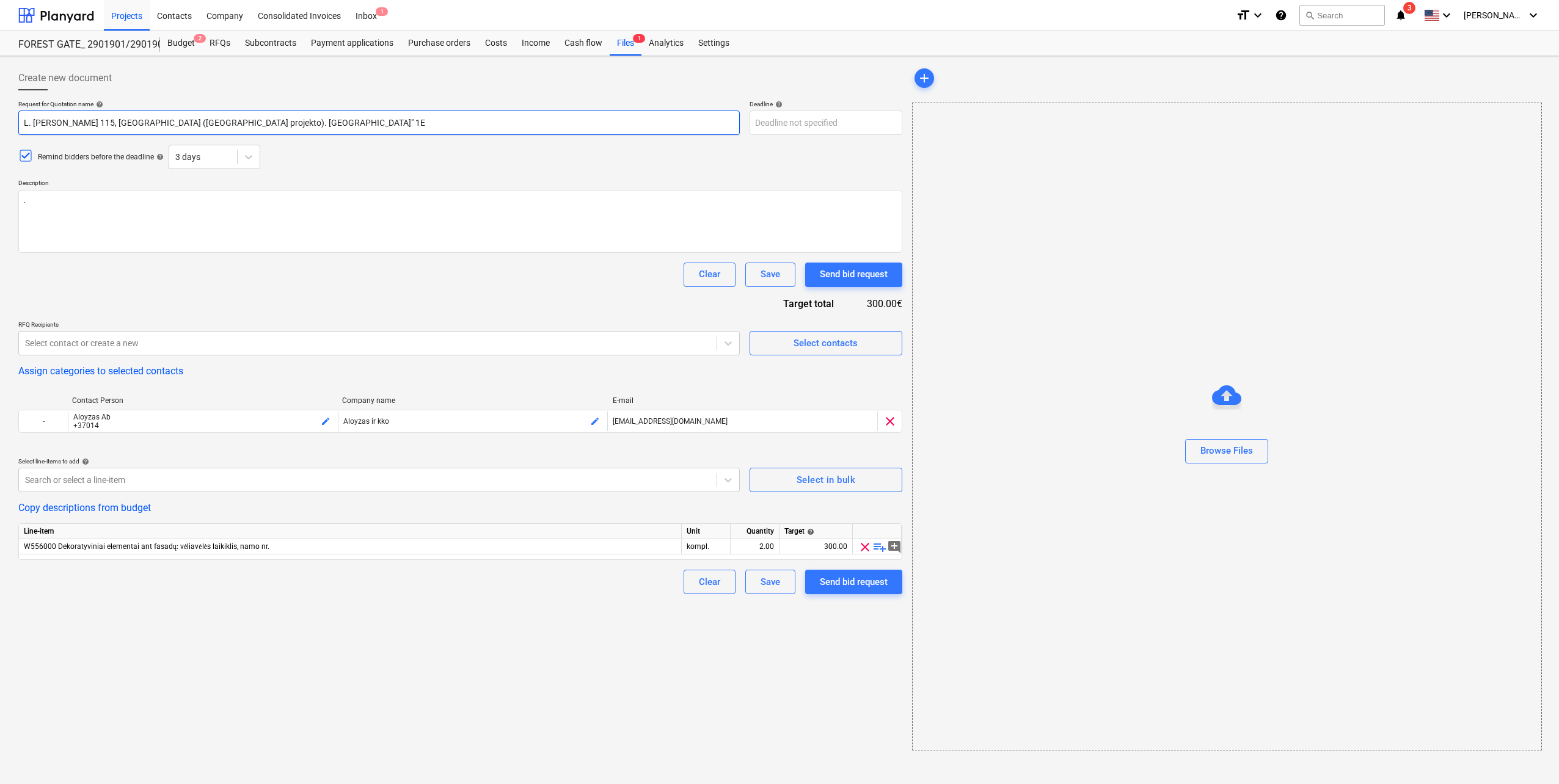
type input "L. [PERSON_NAME] 115, [GEOGRAPHIC_DATA] ([GEOGRAPHIC_DATA] projekto). "FOREST G…"
type textarea "x"
type input "L. [PERSON_NAME] 115, [GEOGRAPHIC_DATA] ([GEOGRAPHIC_DATA] projekto). "FOREST G…"
type textarea "x"
type input "L. [PERSON_NAME] 115, [GEOGRAPHIC_DATA] ([GEOGRAPHIC_DATA] projekto). "FOREST G…"
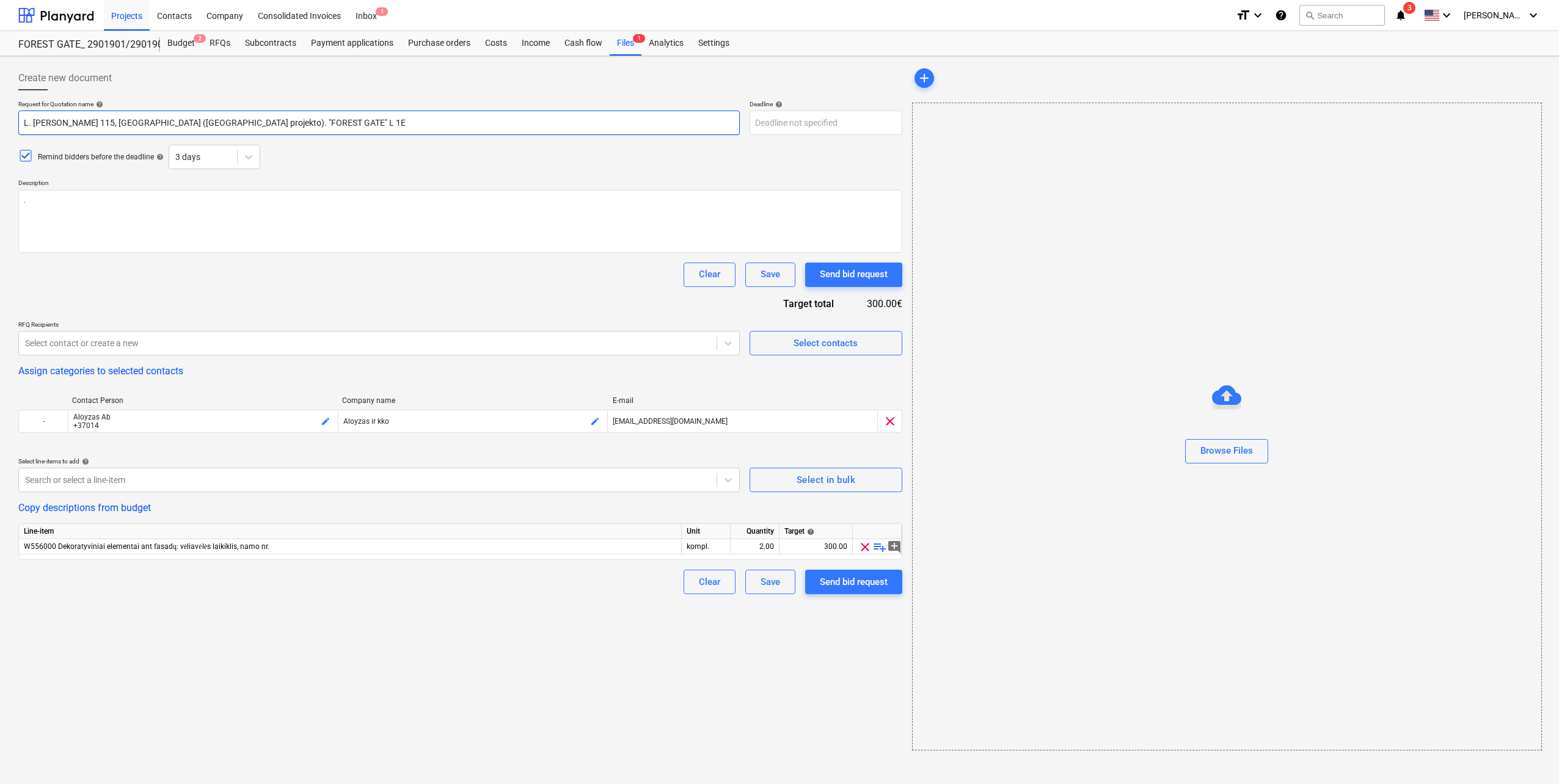
type textarea "x"
type input "L. [PERSON_NAME] 115, [GEOGRAPHIC_DATA] ([GEOGRAPHIC_DATA] projekto). "FOREST G…"
type textarea "x"
type input "L. [PERSON_NAME] 115, [GEOGRAPHIC_DATA] ([GEOGRAPHIC_DATA] projekto). "FOREST G…"
type textarea "x"
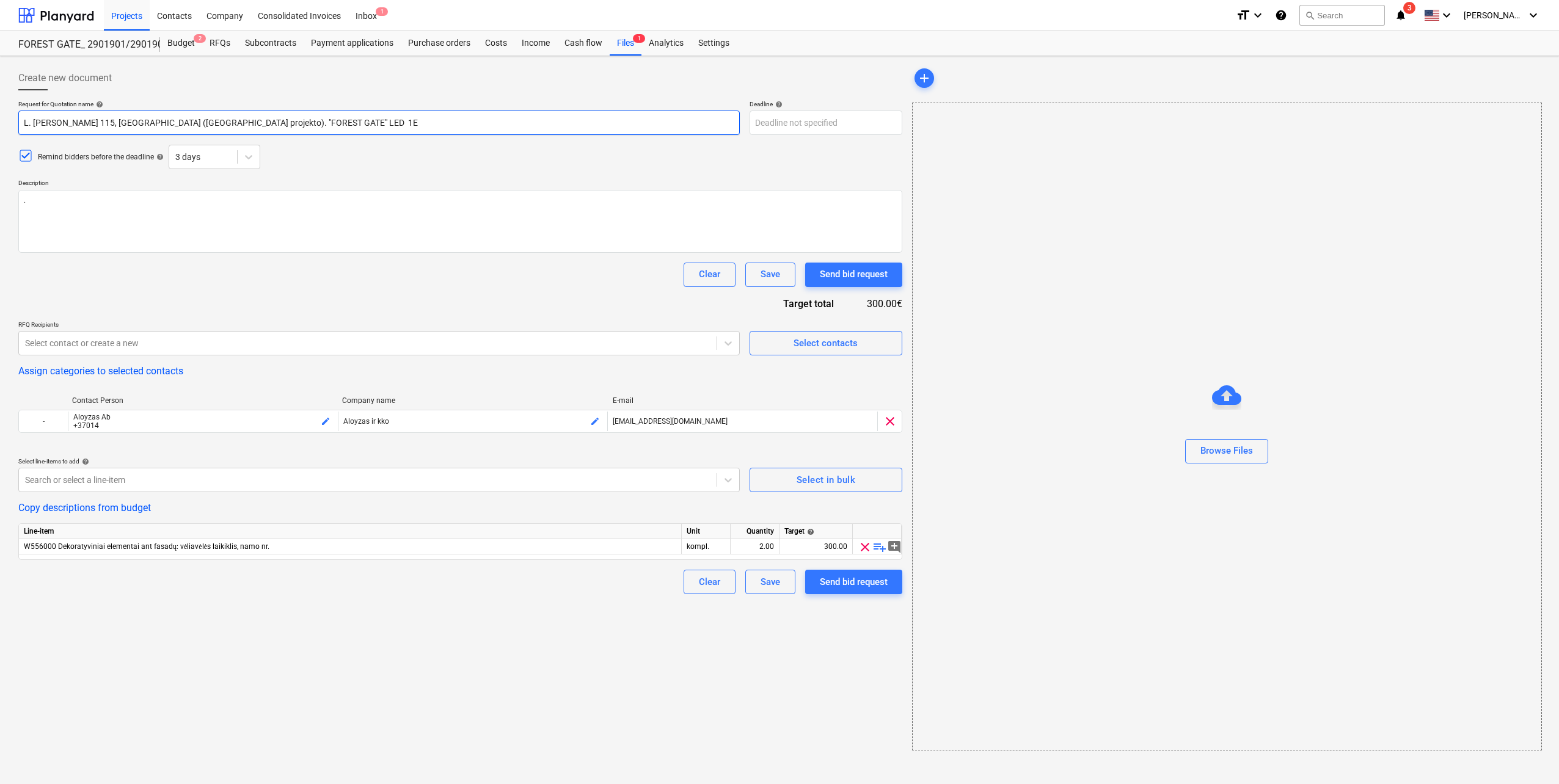
type input "L. [PERSON_NAME] 115, [GEOGRAPHIC_DATA] ([GEOGRAPHIC_DATA] projekto). "FOREST G…"
type textarea "x"
type input "L. [PERSON_NAME] 115, [GEOGRAPHIC_DATA] ([GEOGRAPHIC_DATA] projekto). "FOREST G…"
type textarea "x"
type input "L. [PERSON_NAME] 115, [GEOGRAPHIC_DATA] ([GEOGRAPHIC_DATA] projekto). "FOREST G…"
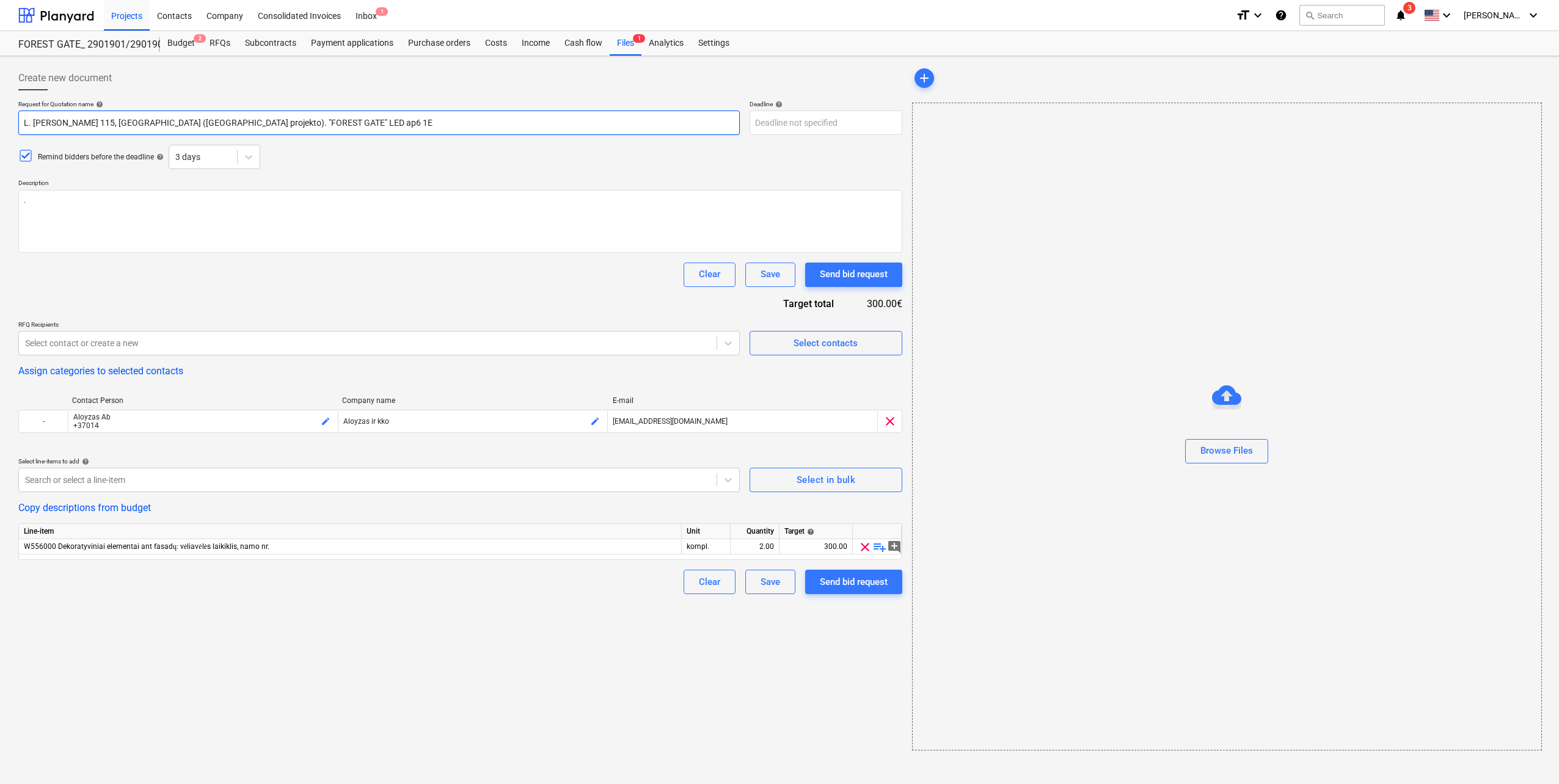
type textarea "x"
type input "L. [PERSON_NAME] 115, [GEOGRAPHIC_DATA] ([GEOGRAPHIC_DATA] projekto). "FOREST G…"
type textarea "x"
type input "L. [PERSON_NAME] 115, [GEOGRAPHIC_DATA] ([GEOGRAPHIC_DATA] projekto). "FOREST G…"
type textarea "x"
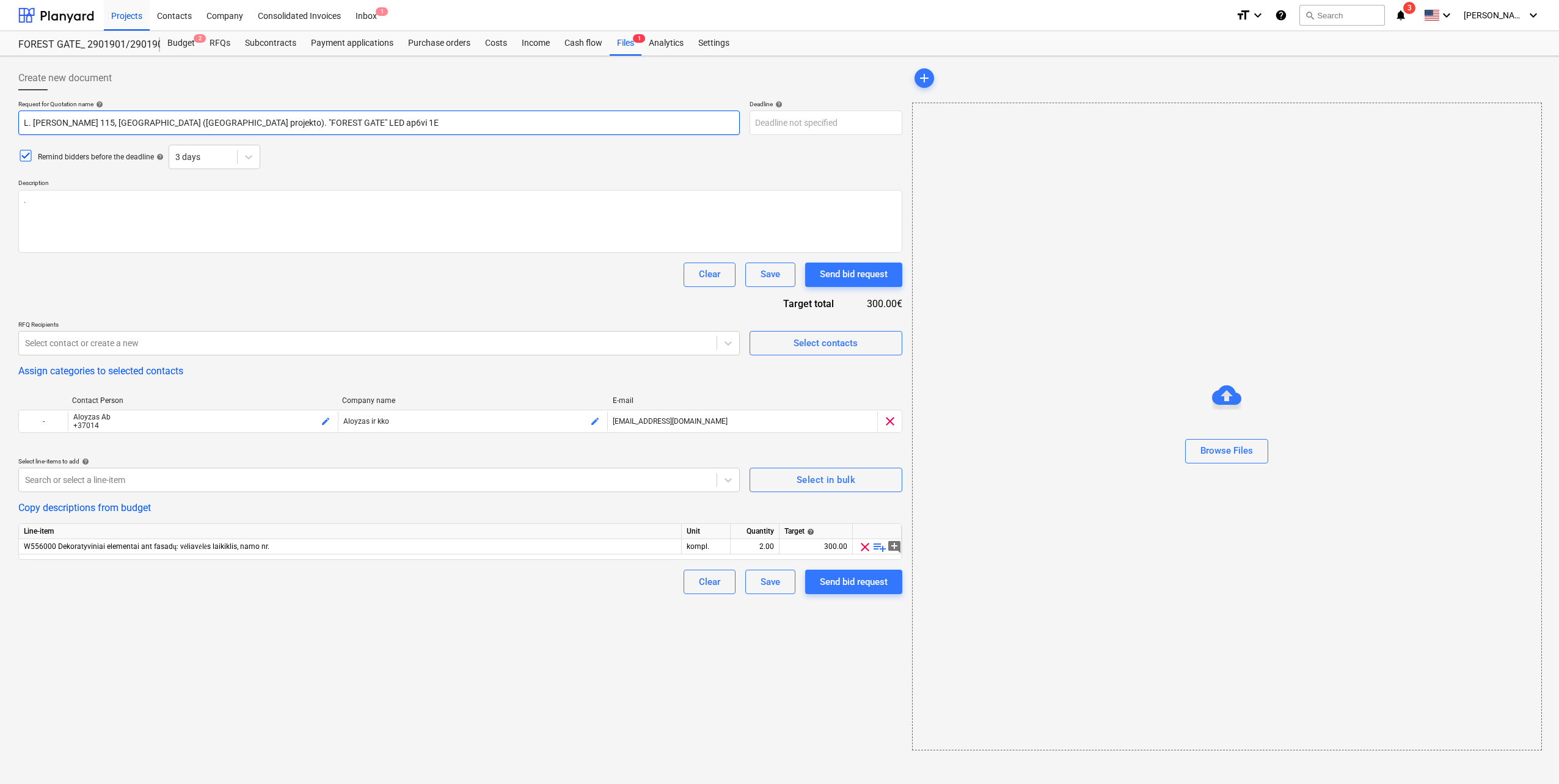
type input "L. [PERSON_NAME] 115, [GEOGRAPHIC_DATA] ([GEOGRAPHIC_DATA] projekto). "FOREST G…"
type textarea "x"
type input "L. [PERSON_NAME] 115, [GEOGRAPHIC_DATA] ([GEOGRAPHIC_DATA] projekto). "FOREST G…"
type textarea "x"
type input "L. [PERSON_NAME] 115, [GEOGRAPHIC_DATA] ([GEOGRAPHIC_DATA] projekto). "FOREST G…"
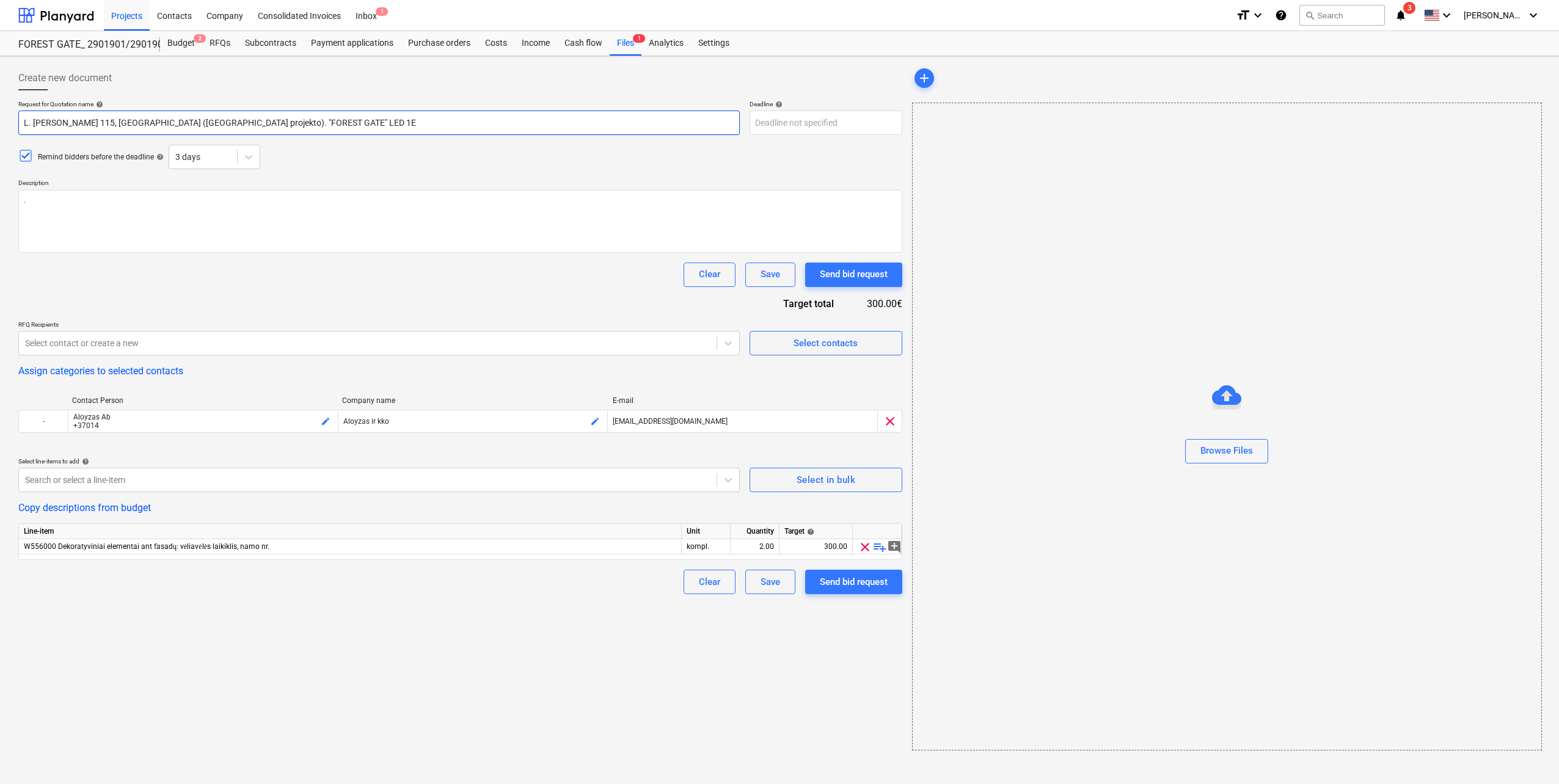
type textarea "x"
type input "L. [PERSON_NAME] 115, [GEOGRAPHIC_DATA] ([GEOGRAPHIC_DATA] projekto). "FOREST G…"
type textarea "x"
type input "L. [PERSON_NAME] 115, [GEOGRAPHIC_DATA] ([GEOGRAPHIC_DATA] projekto). "FOREST G…"
type textarea "x"
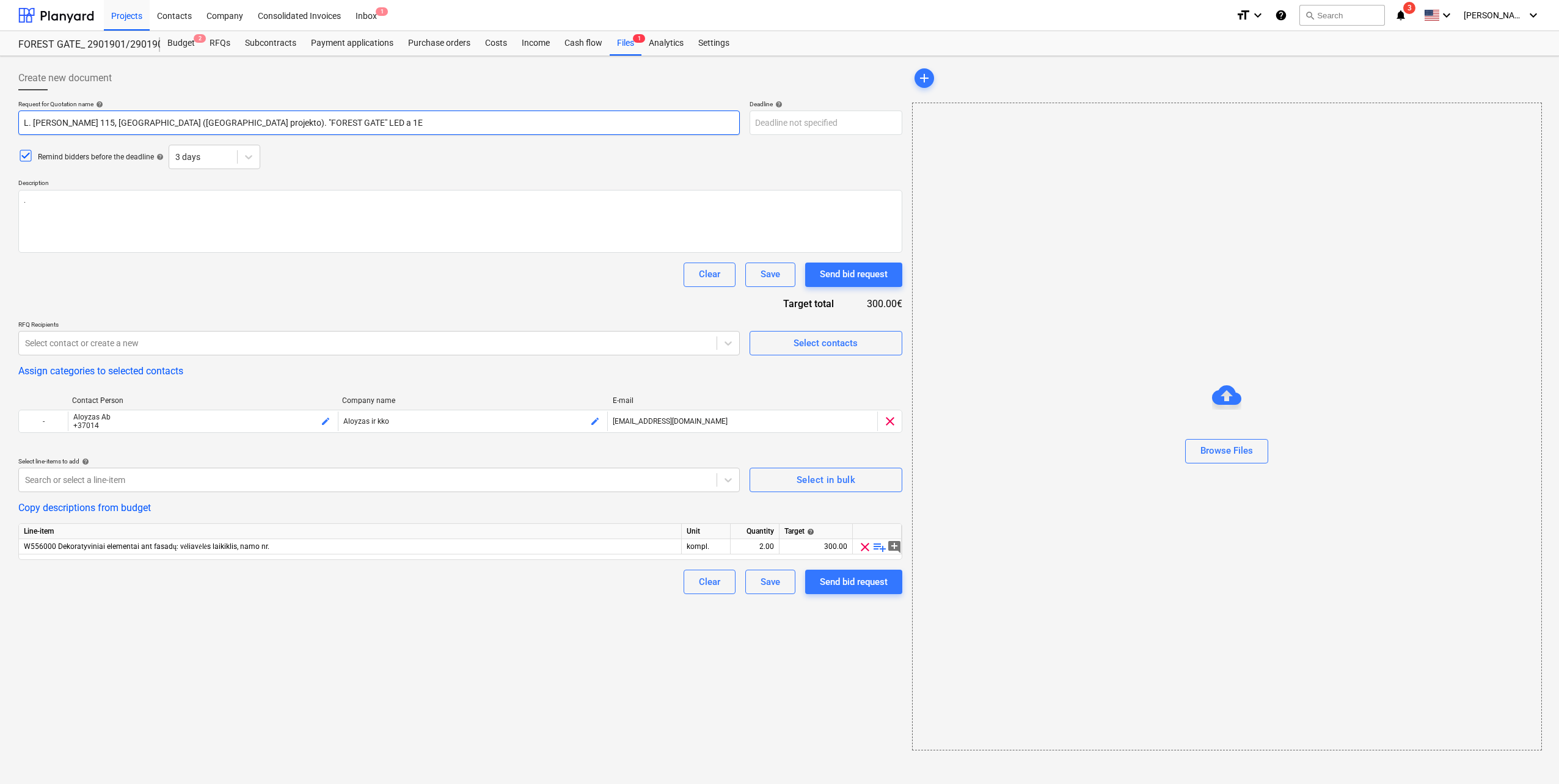
type input "L. [PERSON_NAME] 115, [GEOGRAPHIC_DATA] ([GEOGRAPHIC_DATA] projekto). "FOREST G…"
type textarea "x"
type input "L. [PERSON_NAME] 115, [GEOGRAPHIC_DATA] ([GEOGRAPHIC_DATA] projekto). "FOREST G…"
type textarea "x"
type input "L. [PERSON_NAME] 115, [GEOGRAPHIC_DATA] ([GEOGRAPHIC_DATA] projekto). "FOREST G…"
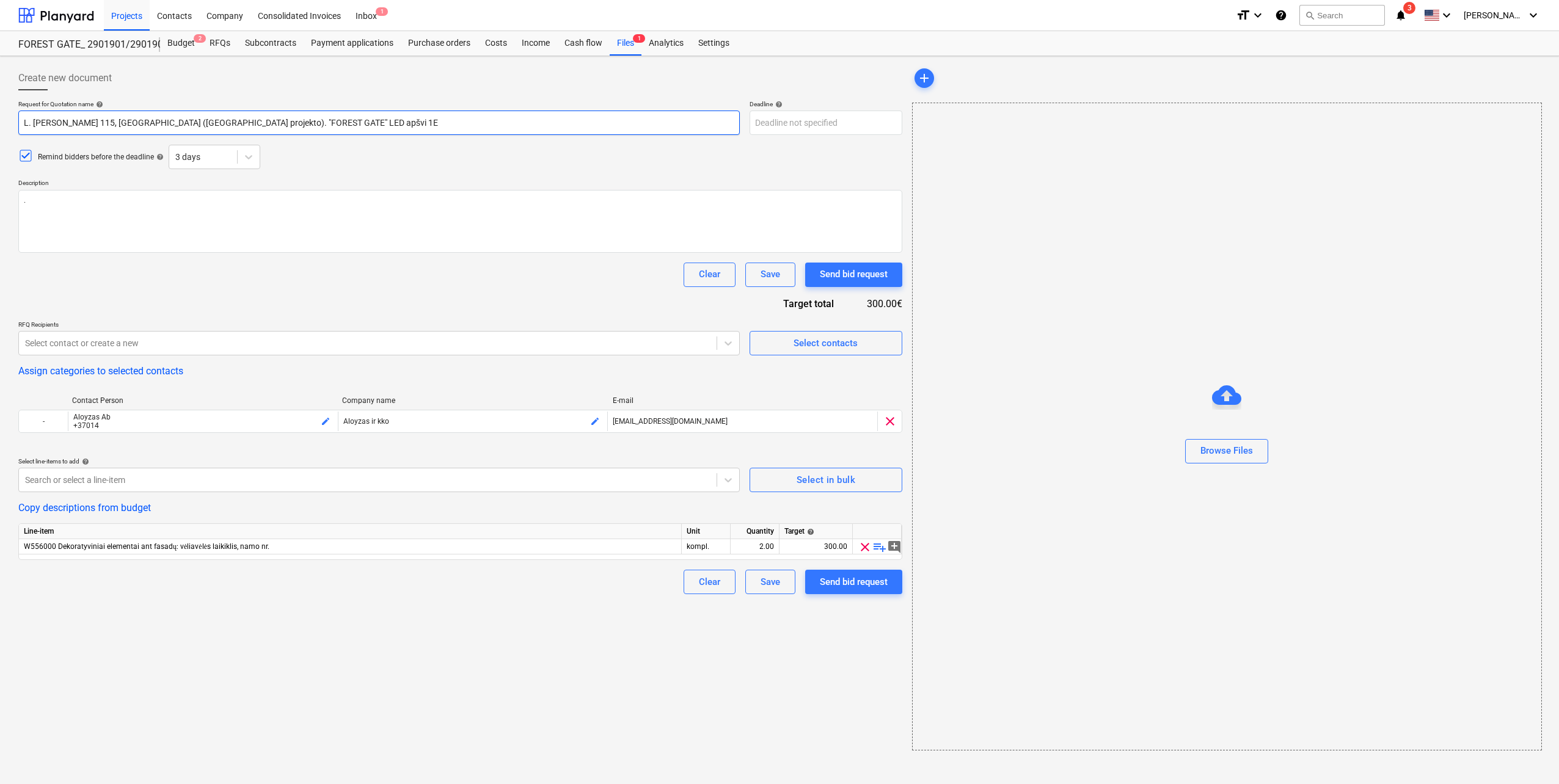
type textarea "x"
type input "L. [PERSON_NAME] 115, [GEOGRAPHIC_DATA] ([GEOGRAPHIC_DATA] projekto). "FOREST G…"
type textarea "x"
type input "L. [PERSON_NAME] 115, [GEOGRAPHIC_DATA] ([GEOGRAPHIC_DATA] projekto). "FOREST G…"
type textarea "x"
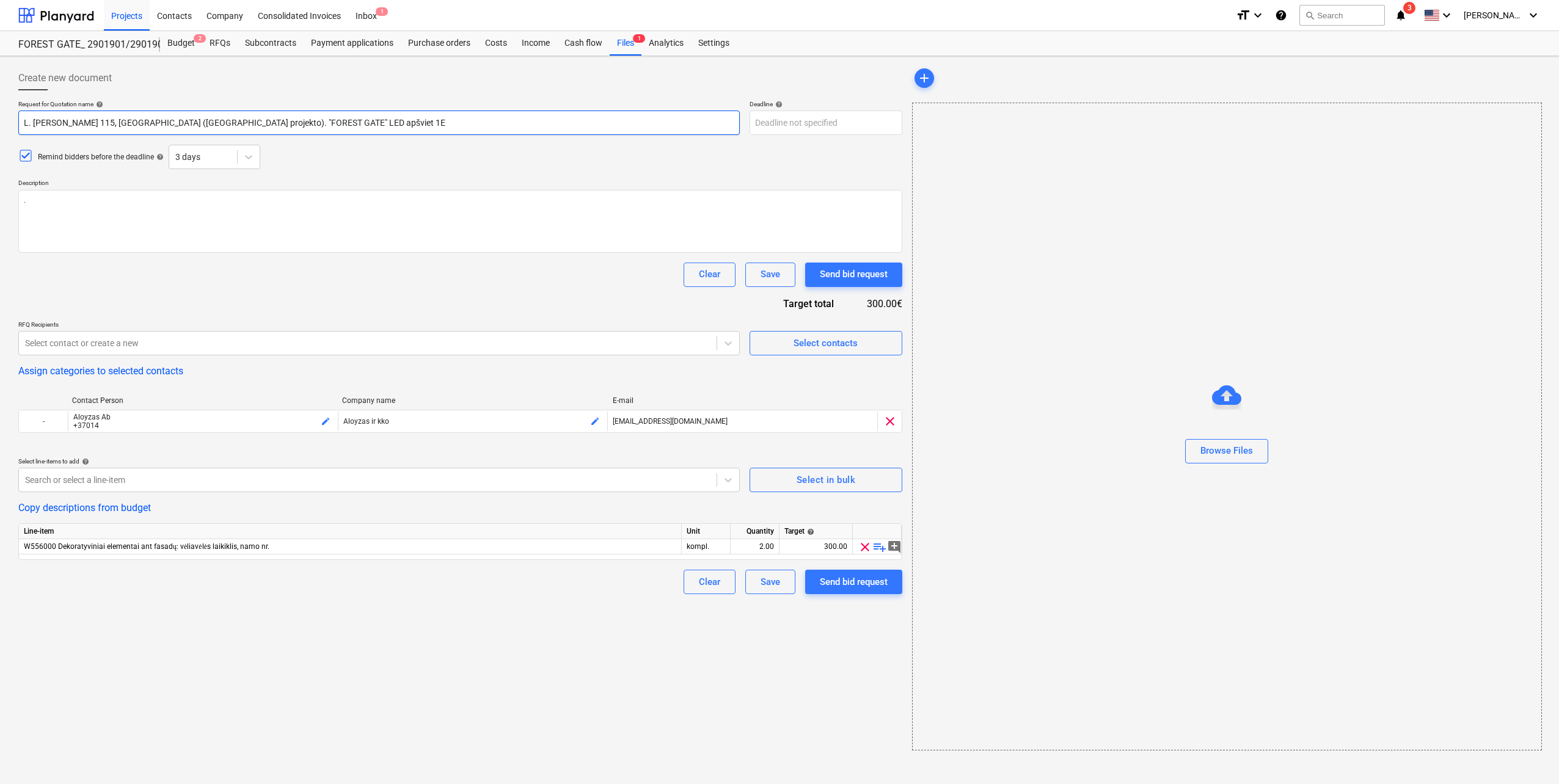
type input "L. [PERSON_NAME] 115, [GEOGRAPHIC_DATA] ([GEOGRAPHIC_DATA] projekto). "FOREST G…"
type textarea "x"
type input "L. [PERSON_NAME] 115, [GEOGRAPHIC_DATA] ([GEOGRAPHIC_DATA] projekto). "FOREST G…"
type textarea "x"
type input "L. [PERSON_NAME] 115, [GEOGRAPHIC_DATA] ([GEOGRAPHIC_DATA] projekto). "FOREST G…"
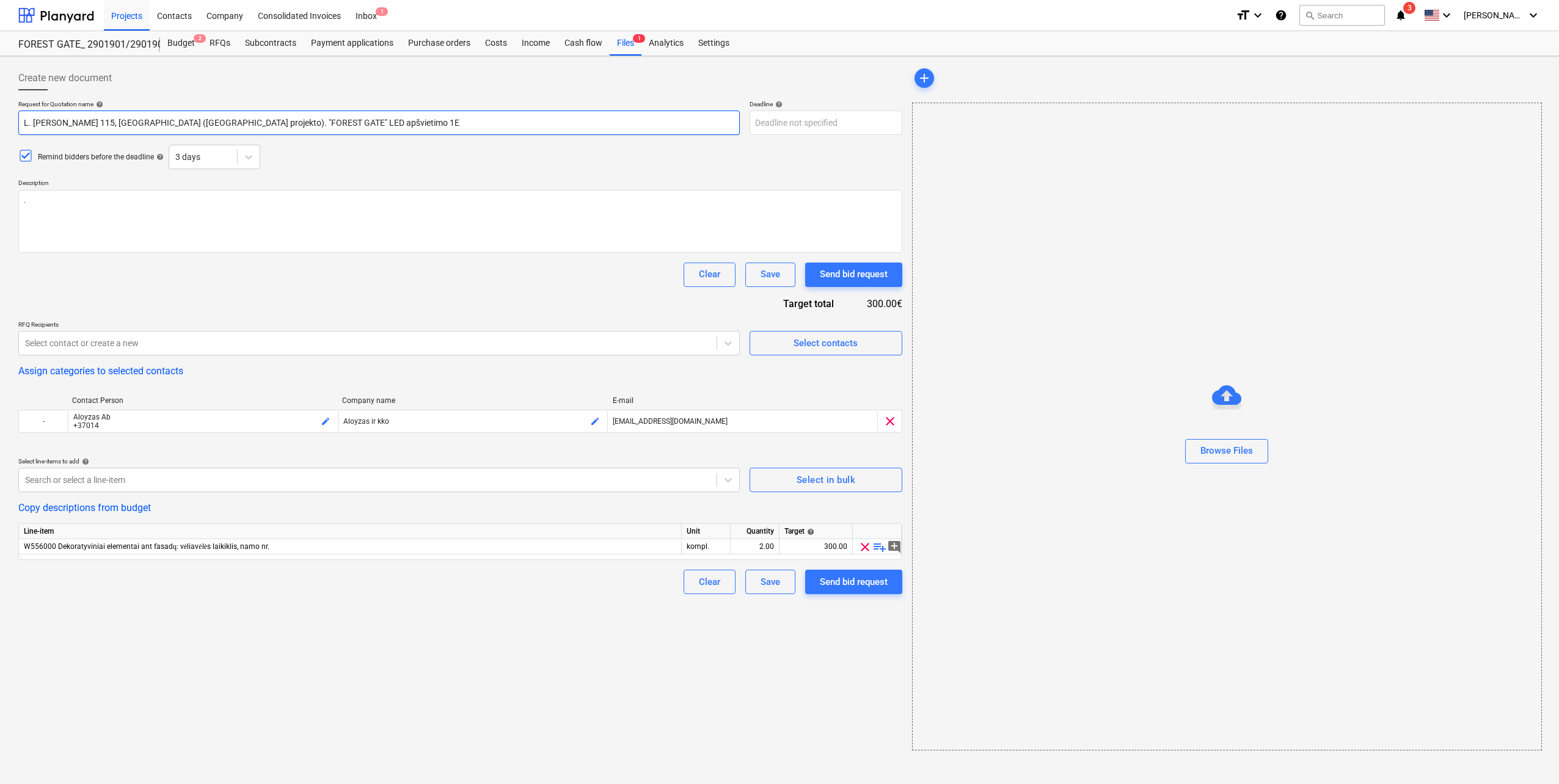
type textarea "x"
type input "L. [PERSON_NAME] 115, [GEOGRAPHIC_DATA] ([GEOGRAPHIC_DATA] projekto). "FOREST G…"
type textarea "x"
type input "L. [PERSON_NAME] 115, [GEOGRAPHIC_DATA] ([GEOGRAPHIC_DATA] projekto). "FOREST G…"
type textarea "x"
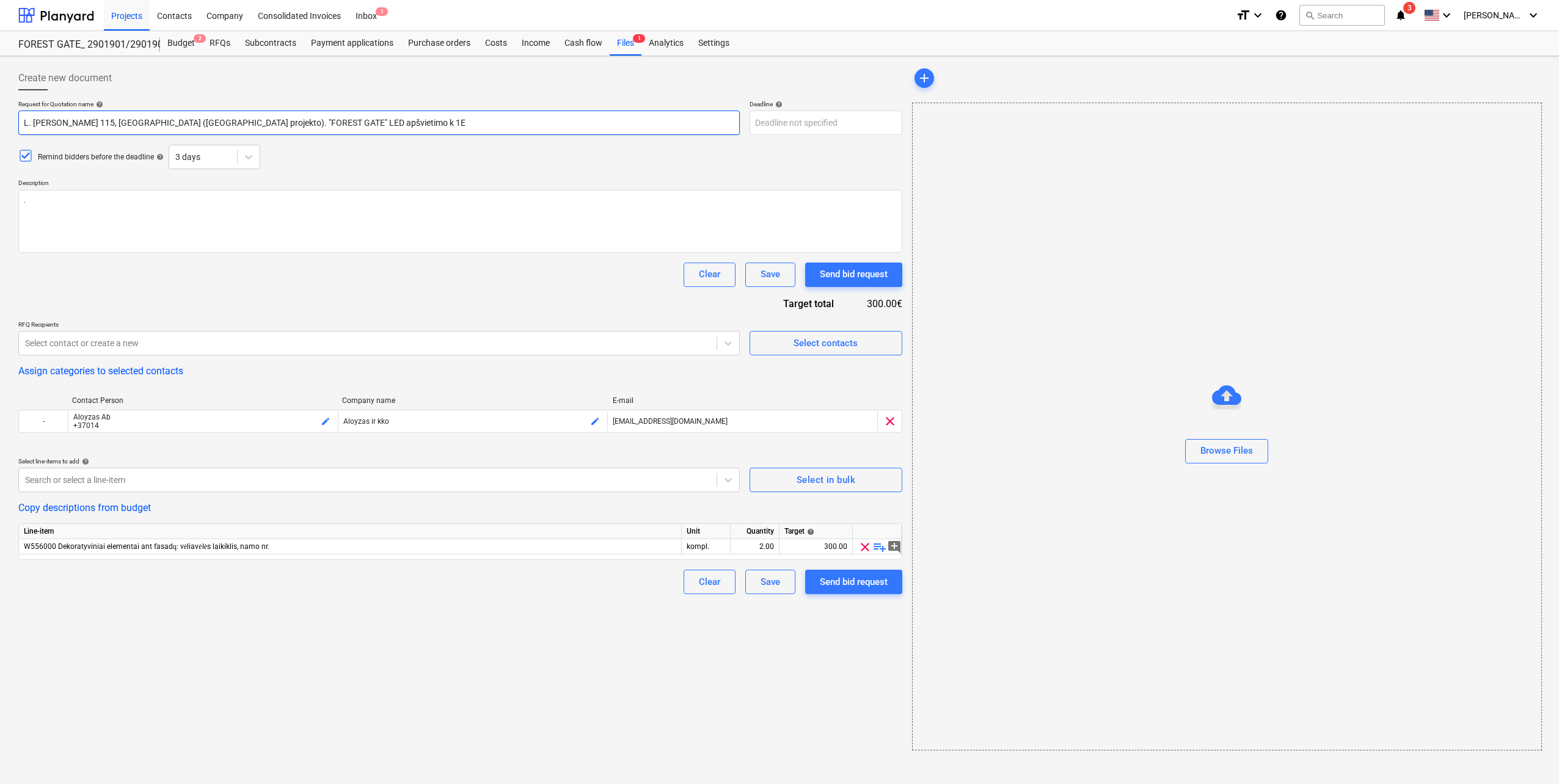
type input "L. [PERSON_NAME] 115, [GEOGRAPHIC_DATA] ([GEOGRAPHIC_DATA] projekto). "FOREST G…"
type textarea "x"
type input "L. [PERSON_NAME] 115, [GEOGRAPHIC_DATA] ([GEOGRAPHIC_DATA] projekto). "FOREST G…"
type textarea "x"
click at [246, 191] on textarea "." at bounding box center [460, 221] width 884 height 63
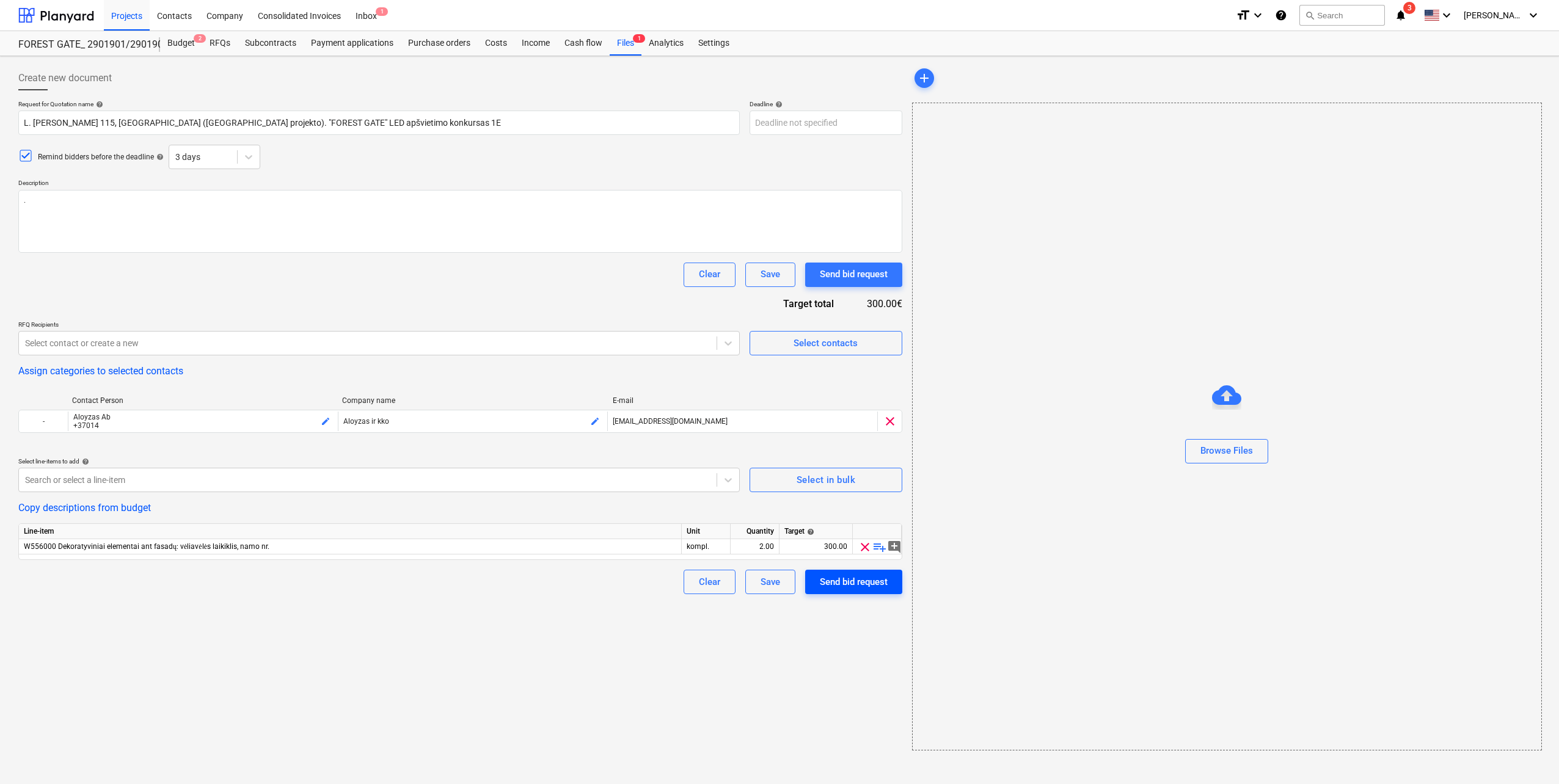
click at [858, 589] on div "Send bid request" at bounding box center [853, 582] width 68 height 16
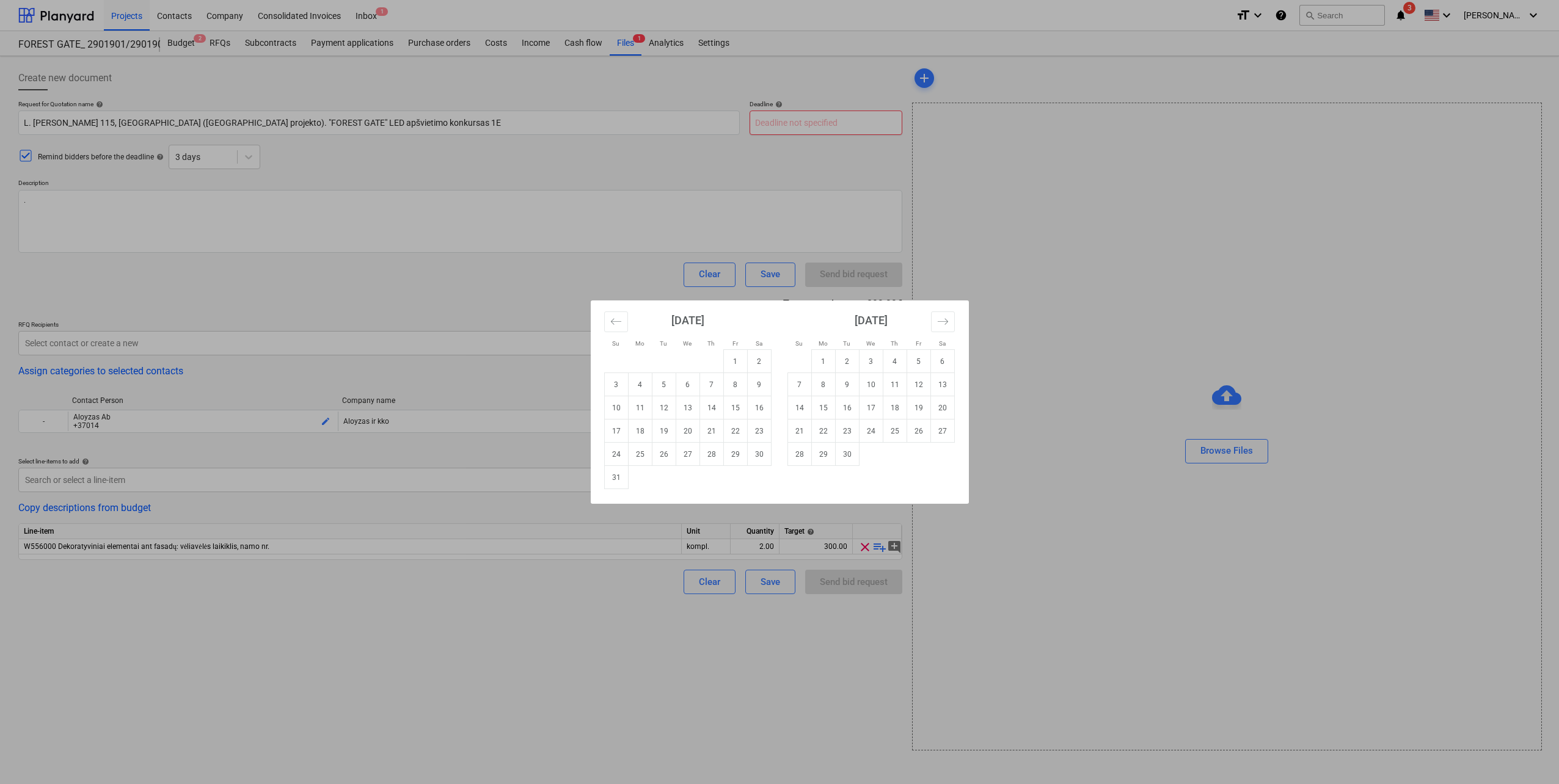
click at [788, 124] on body "Projects Contacts Company Consolidated Invoices Inbox 1 format_size keyboard_ar…" at bounding box center [780, 392] width 1559 height 784
click at [767, 450] on td "30" at bounding box center [759, 454] width 24 height 23
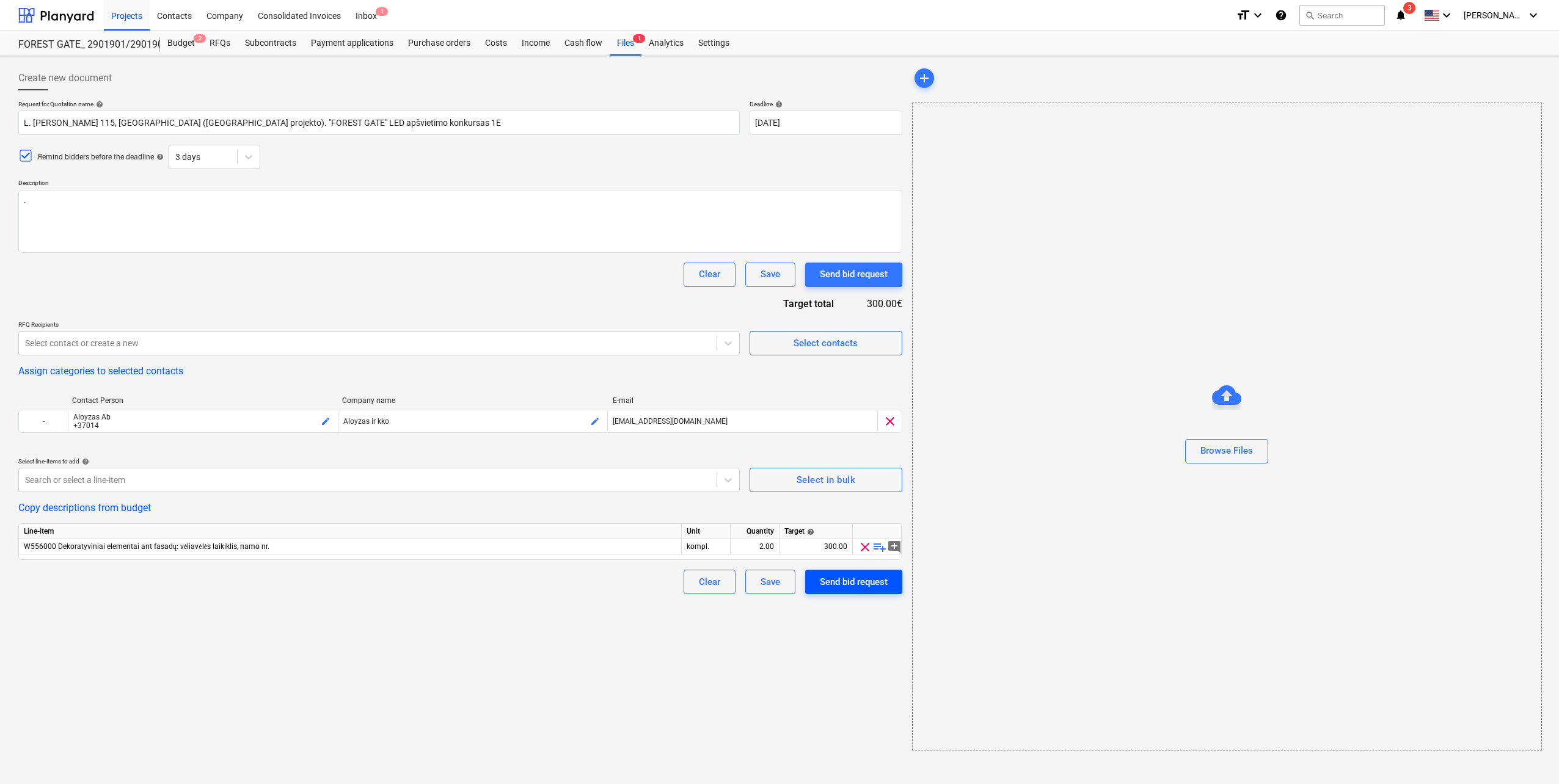
click at [849, 589] on div "Send bid request" at bounding box center [853, 582] width 68 height 16
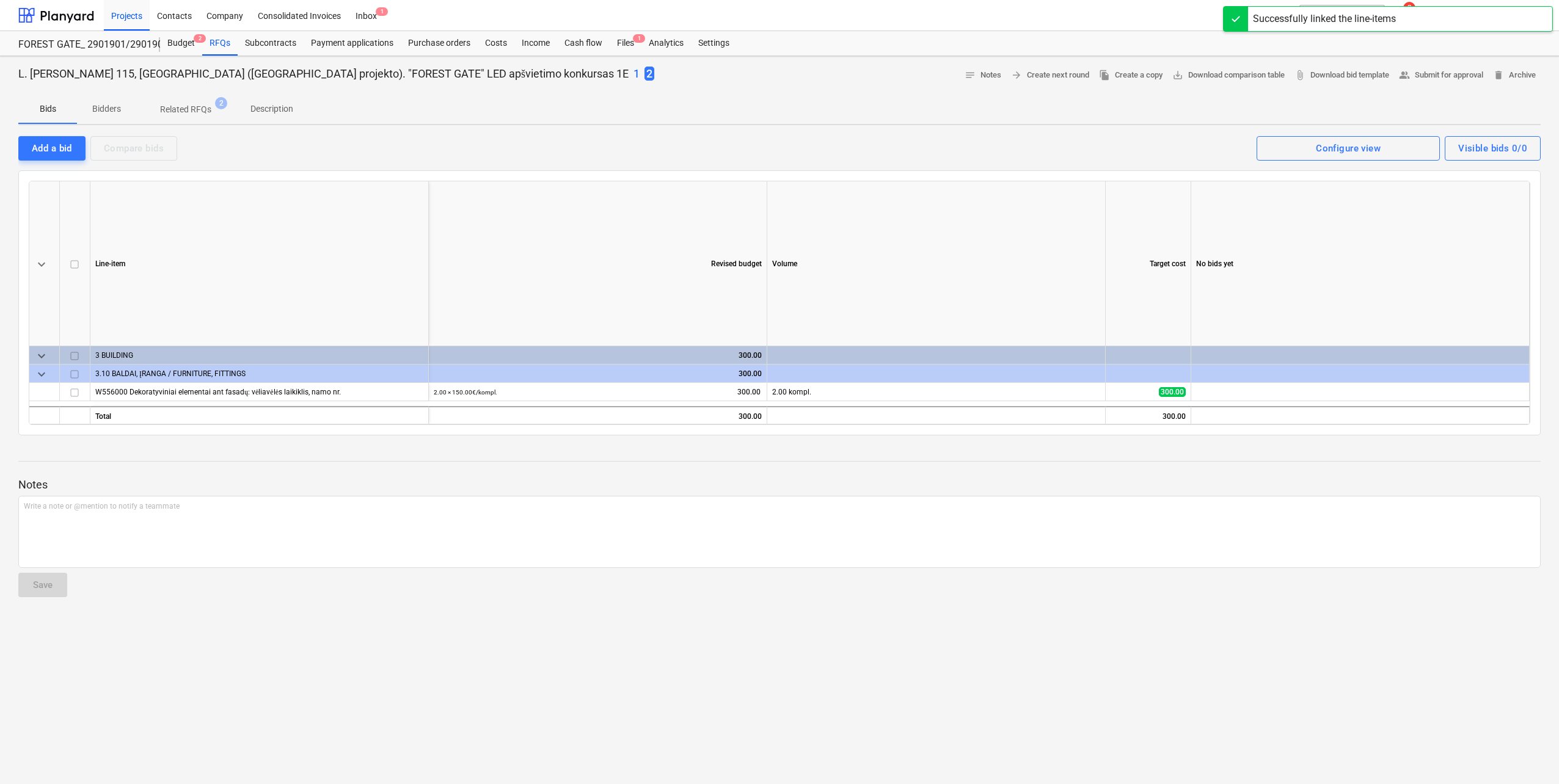
click at [633, 78] on p "1" at bounding box center [636, 73] width 6 height 14
click at [788, 74] on p "2" at bounding box center [790, 73] width 6 height 14
click at [38, 145] on div "Add a bid" at bounding box center [52, 148] width 40 height 16
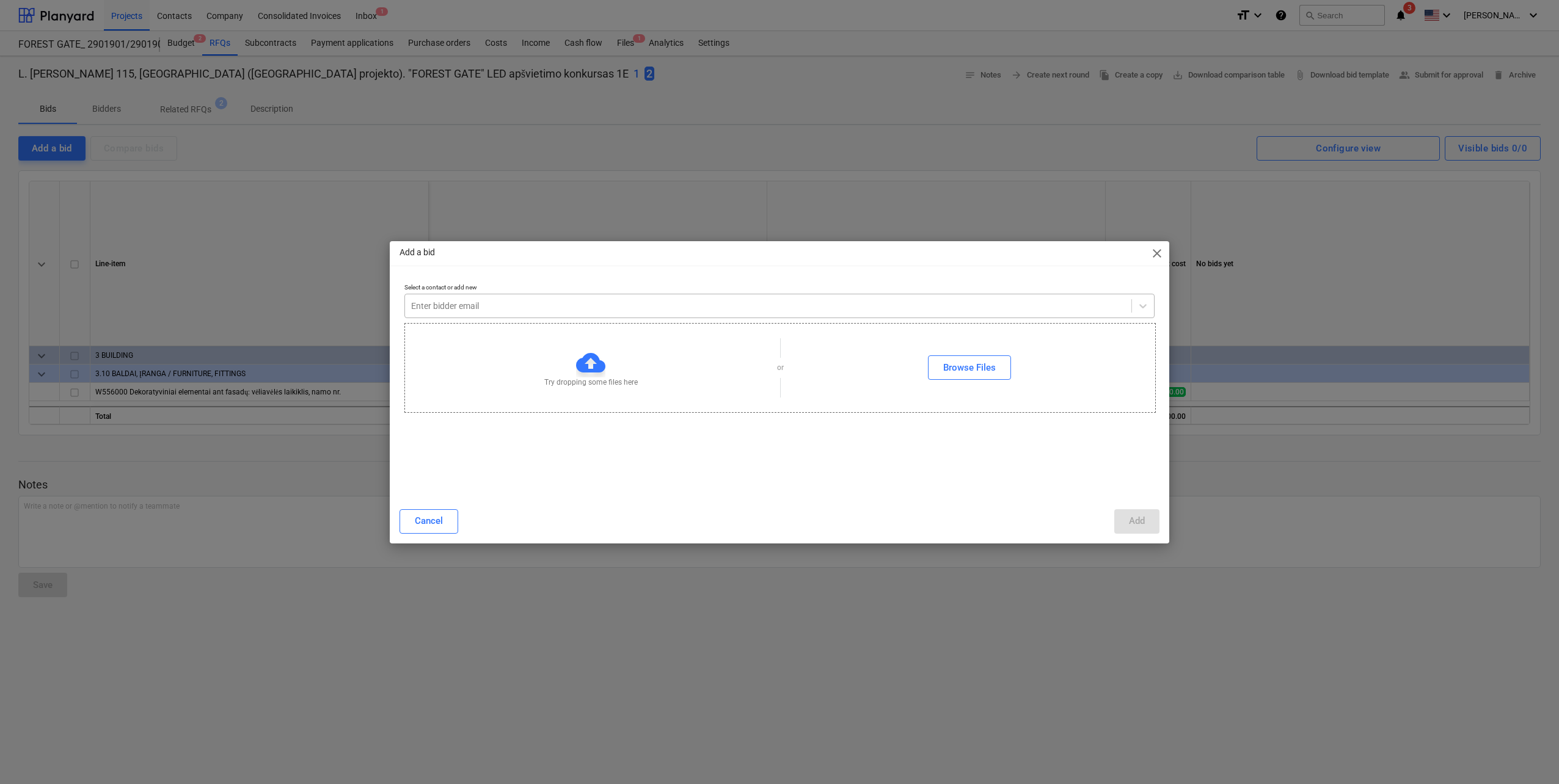
click at [495, 303] on div at bounding box center [768, 306] width 714 height 12
click at [1161, 523] on div "Cancel Add" at bounding box center [780, 522] width 775 height 34
click at [1142, 524] on div "Add" at bounding box center [1137, 520] width 16 height 16
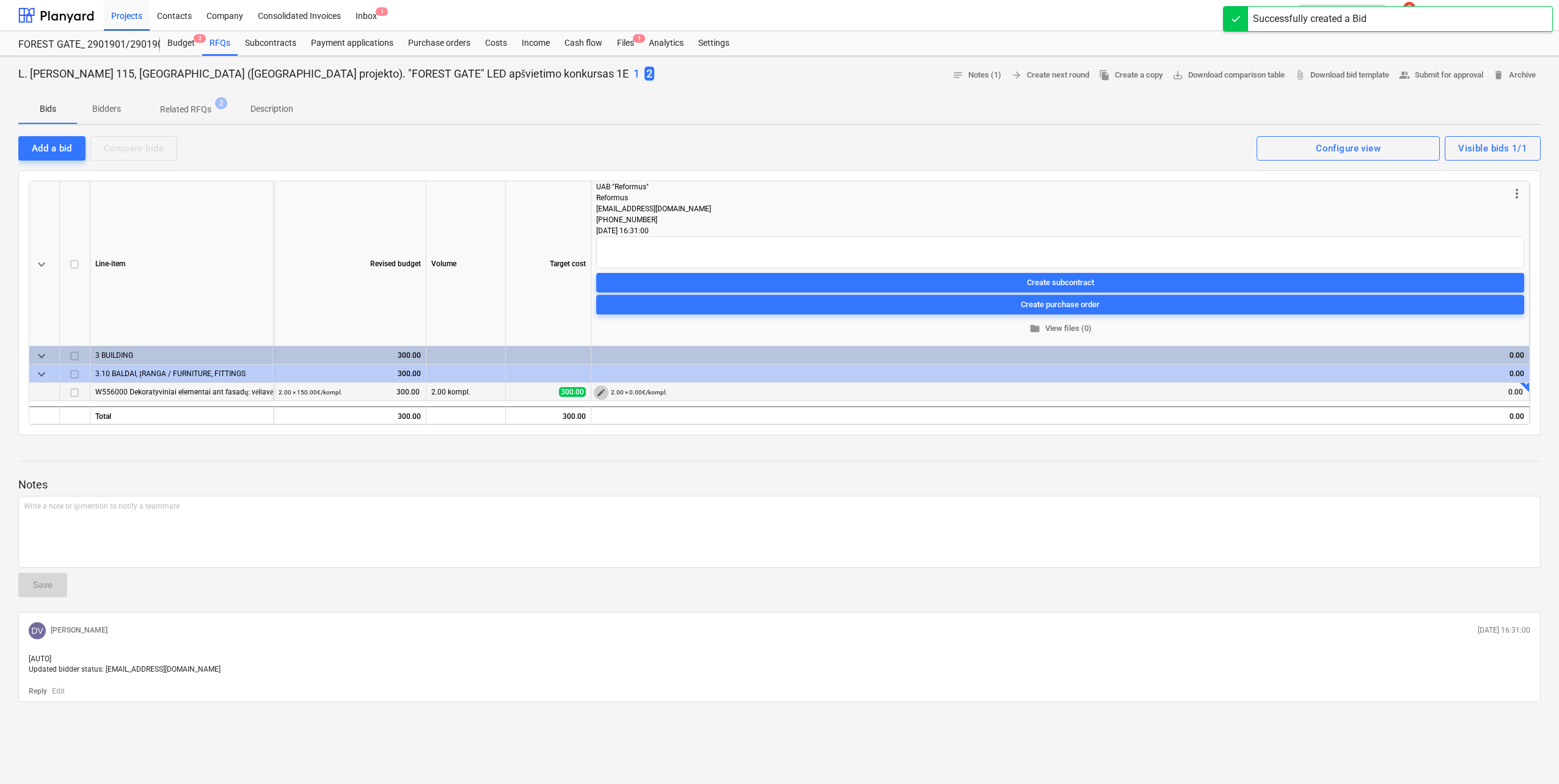
click at [605, 395] on span "edit" at bounding box center [601, 393] width 10 height 10
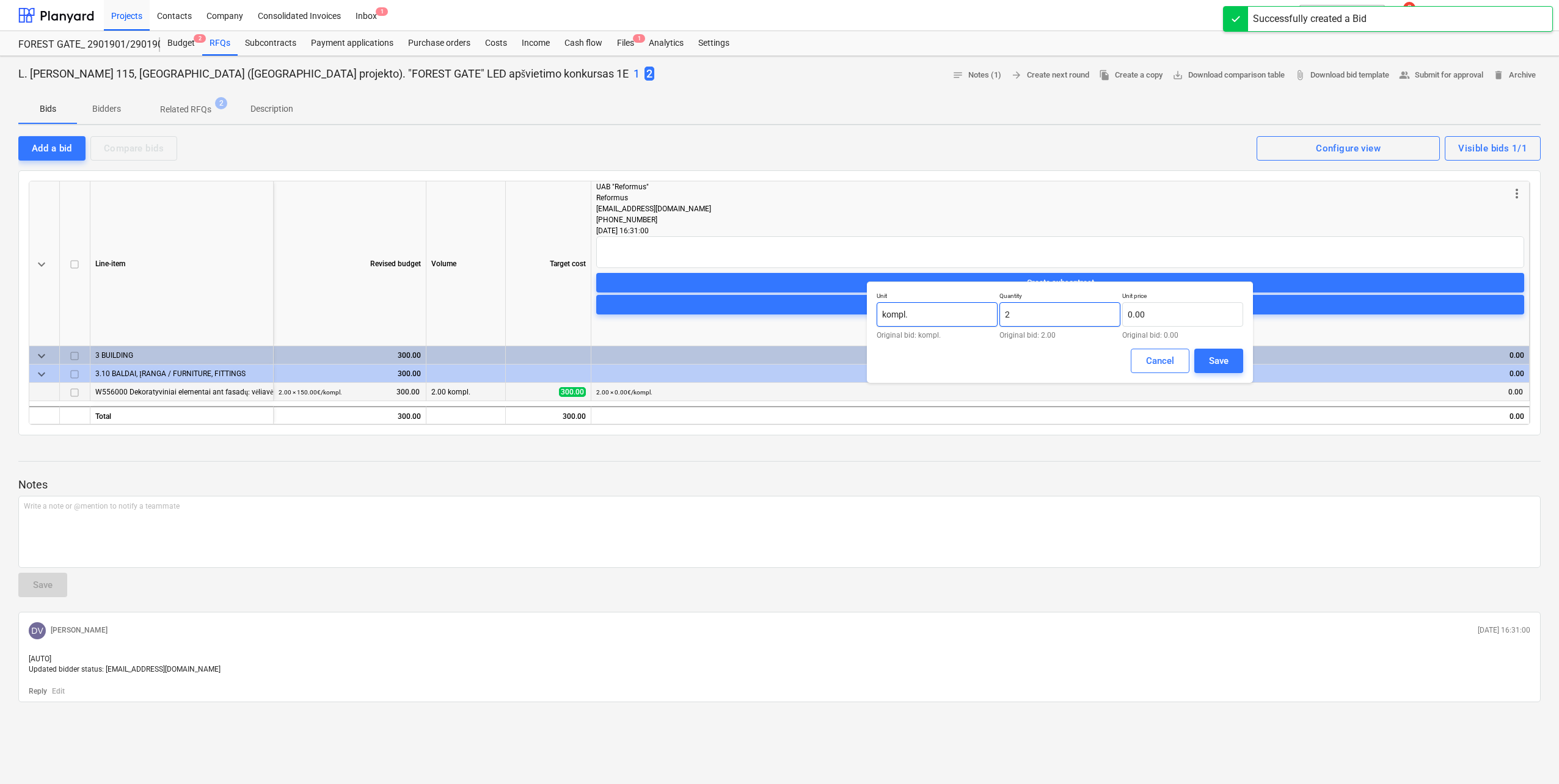
drag, startPoint x: 1048, startPoint y: 315, endPoint x: 974, endPoint y: 307, distance: 74.4
click at [957, 307] on div "Unit kompl. Original bid: kompl. Quantity 2 Original bid: 2.00 Unit price 0.00 …" at bounding box center [1060, 315] width 367 height 47
click at [1172, 314] on input "text" at bounding box center [1183, 315] width 121 height 25
click at [1201, 311] on input "text" at bounding box center [1183, 315] width 121 height 25
click at [1217, 360] on div "Save" at bounding box center [1219, 361] width 20 height 16
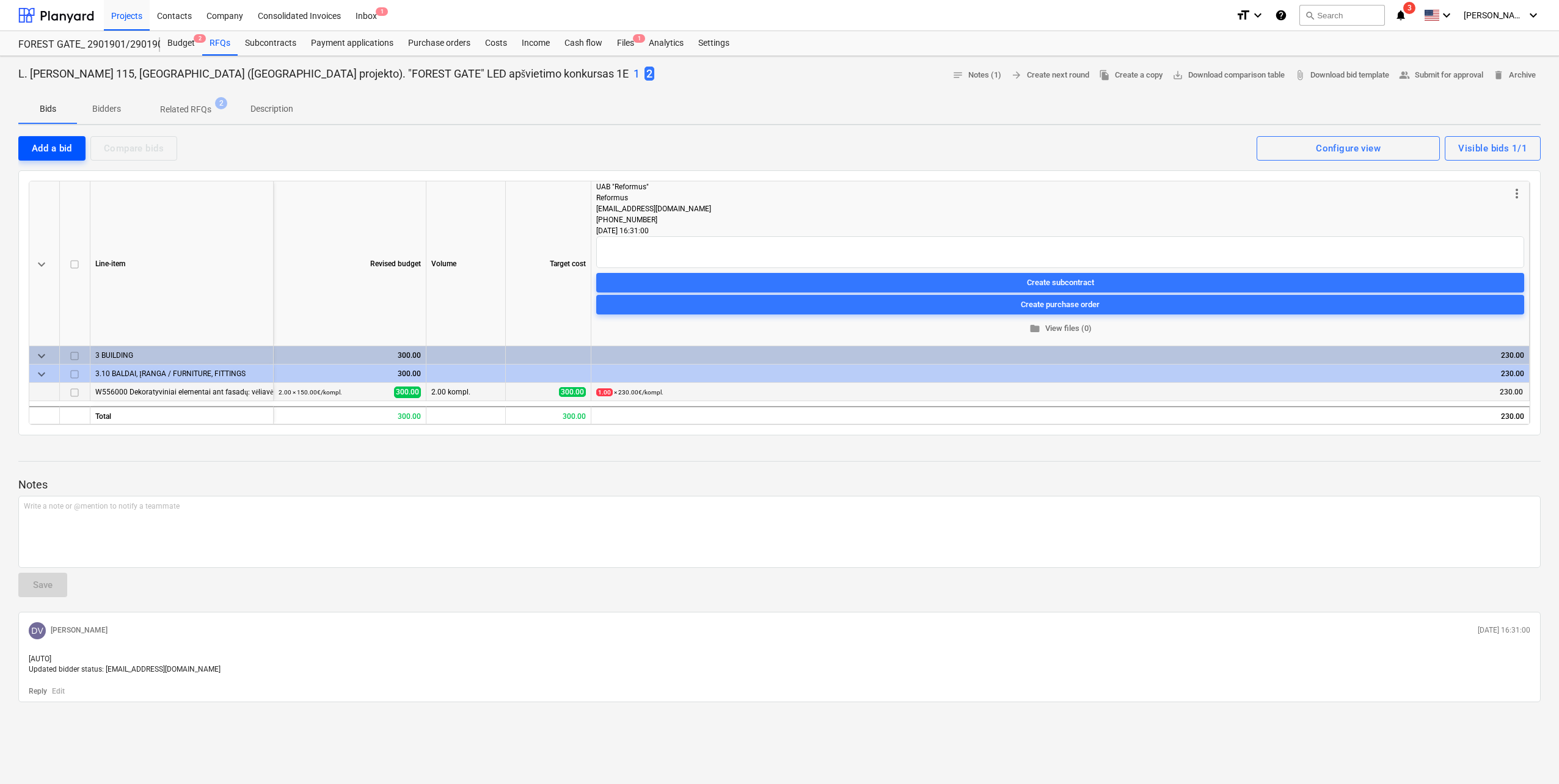
click at [46, 148] on div "Add a bid" at bounding box center [52, 148] width 40 height 16
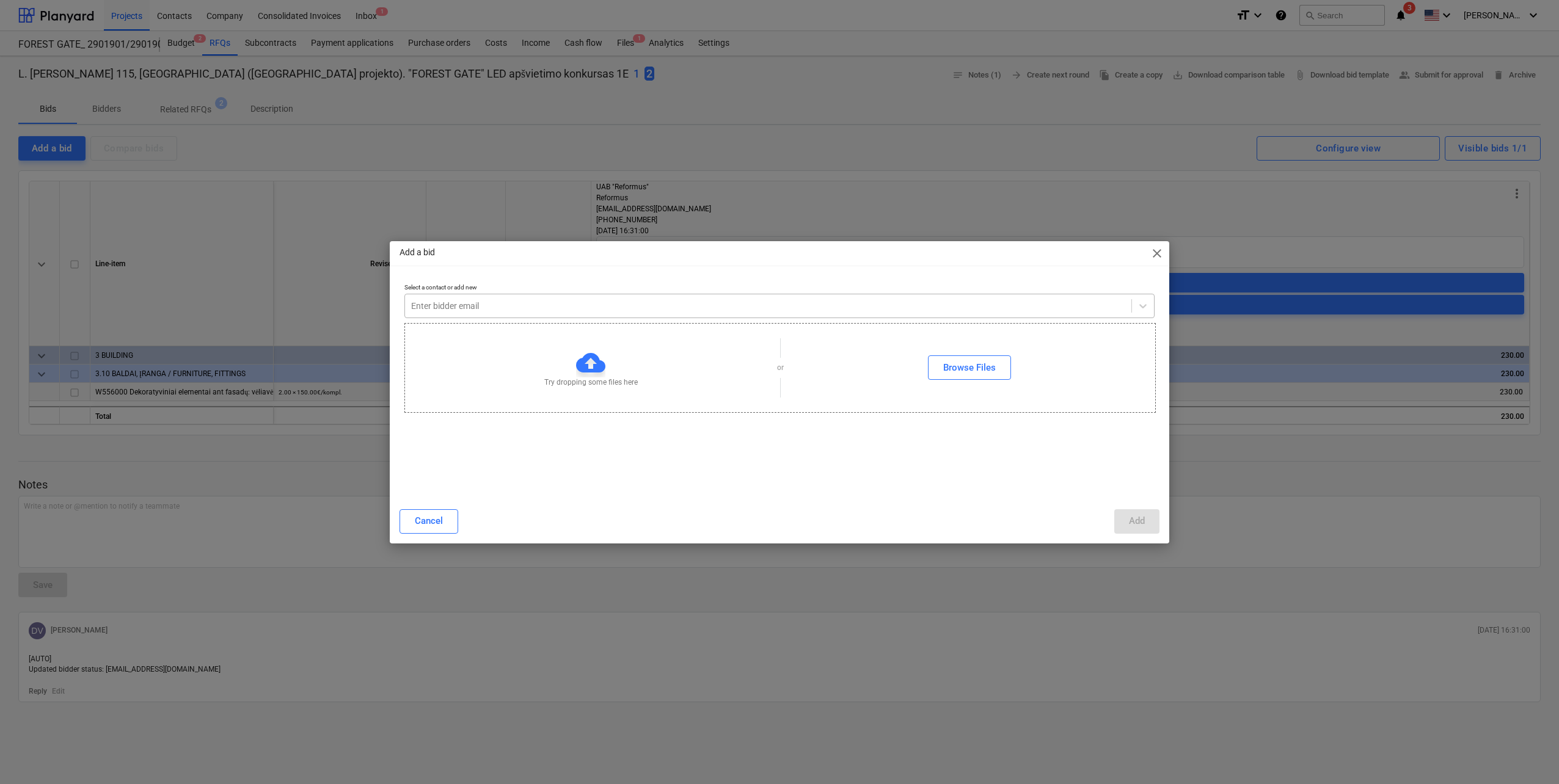
click at [613, 307] on div at bounding box center [768, 306] width 714 height 12
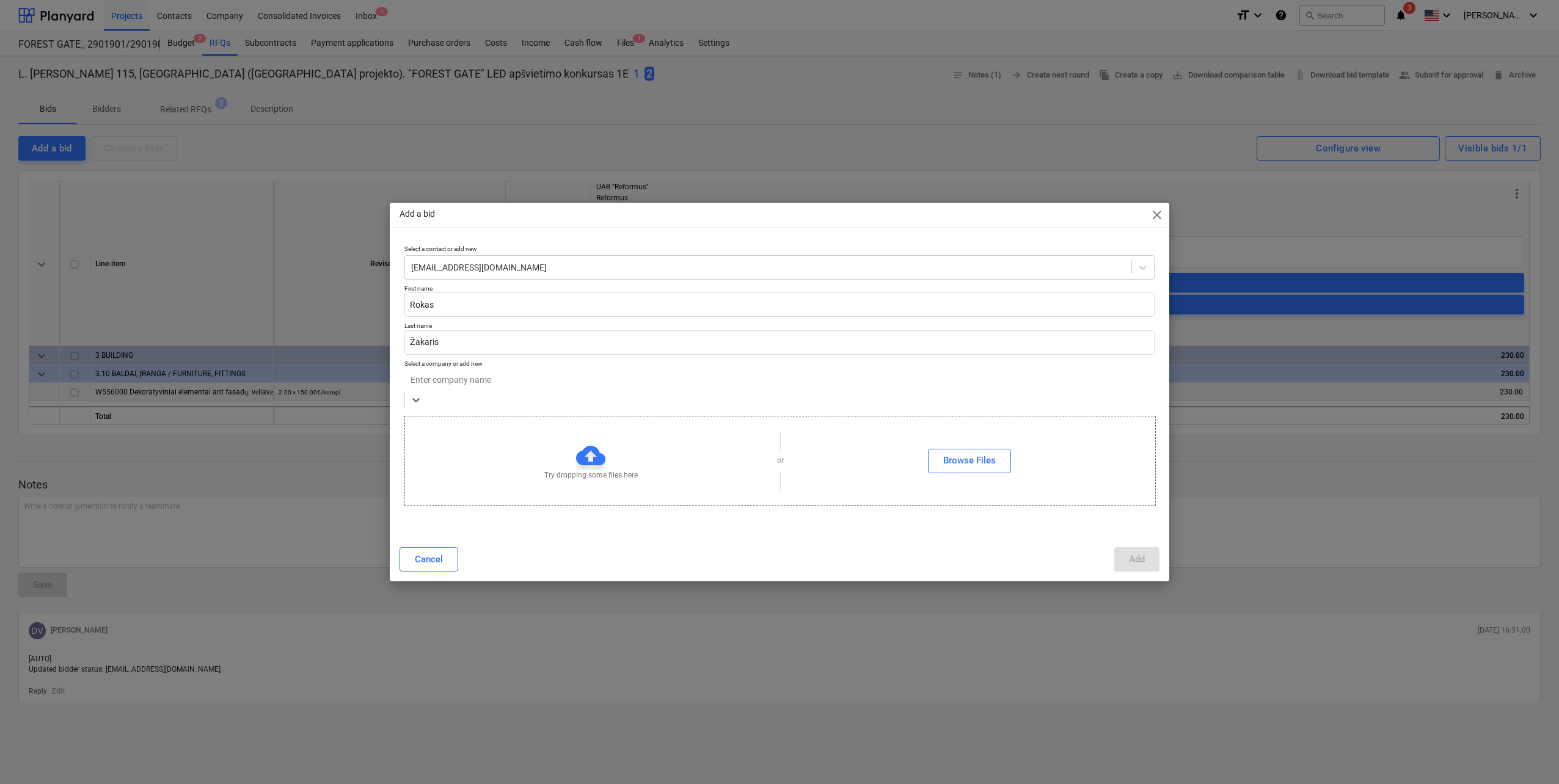
click at [593, 384] on div "Enter company name" at bounding box center [780, 380] width 750 height 19
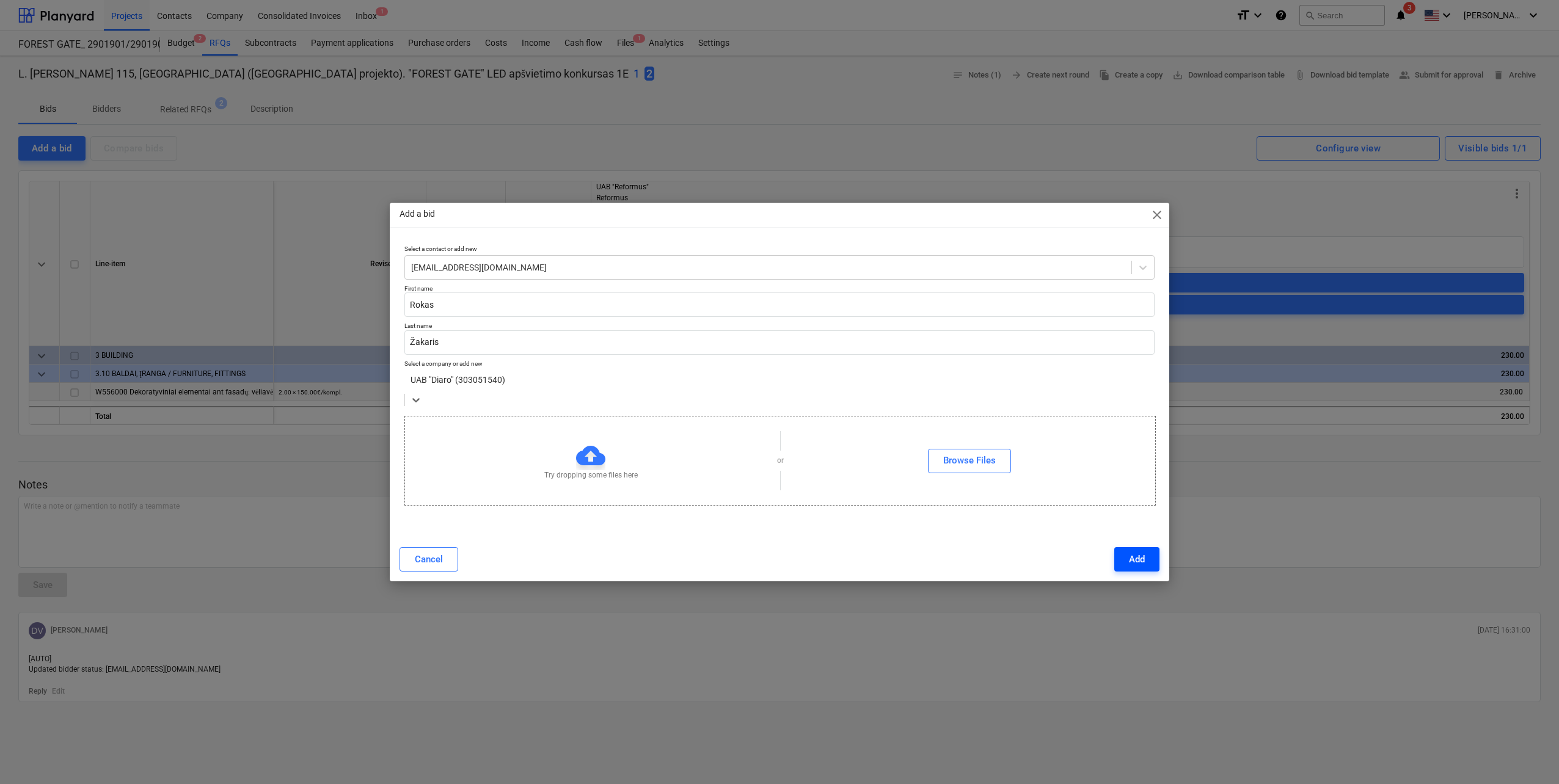
click at [1140, 557] on div "Add" at bounding box center [1137, 559] width 16 height 16
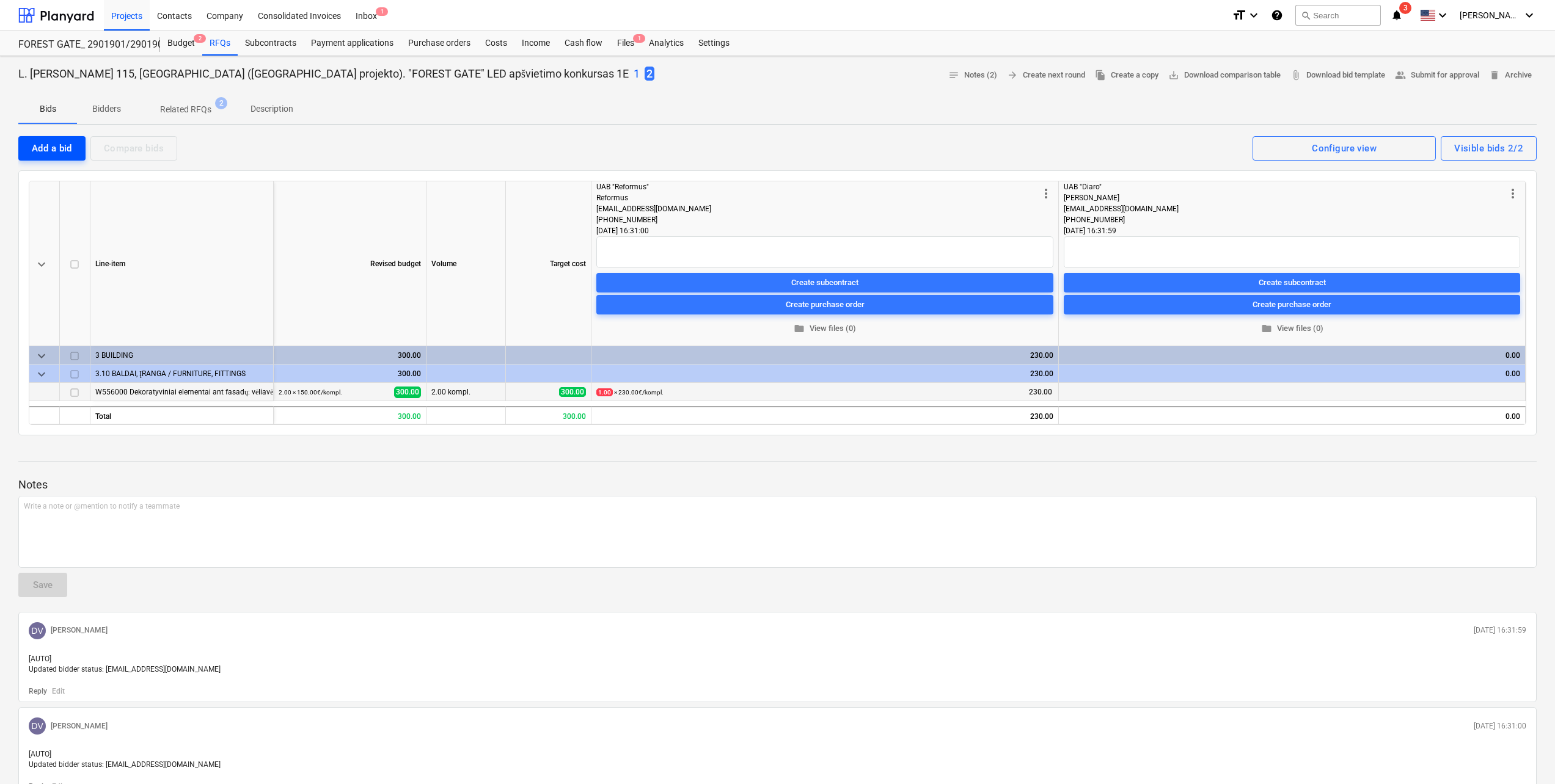
click at [49, 147] on div "Add a bid" at bounding box center [52, 148] width 40 height 16
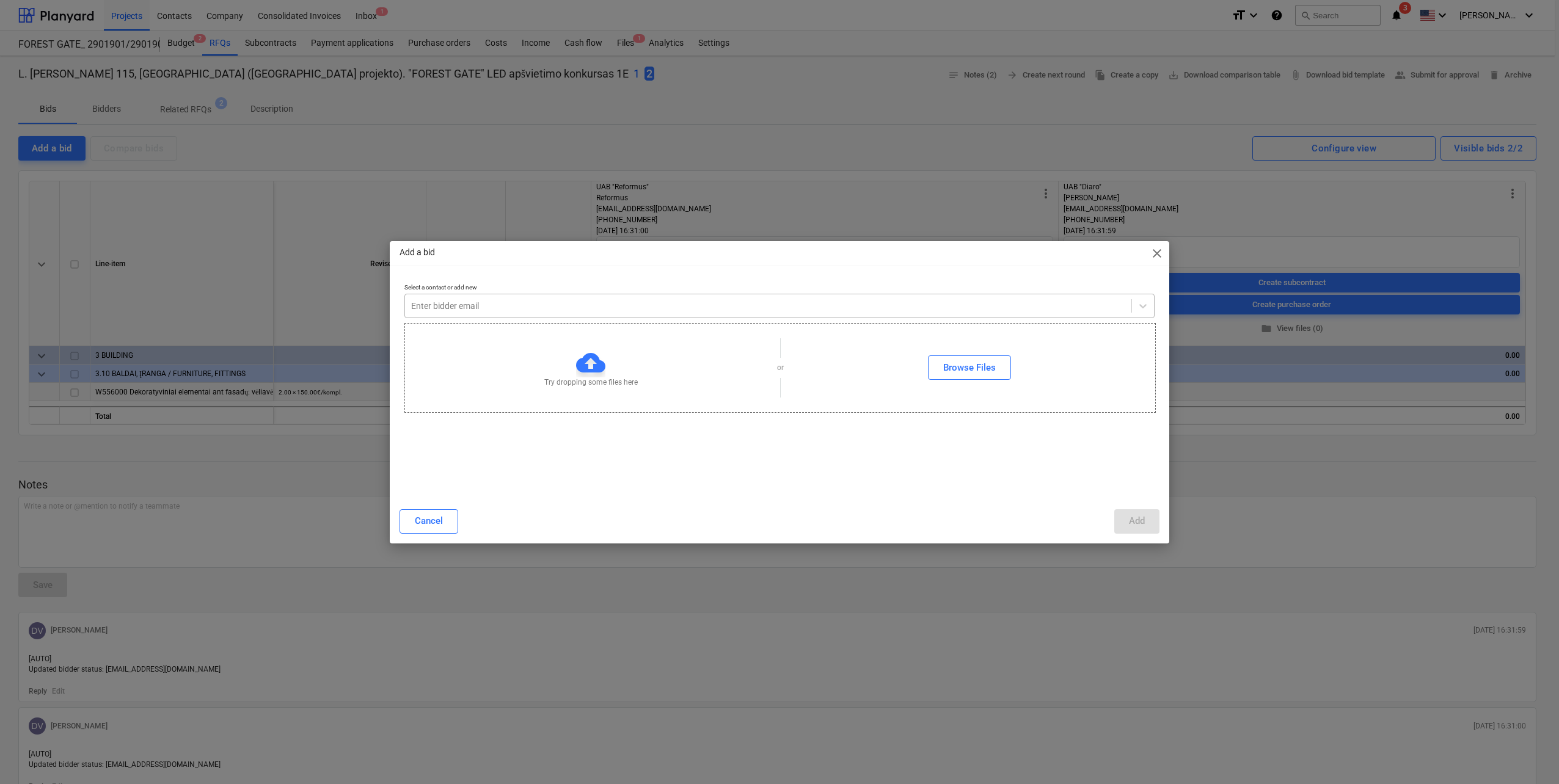
click at [626, 313] on div "Enter bidder email" at bounding box center [768, 306] width 726 height 17
click at [1153, 529] on button "Add" at bounding box center [1137, 522] width 45 height 25
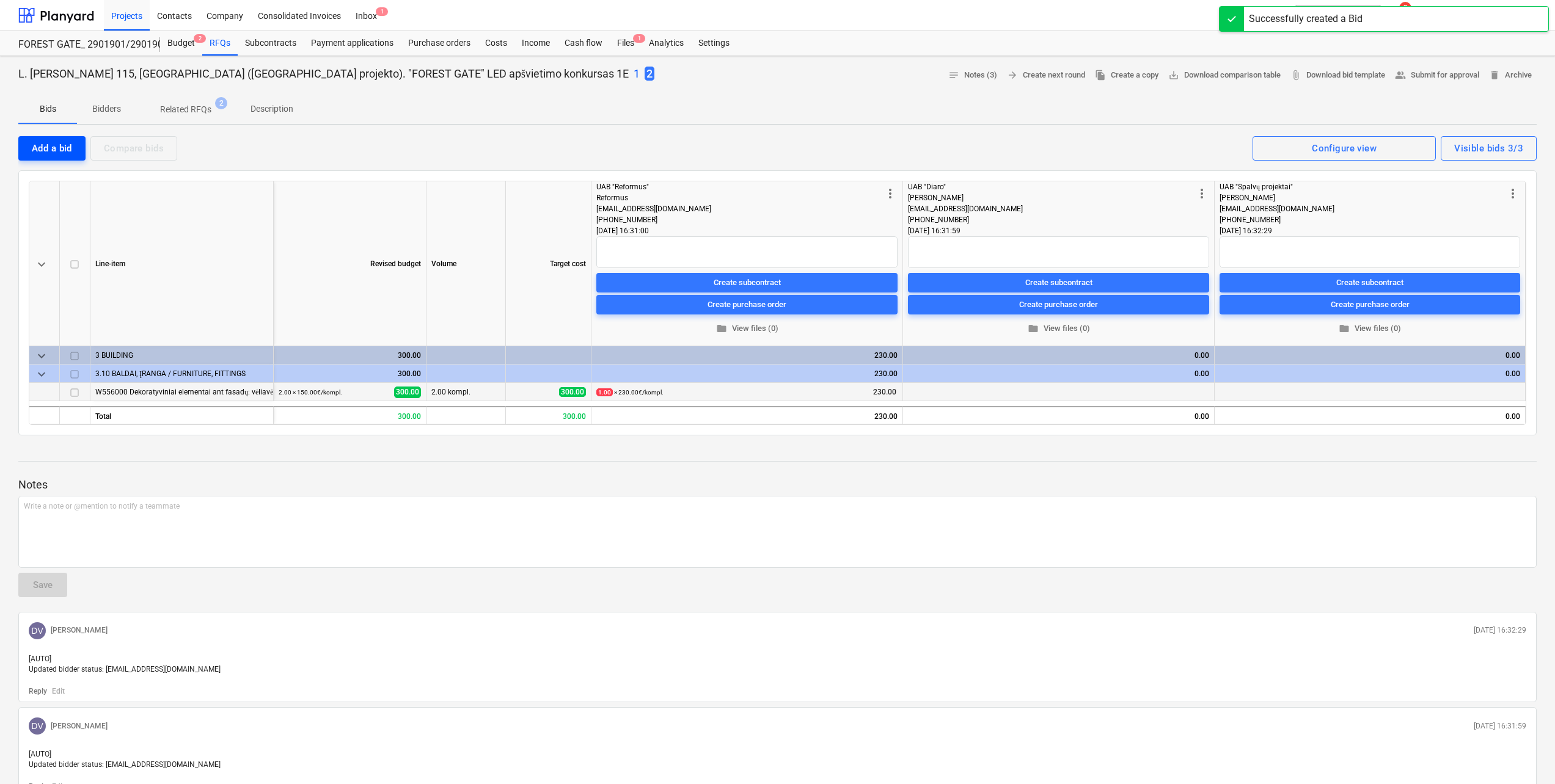
click at [51, 152] on div "Add a bid" at bounding box center [52, 148] width 40 height 16
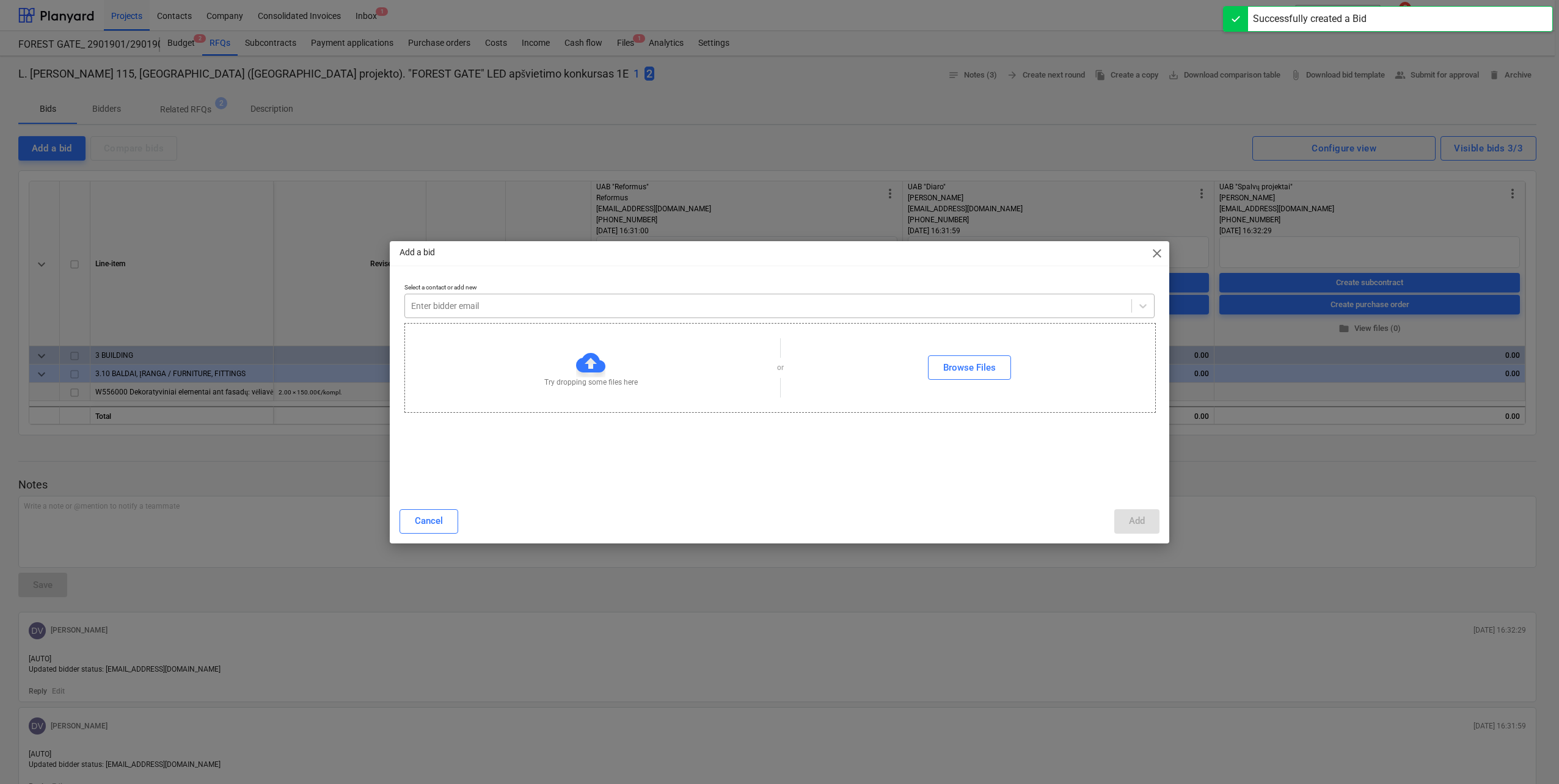
click at [605, 303] on div at bounding box center [768, 306] width 714 height 12
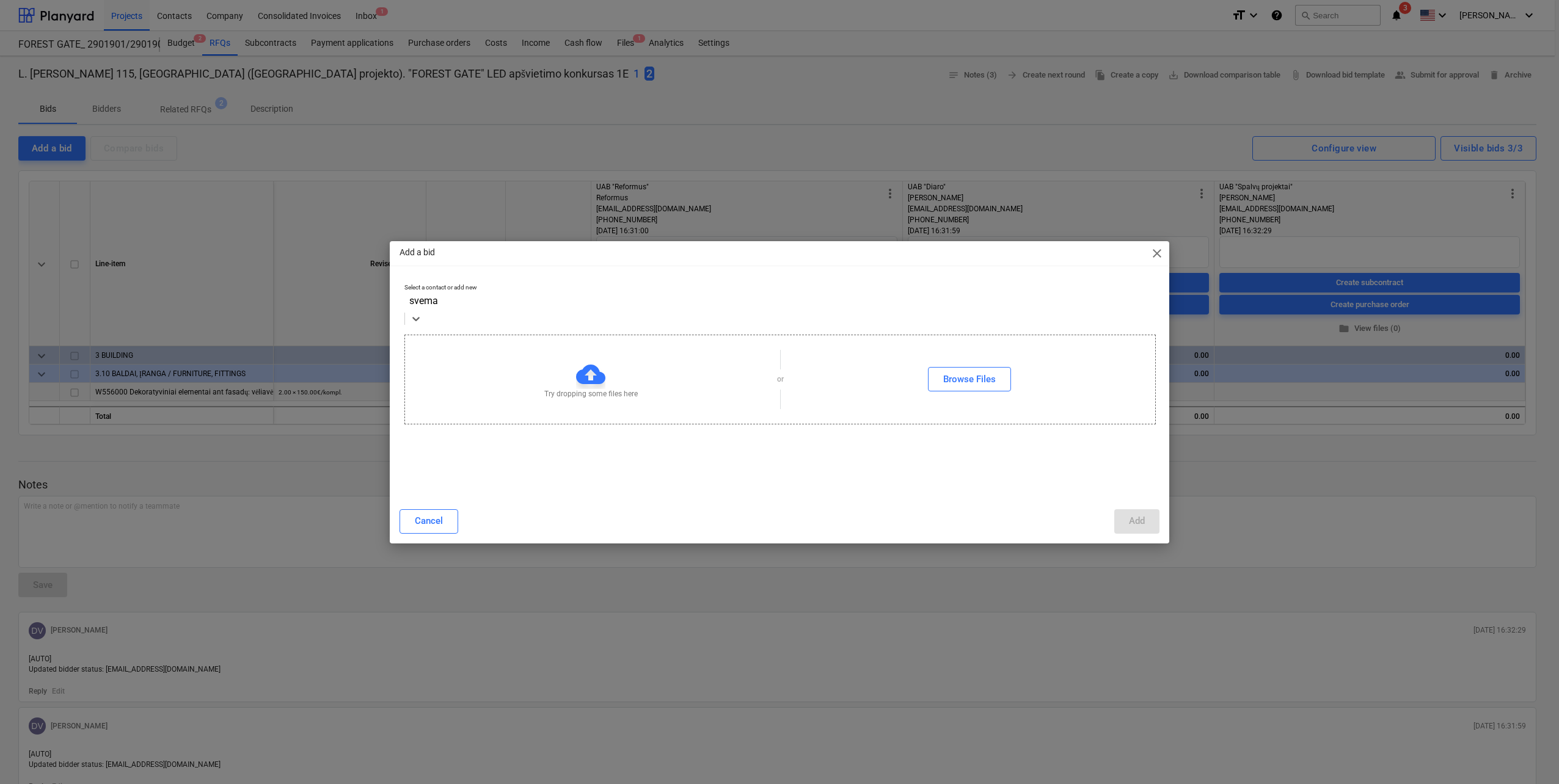
click at [1135, 522] on div "Add" at bounding box center [1137, 520] width 16 height 16
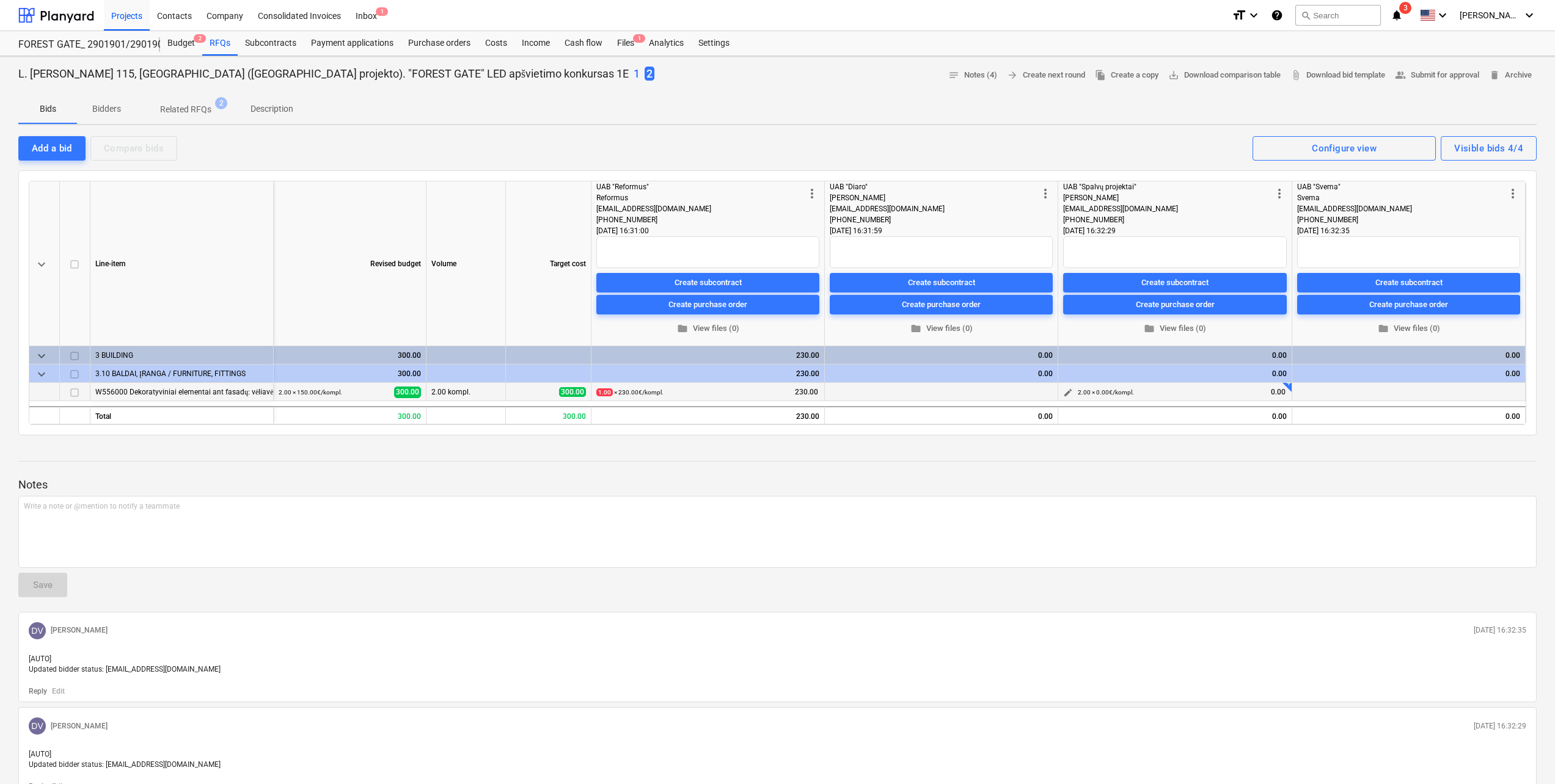
click at [1071, 391] on span "edit" at bounding box center [1068, 393] width 10 height 10
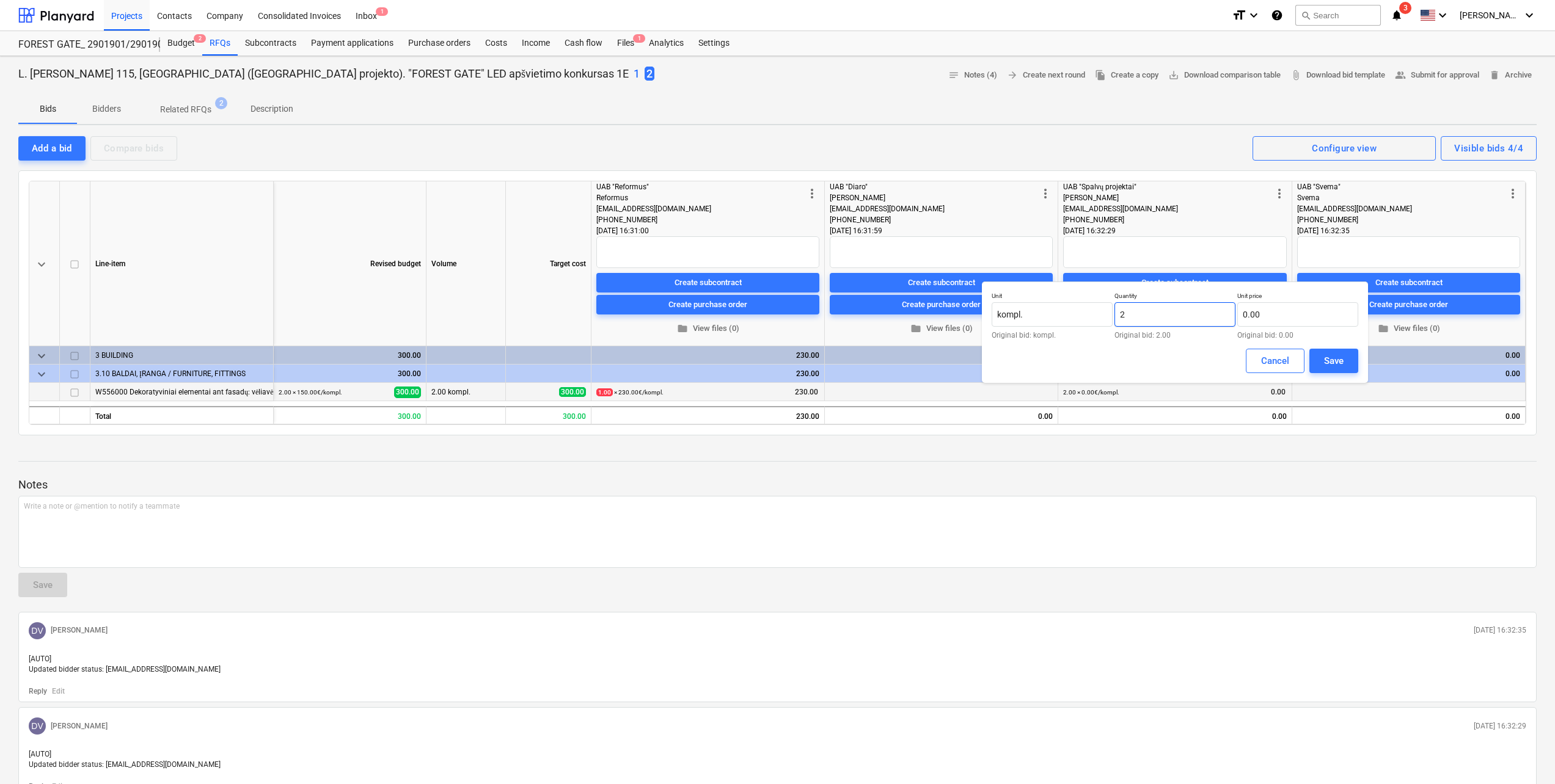
drag, startPoint x: 1173, startPoint y: 312, endPoint x: 1138, endPoint y: 309, distance: 35.1
click at [1064, 310] on div "Unit kompl. Original bid: kompl. Quantity 2 Original bid: 2.00 Unit price 0.00 …" at bounding box center [1175, 315] width 367 height 47
drag, startPoint x: 1310, startPoint y: 313, endPoint x: 1188, endPoint y: 313, distance: 122.0
click at [1188, 313] on div "Unit kompl. Original bid: kompl. Quantity 1.00 Original bid: 2.00 Unit price Or…" at bounding box center [1175, 315] width 367 height 47
click at [1280, 320] on input "text" at bounding box center [1297, 315] width 121 height 25
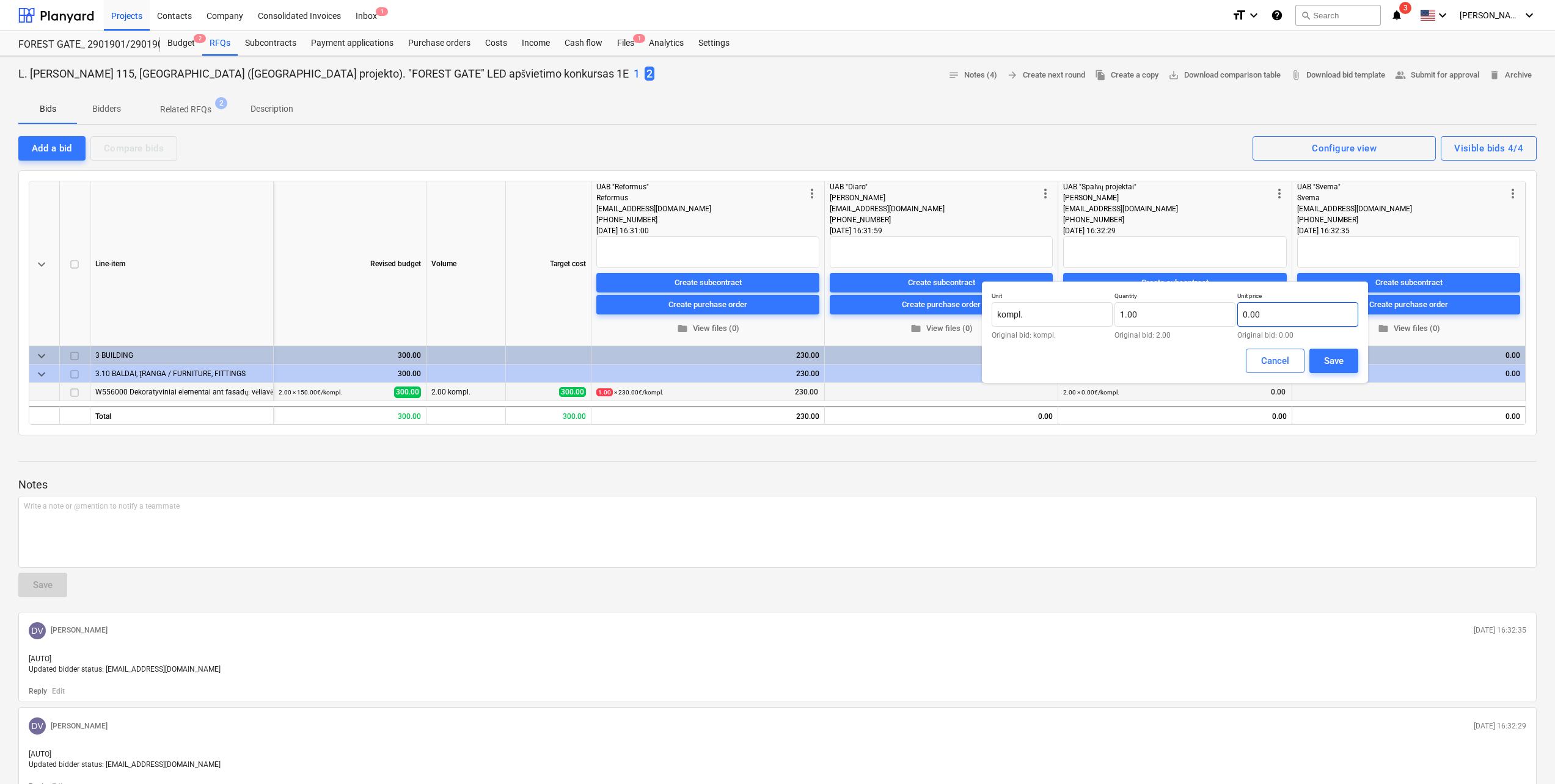
click at [1293, 316] on input "0.00" at bounding box center [1297, 315] width 121 height 25
click at [1329, 361] on div "Save" at bounding box center [1334, 361] width 20 height 16
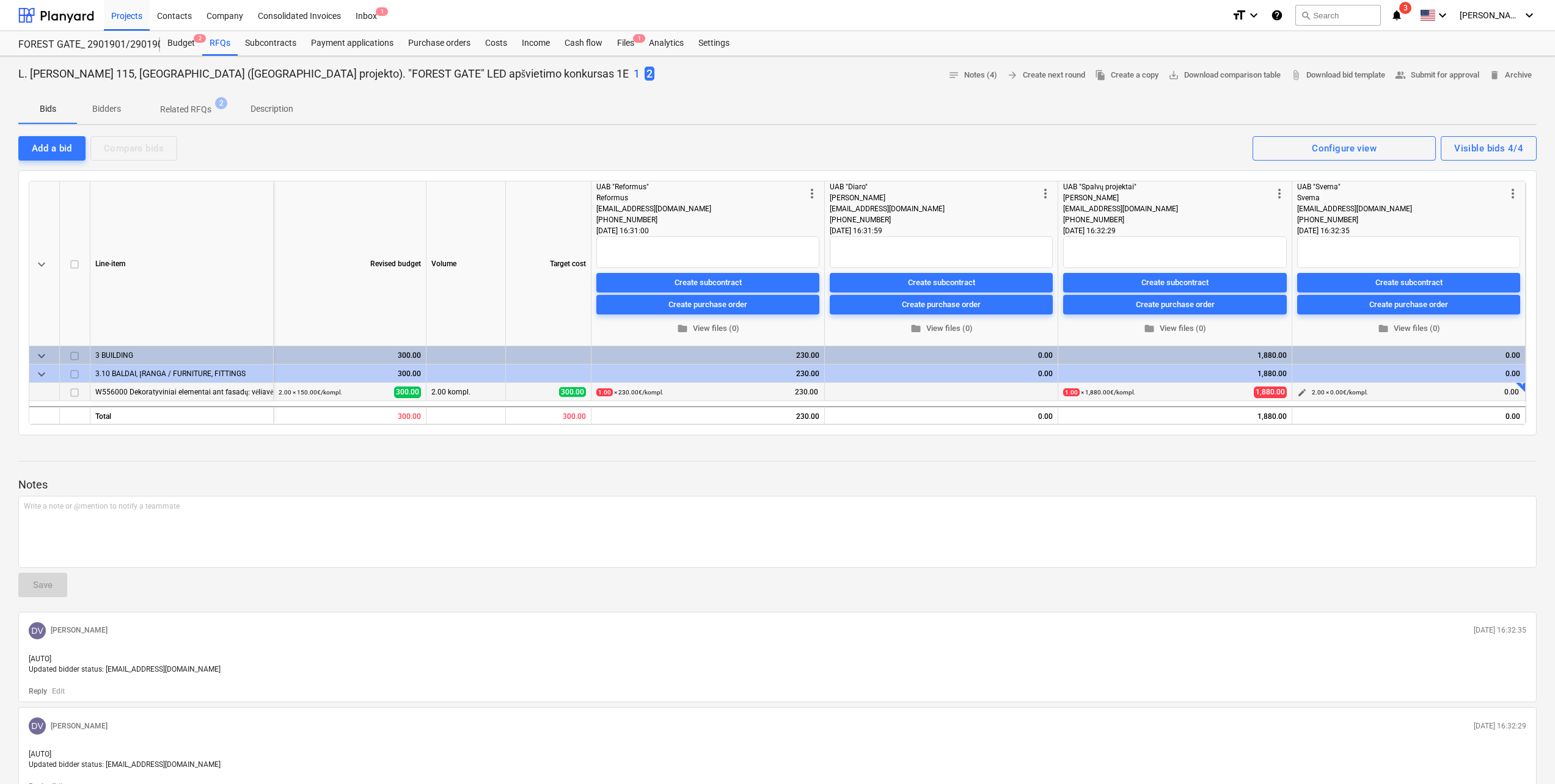
click at [1307, 388] on button "edit" at bounding box center [1302, 392] width 14 height 14
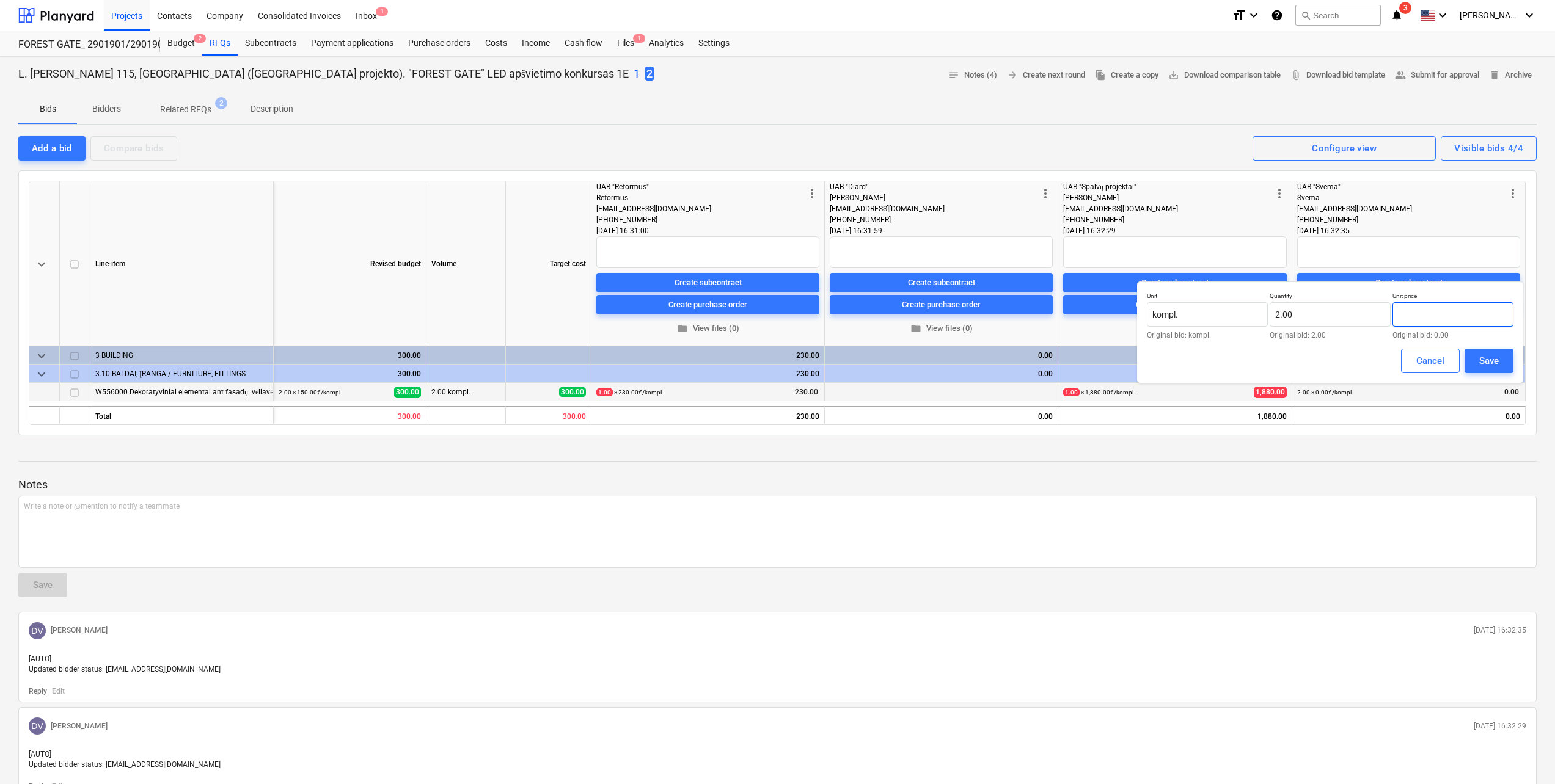
click at [1435, 312] on input "text" at bounding box center [1453, 315] width 121 height 25
drag, startPoint x: 1359, startPoint y: 316, endPoint x: 1260, endPoint y: 317, distance: 99.0
click at [1260, 317] on div "Unit kompl. Original bid: kompl. Quantity 2 Original bid: 2.00 Unit price 0.00 …" at bounding box center [1330, 315] width 367 height 47
click at [1440, 312] on input "text" at bounding box center [1453, 315] width 121 height 25
click at [1509, 366] on button "Save" at bounding box center [1489, 361] width 49 height 25
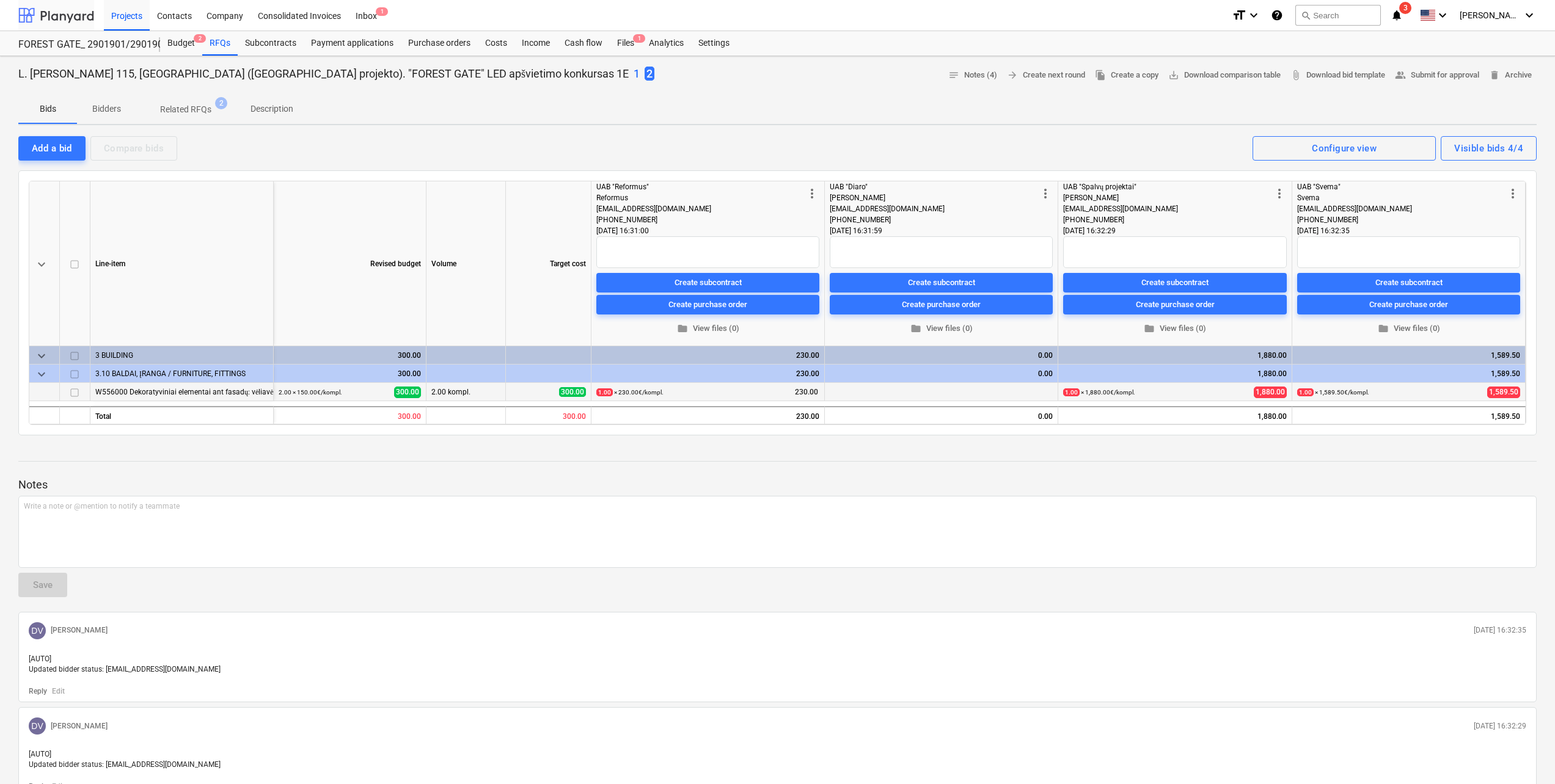
click at [74, 12] on div at bounding box center [56, 15] width 76 height 31
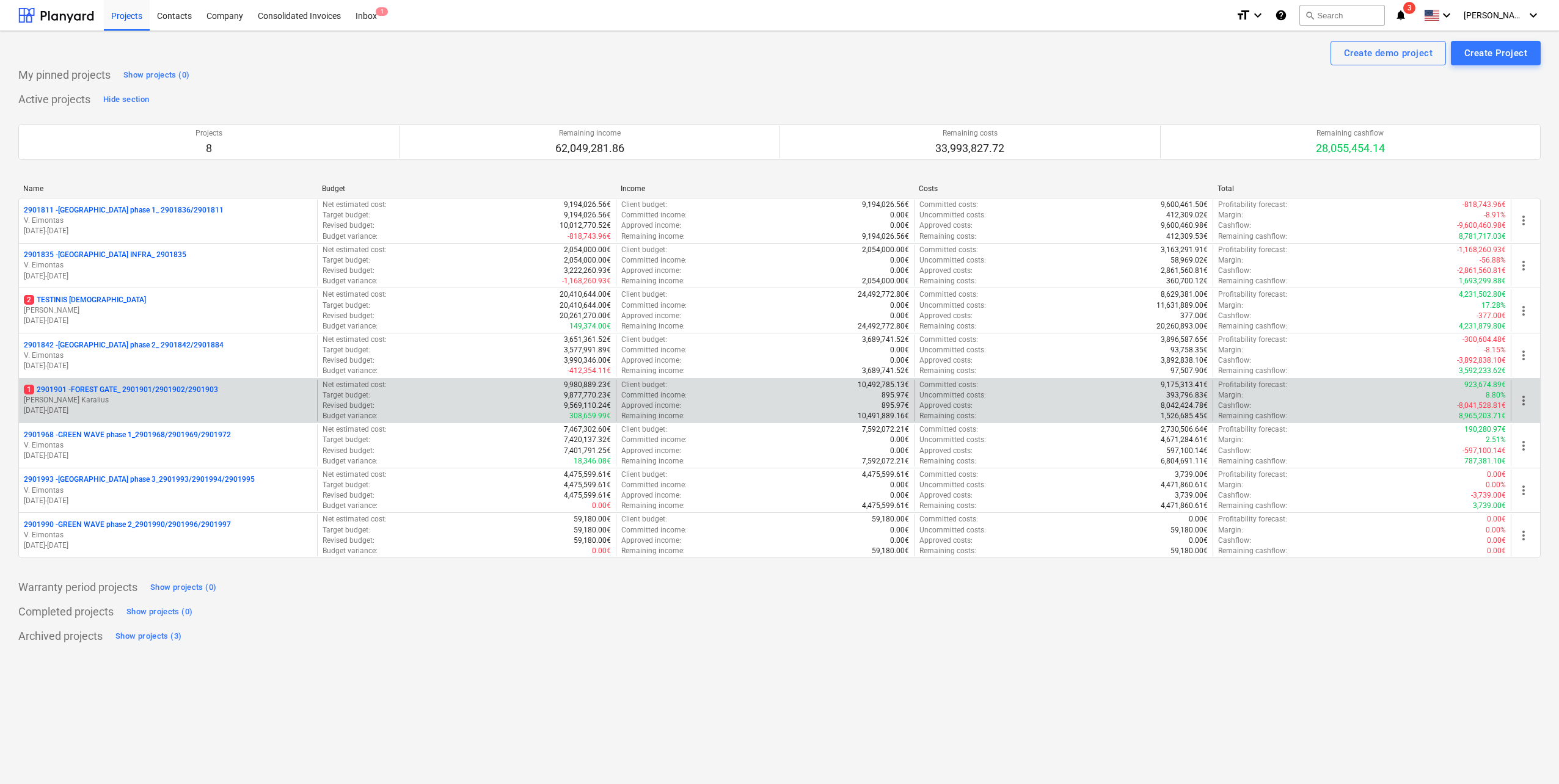
click at [151, 404] on p "[PERSON_NAME]" at bounding box center [168, 400] width 288 height 10
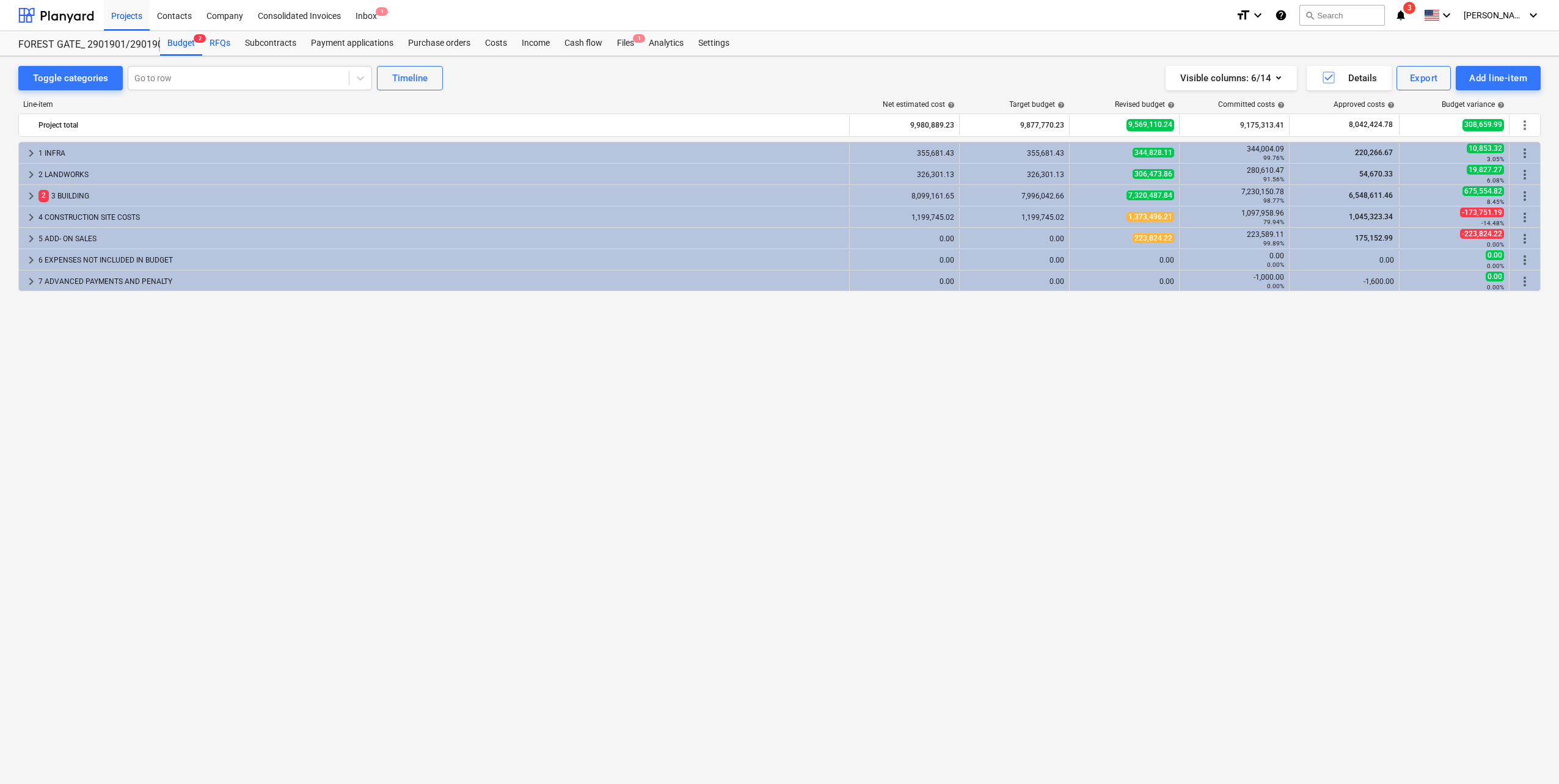
click at [215, 50] on div "RFQs" at bounding box center [220, 44] width 36 height 25
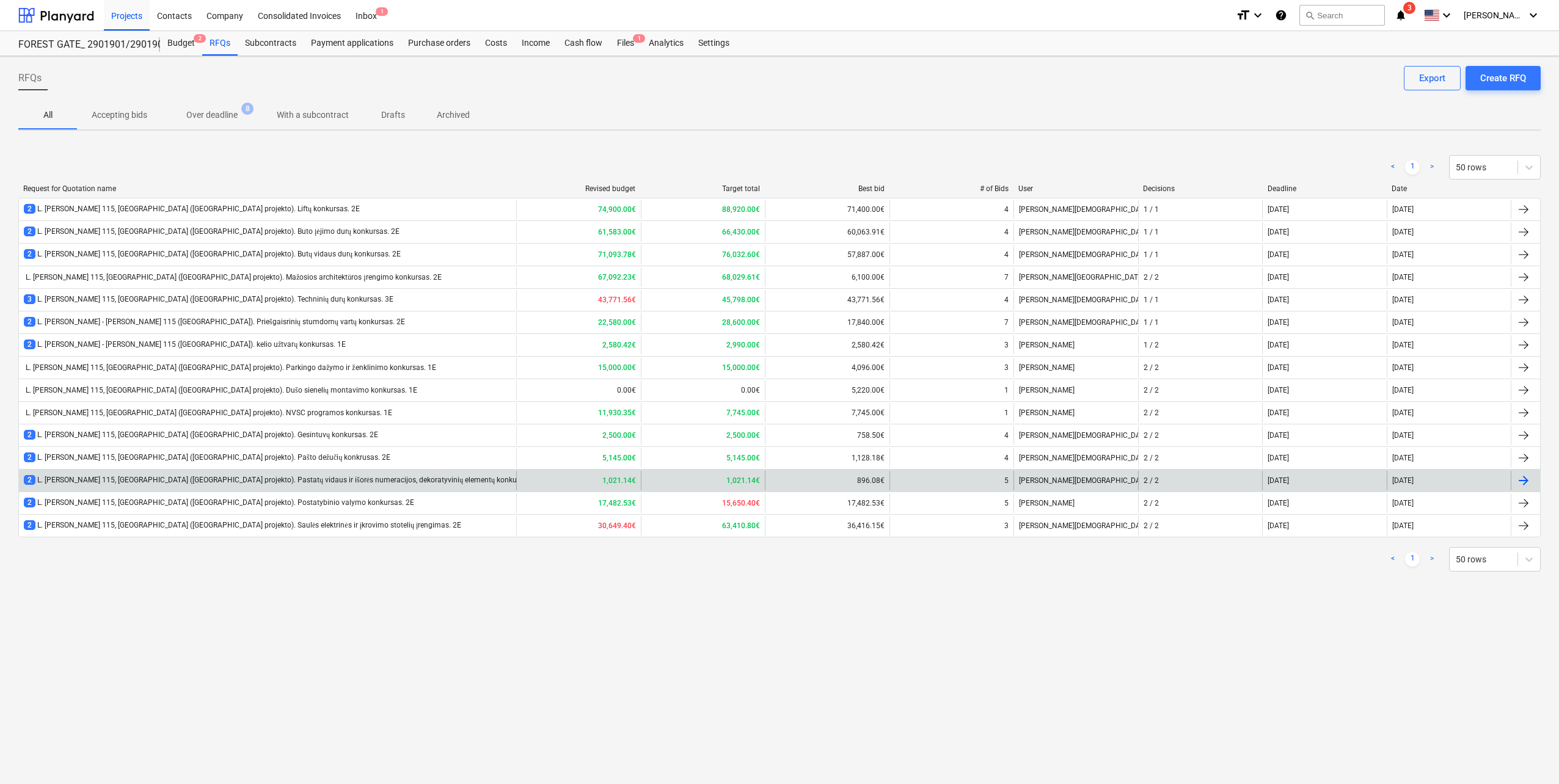
click at [296, 479] on div "2 L. Baliukevičiaus Dzūko g. 115, Vilnius (Forest Gate projekto). Pastatų vidau…" at bounding box center [284, 480] width 519 height 10
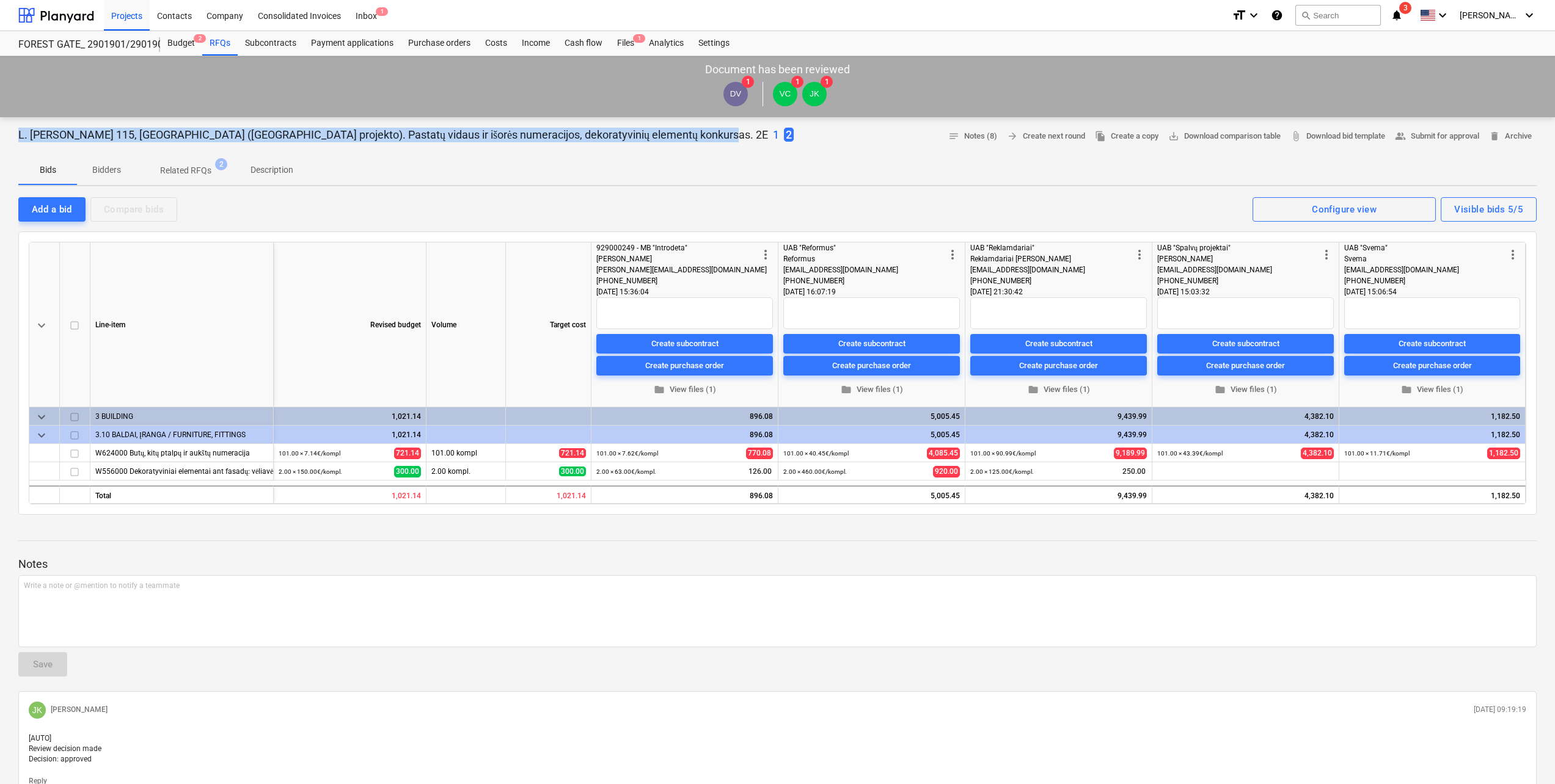
drag, startPoint x: 16, startPoint y: 137, endPoint x: 685, endPoint y: 139, distance: 669.0
copy p "L. [PERSON_NAME] 115, [GEOGRAPHIC_DATA] ([GEOGRAPHIC_DATA] projekto). Pastatų v…"
click at [773, 136] on div "1 2" at bounding box center [783, 135] width 20 height 16
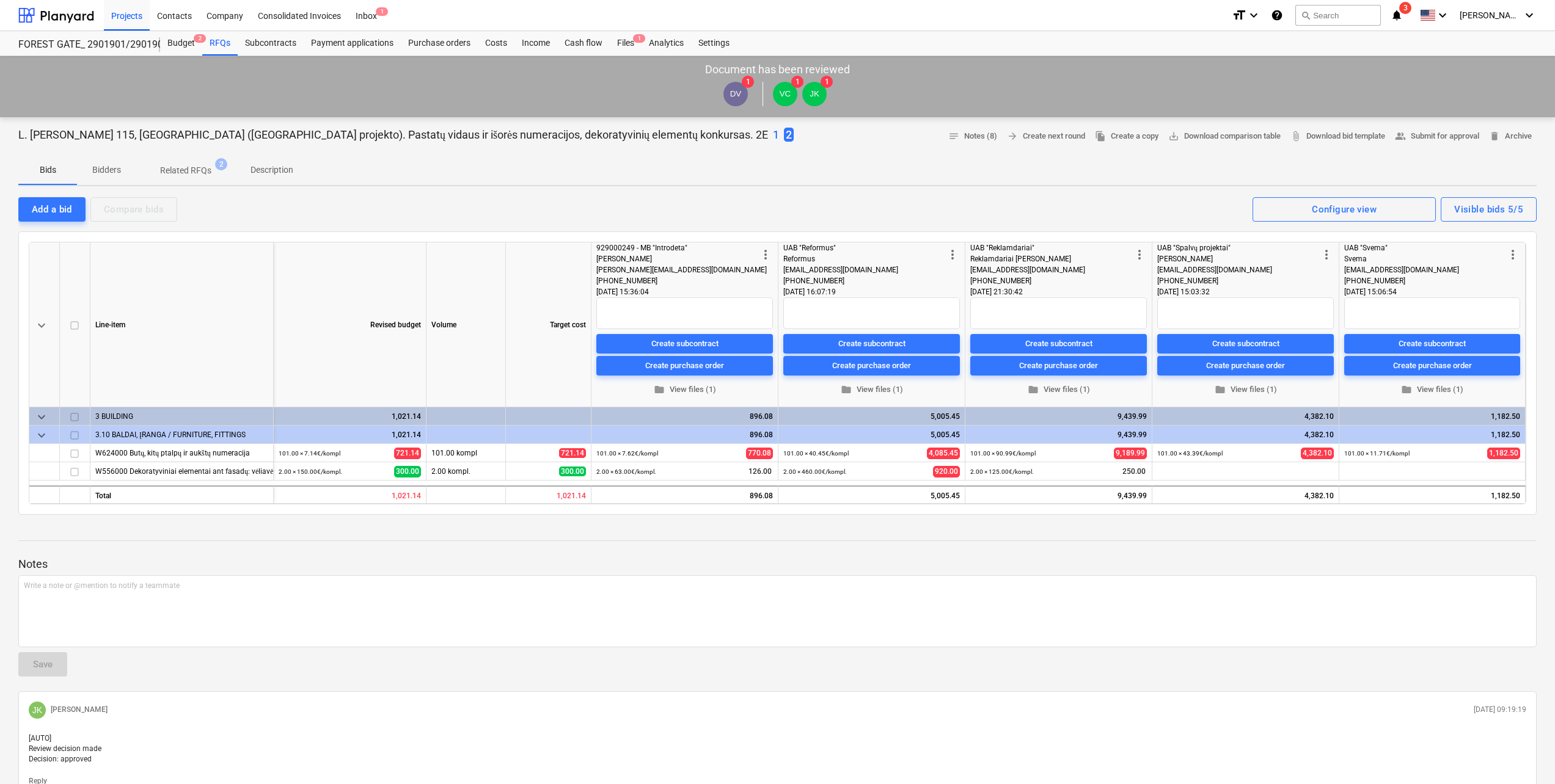
click at [689, 138] on div "L. Baliukevičiaus Dzūko g. 115, Vilnius (Forest Gate projekto). Pastatų vidaus …" at bounding box center [406, 135] width 775 height 16
click at [773, 134] on p "1" at bounding box center [775, 135] width 6 height 14
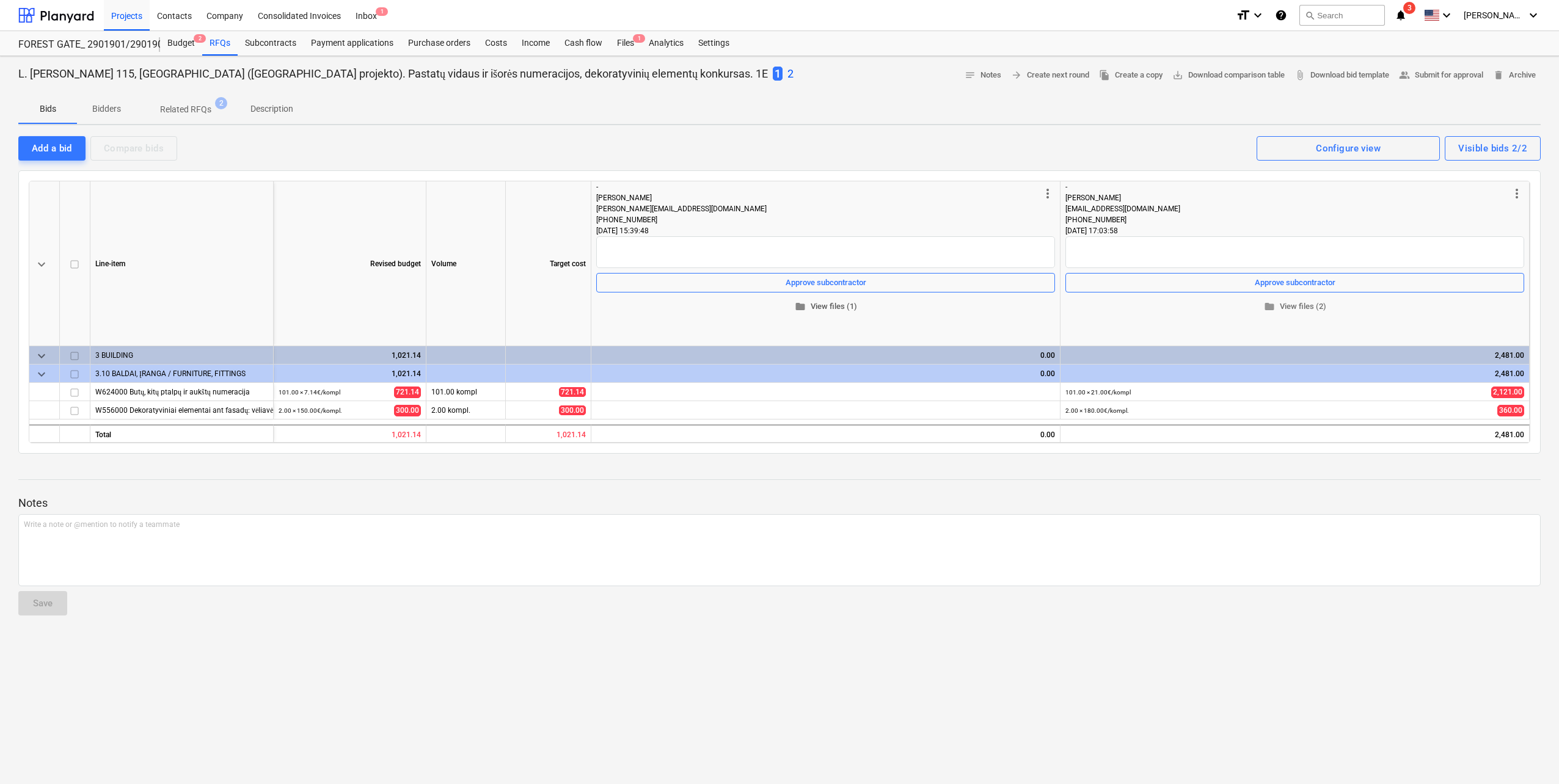
click at [808, 306] on span "folder View files (1)" at bounding box center [825, 307] width 449 height 14
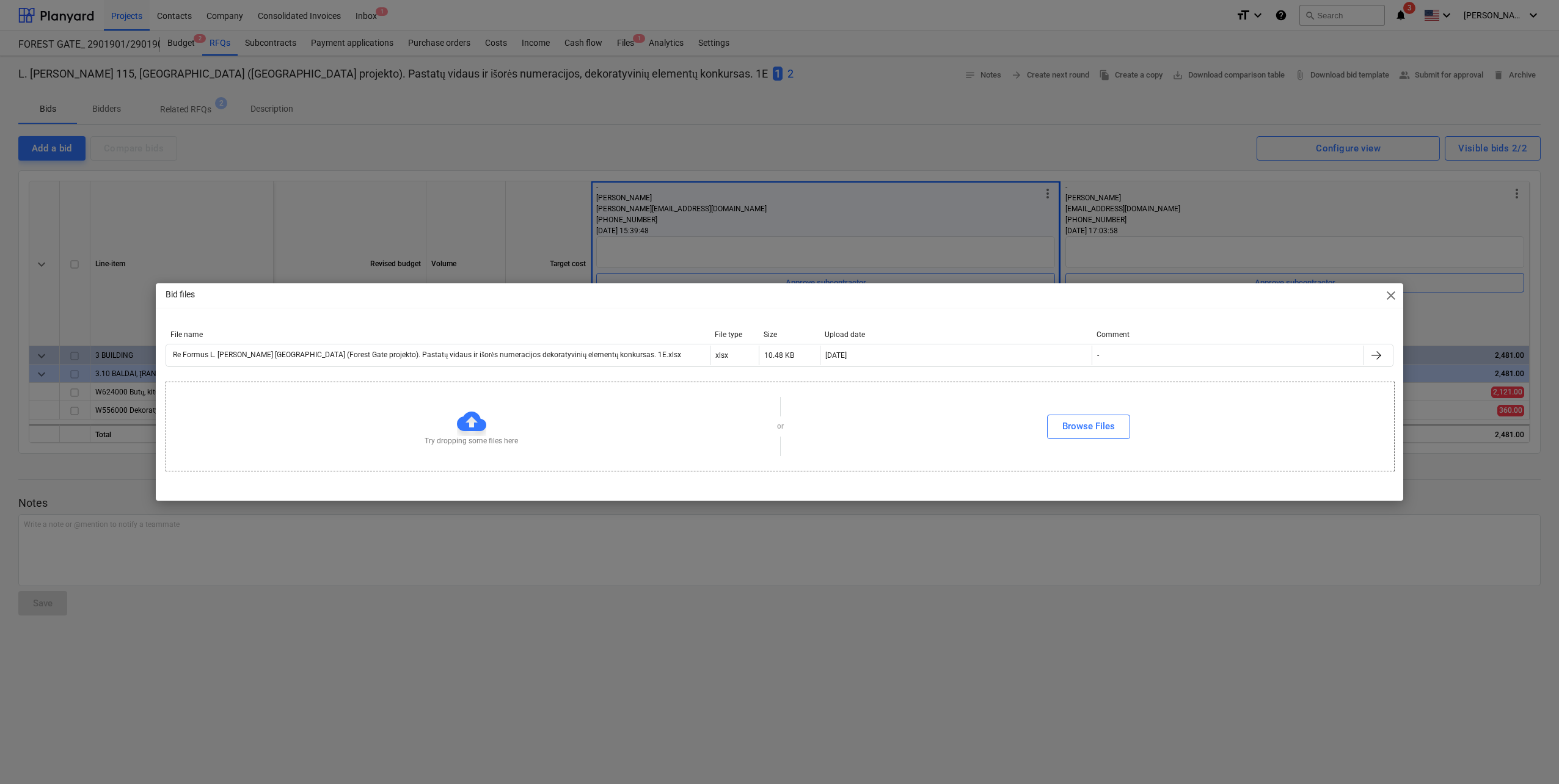
click at [1396, 298] on span "close" at bounding box center [1391, 295] width 14 height 14
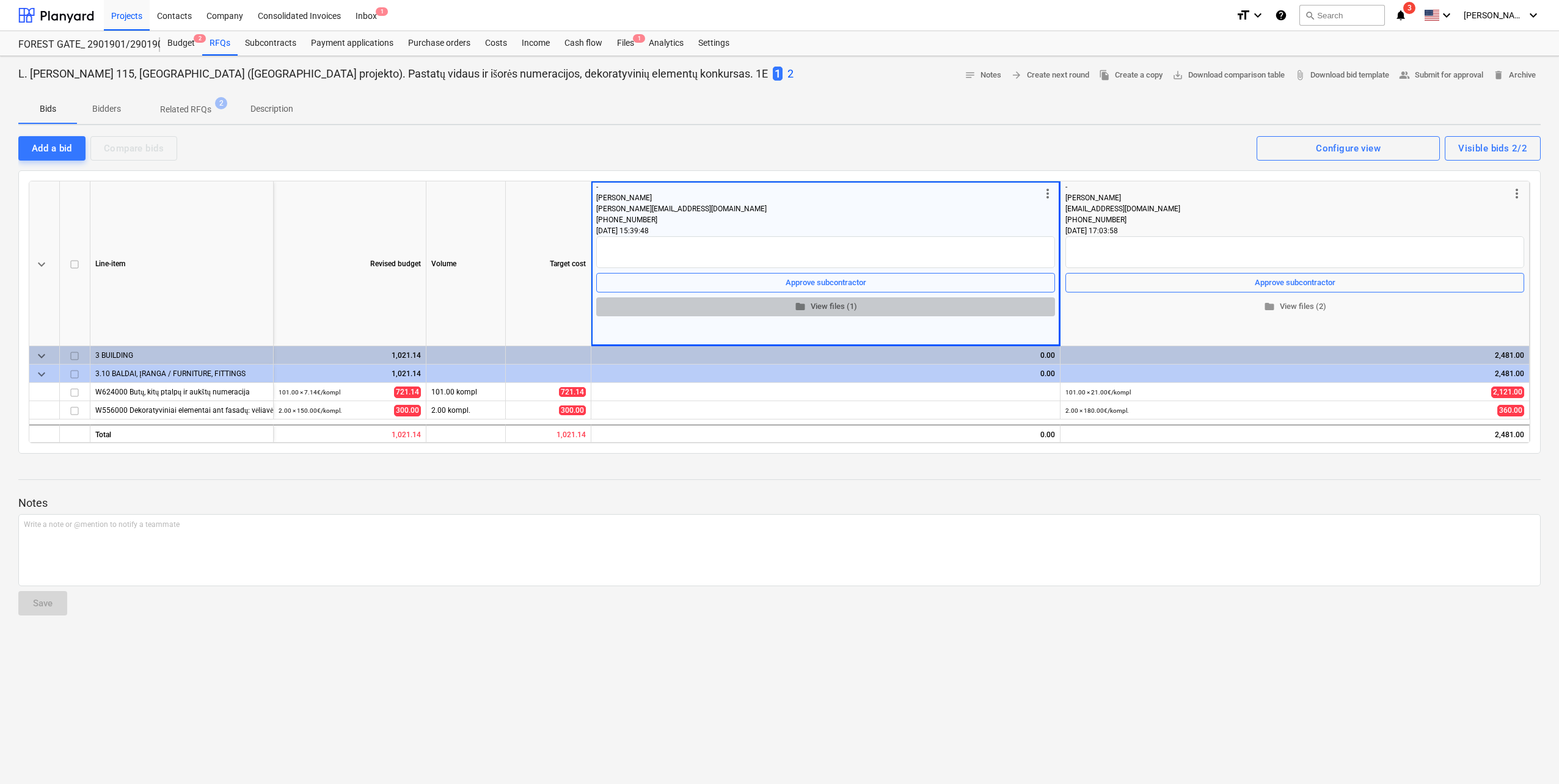
click at [836, 303] on span "folder View files (1)" at bounding box center [825, 307] width 449 height 14
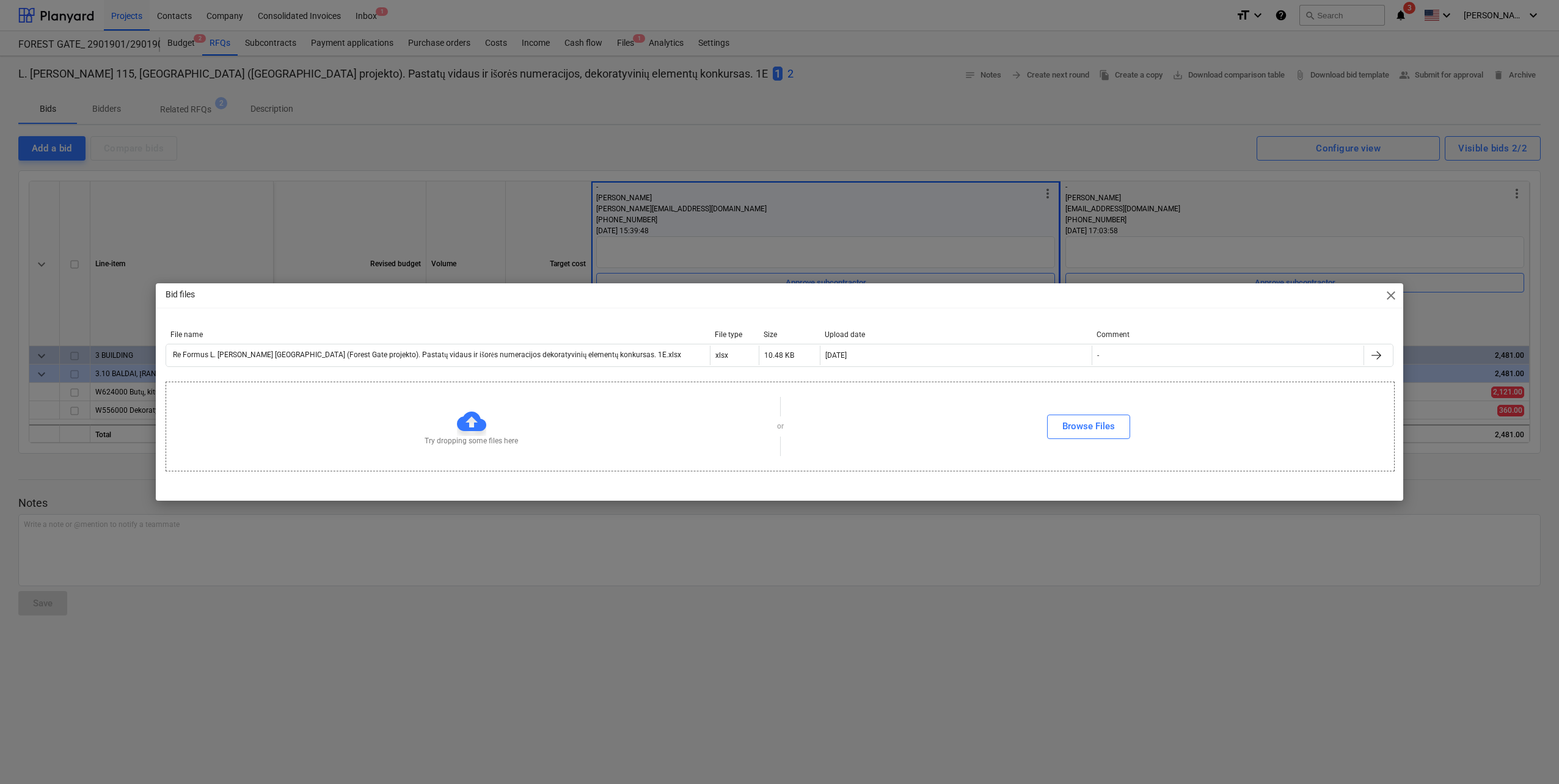
click at [633, 372] on div "File name File type Size Upload date Comment Re Formus L. Baliukevičiaus Dzūko …" at bounding box center [780, 351] width 1228 height 61
click at [633, 367] on div "File name File type Size Upload date Comment Re Formus L. Baliukevičiaus Dzūko …" at bounding box center [780, 351] width 1228 height 42
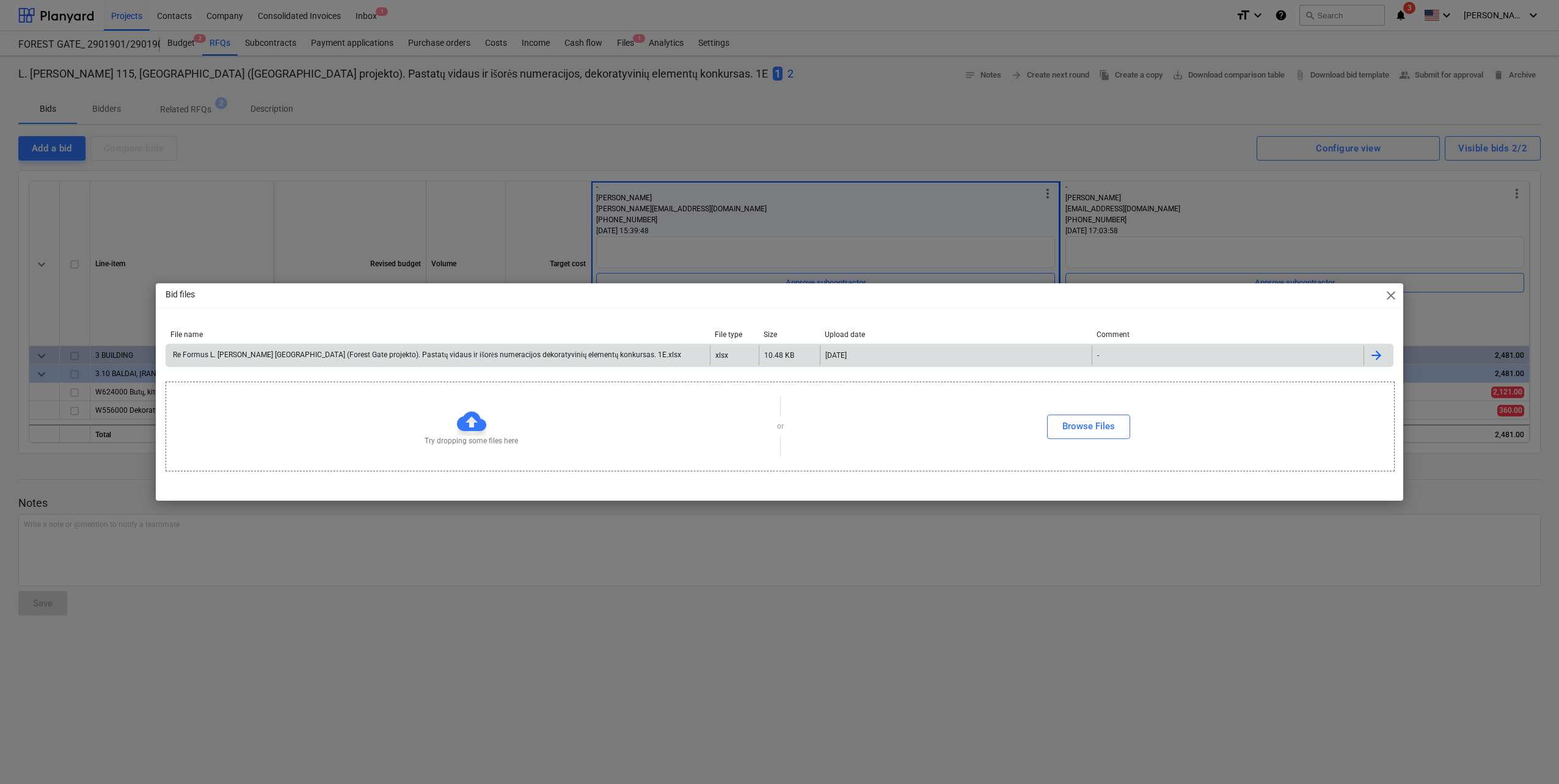
click at [635, 361] on div "Re Formus L. Baliukevičiaus Dzūko g. 115 Vilnius (Forest Gate projekto). Pastat…" at bounding box center [438, 355] width 544 height 20
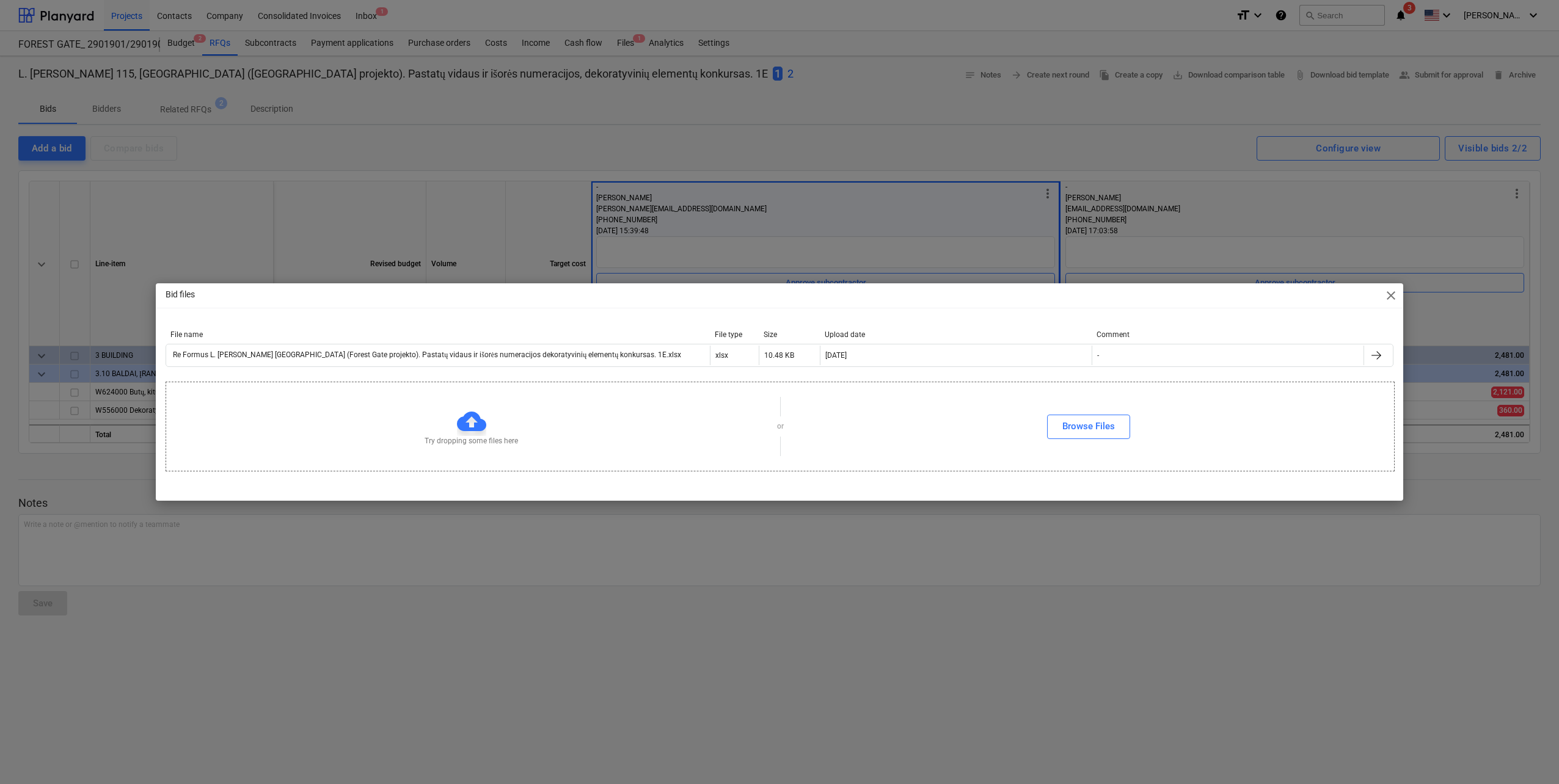
click at [1170, 104] on div "Bid files close File name File type Size Upload date Comment Re Formus L. Baliu…" at bounding box center [780, 392] width 1559 height 784
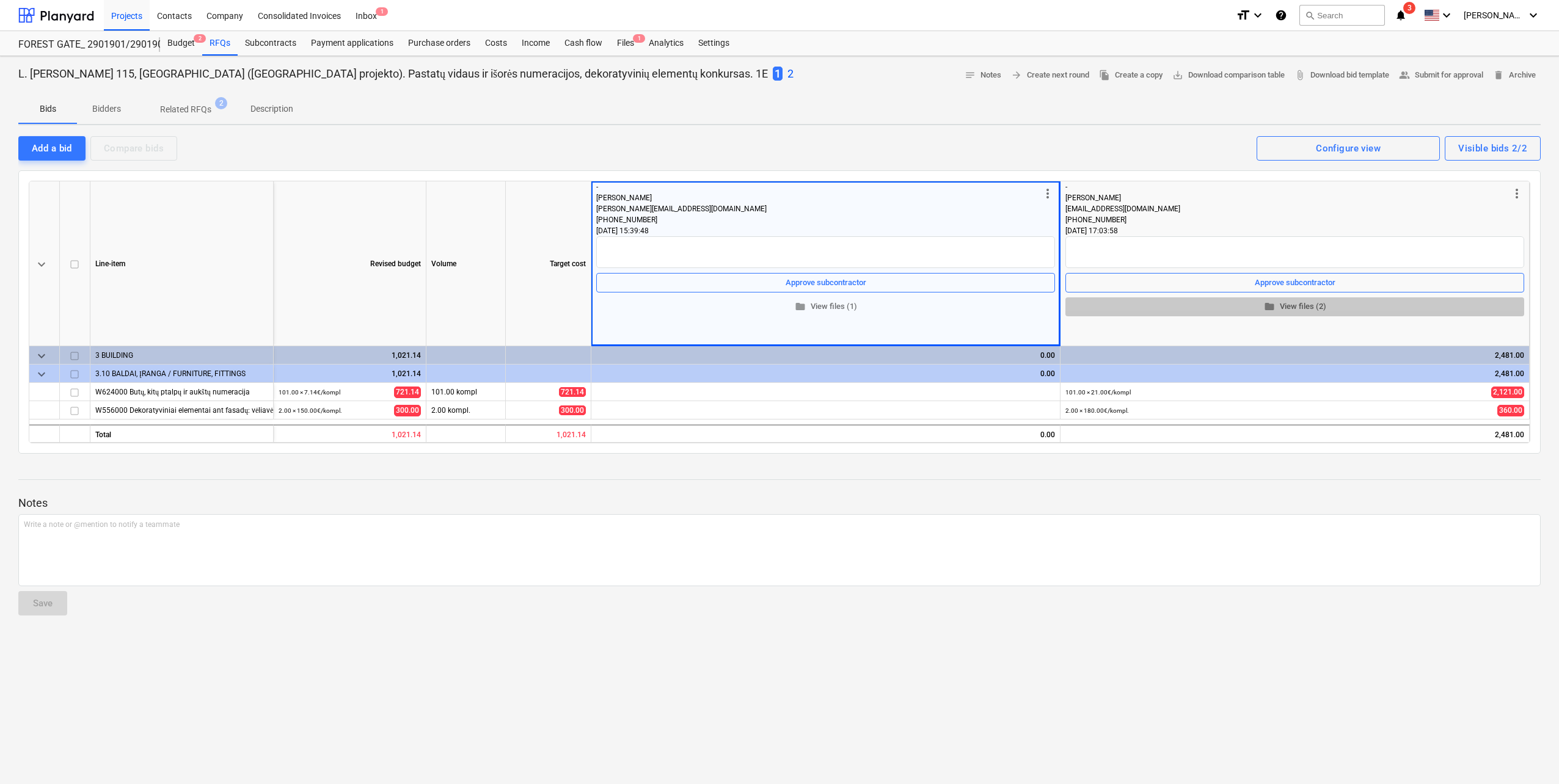
click at [1297, 305] on span "folder View files (2)" at bounding box center [1295, 307] width 449 height 14
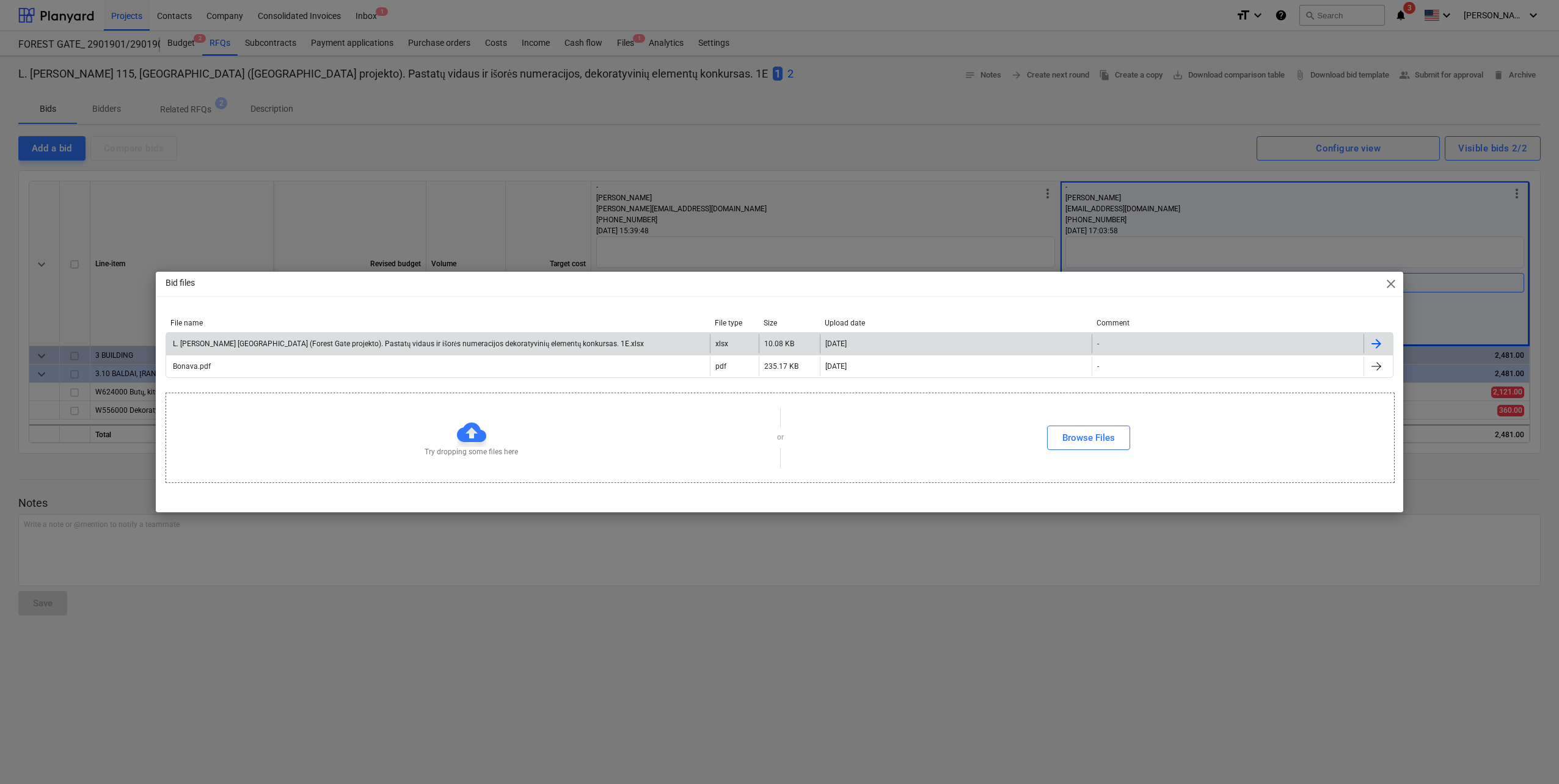
click at [510, 350] on div "L. Baliukevičiaus Dzūko g. 115 Vilnius (Forest Gate projekto). Pastatų vidaus i…" at bounding box center [438, 344] width 544 height 20
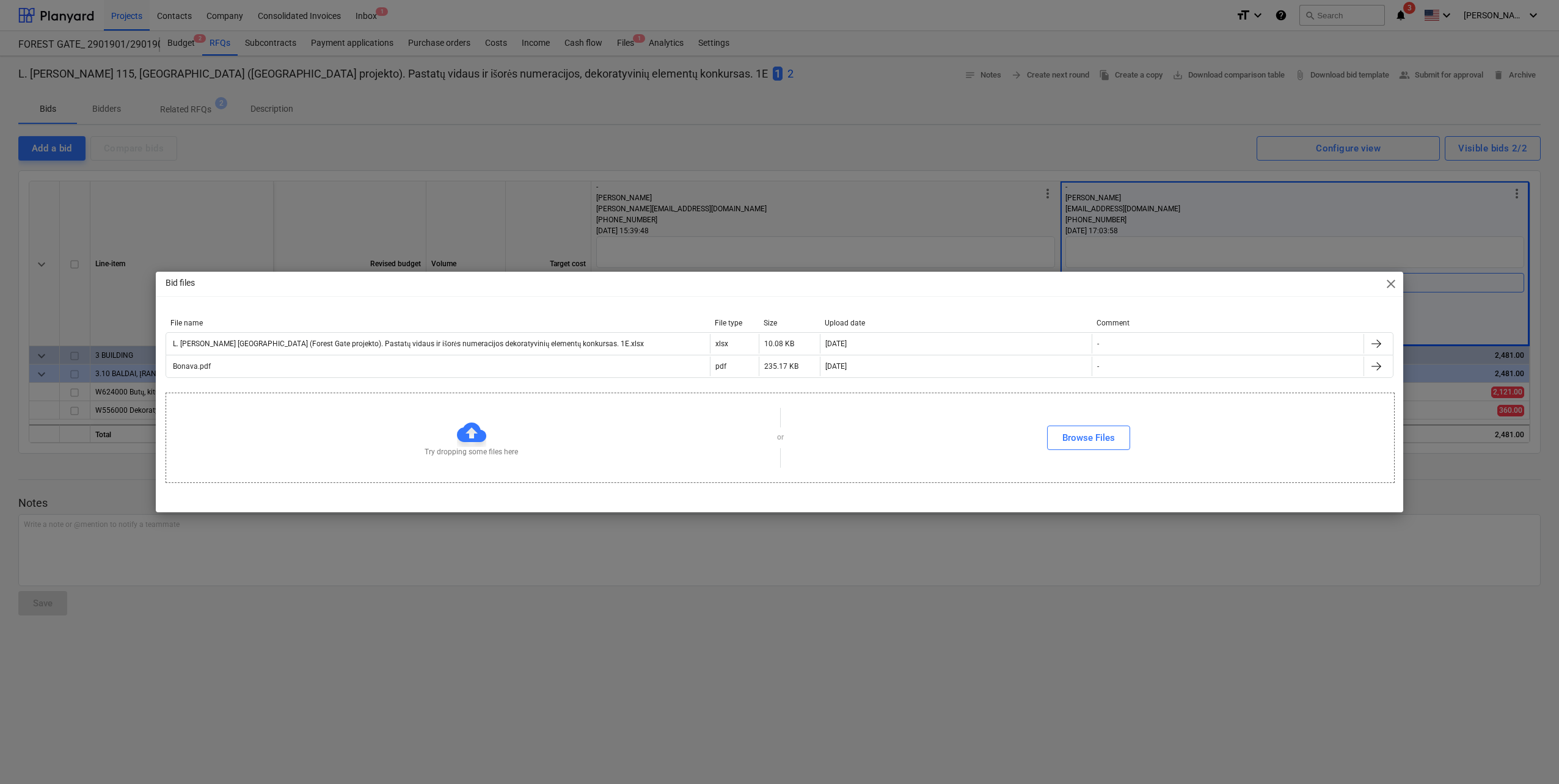
click at [1111, 193] on div "Bid files close File name File type Size Upload date Comment L. Baliukevičiaus …" at bounding box center [780, 392] width 1559 height 784
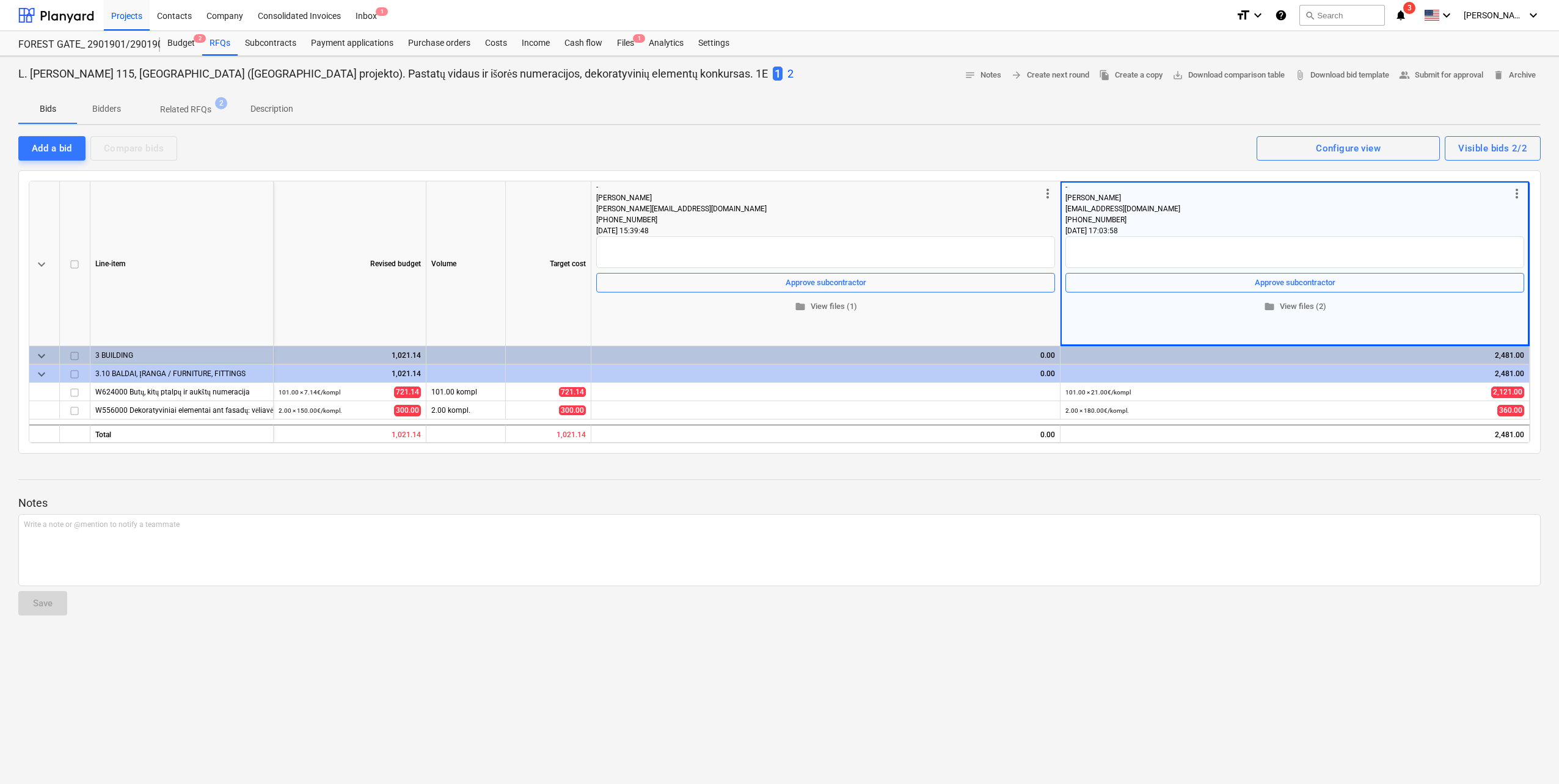
click at [788, 76] on p "2" at bounding box center [790, 73] width 6 height 14
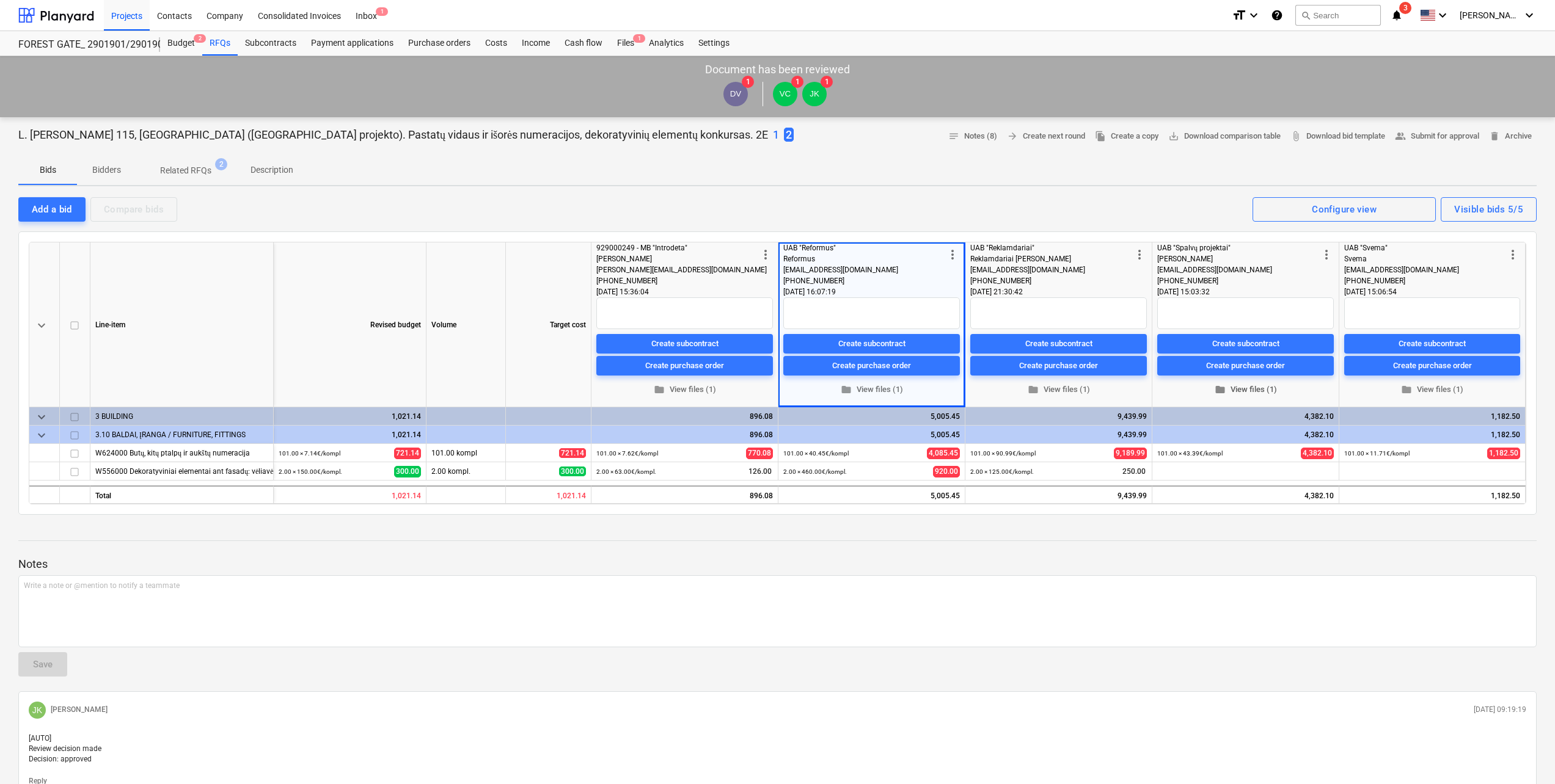
click at [1248, 392] on span "folder View files (1)" at bounding box center [1246, 390] width 167 height 14
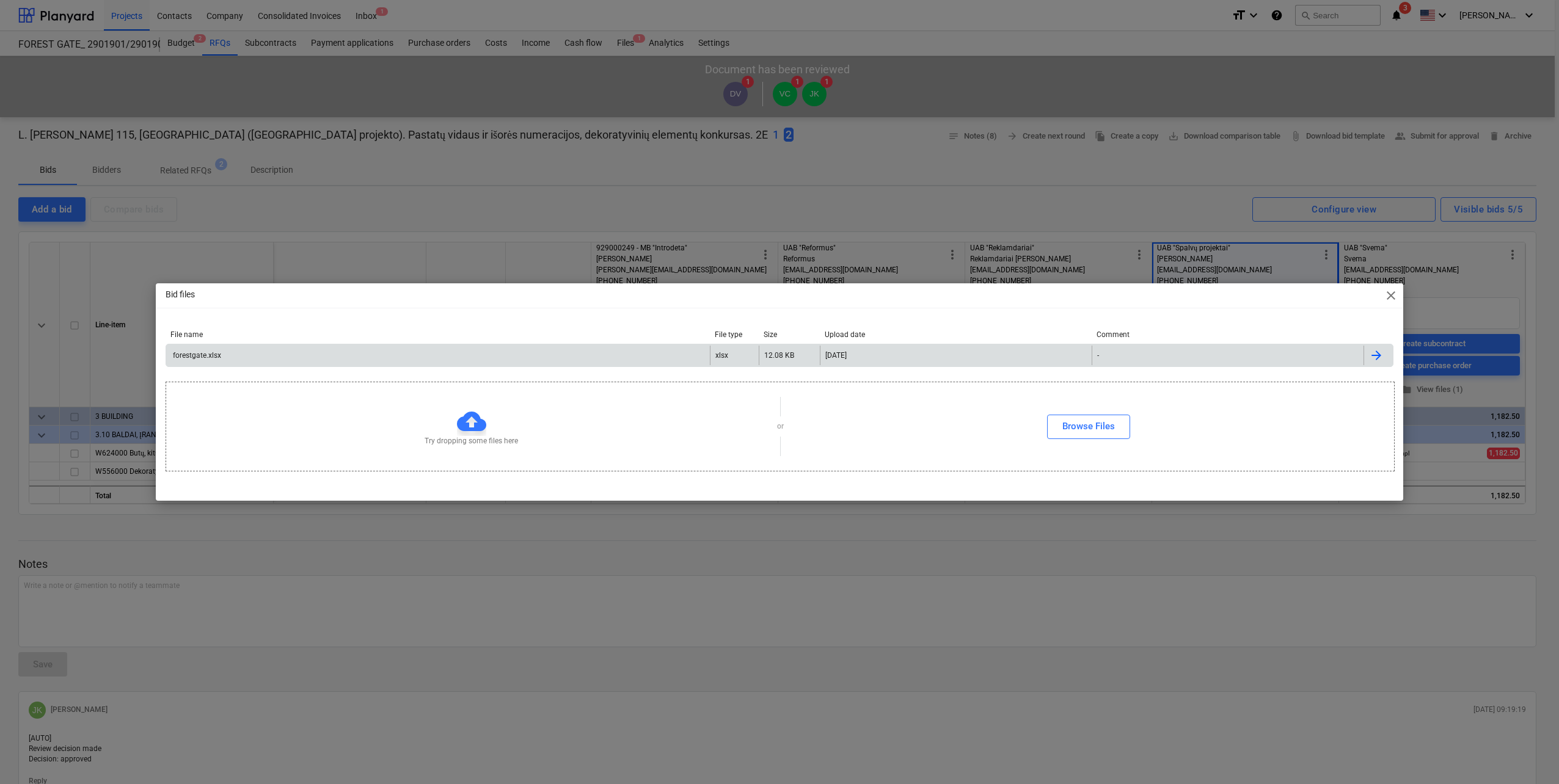
click at [534, 356] on div "forestgate.xlsx" at bounding box center [438, 355] width 544 height 20
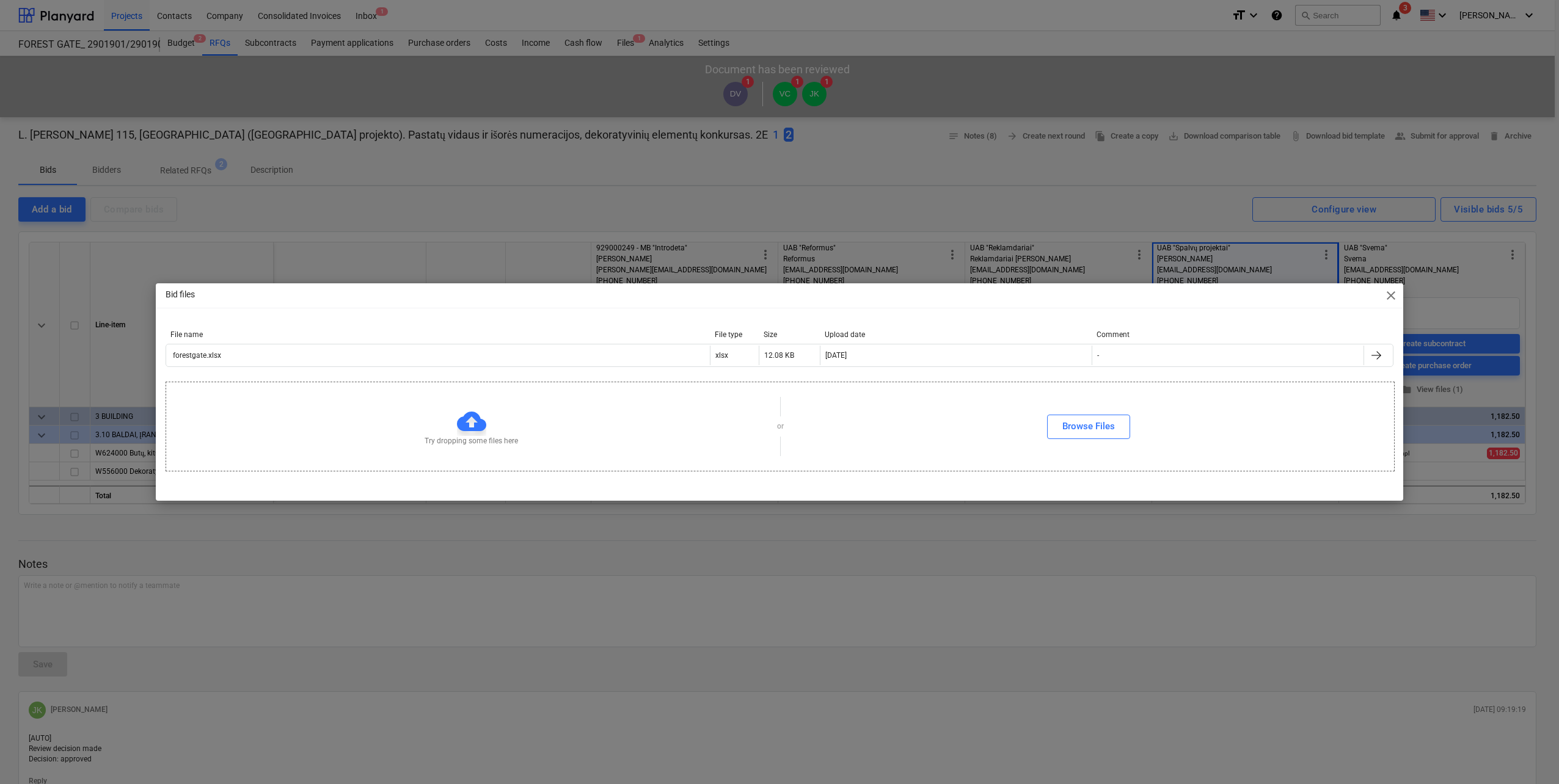
click at [1025, 171] on div "Bid files close File name File type Size Upload date Comment forestgate.xlsx xl…" at bounding box center [780, 392] width 1559 height 784
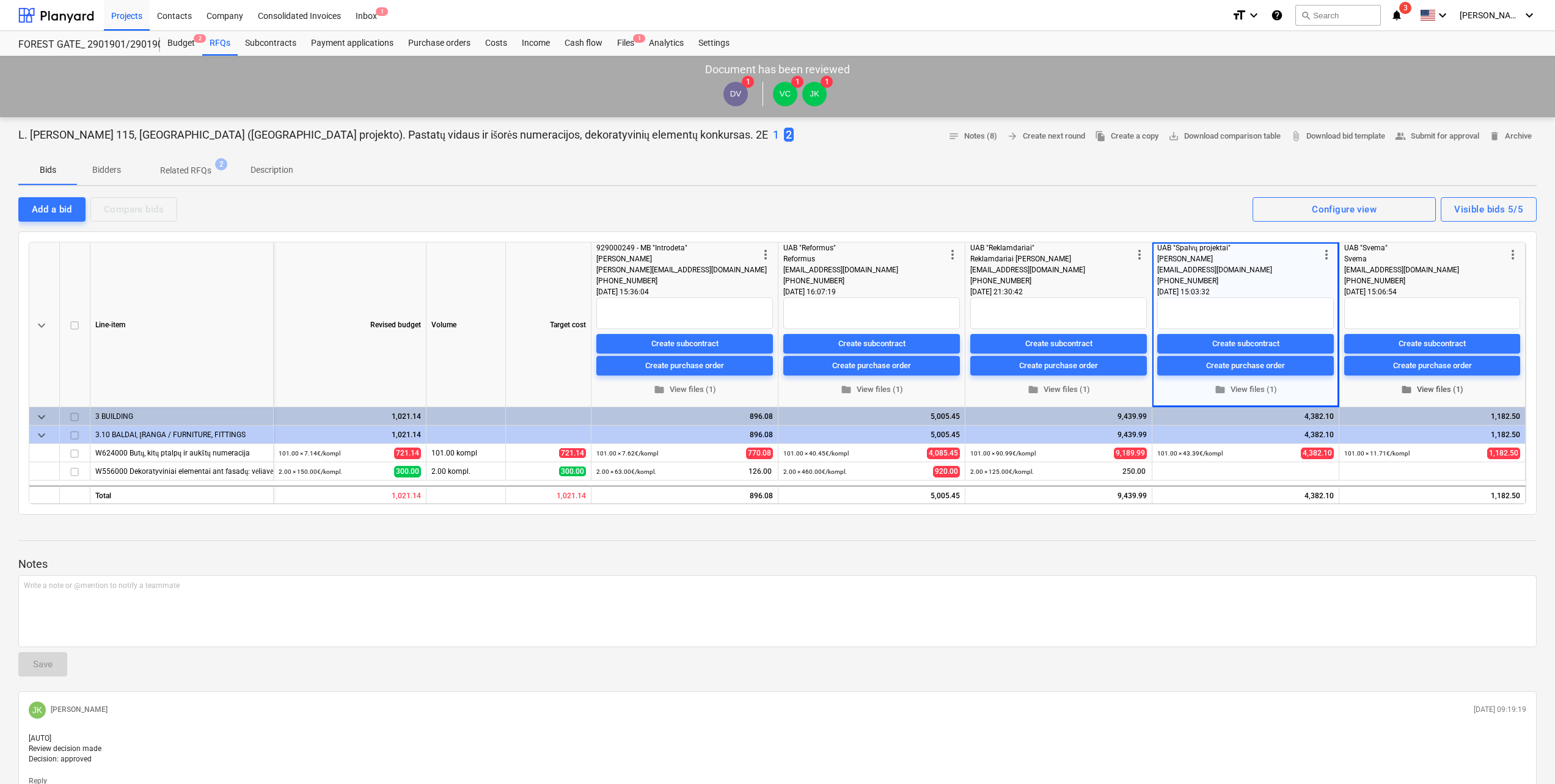
click at [1425, 390] on span "folder View files (1)" at bounding box center [1432, 390] width 166 height 14
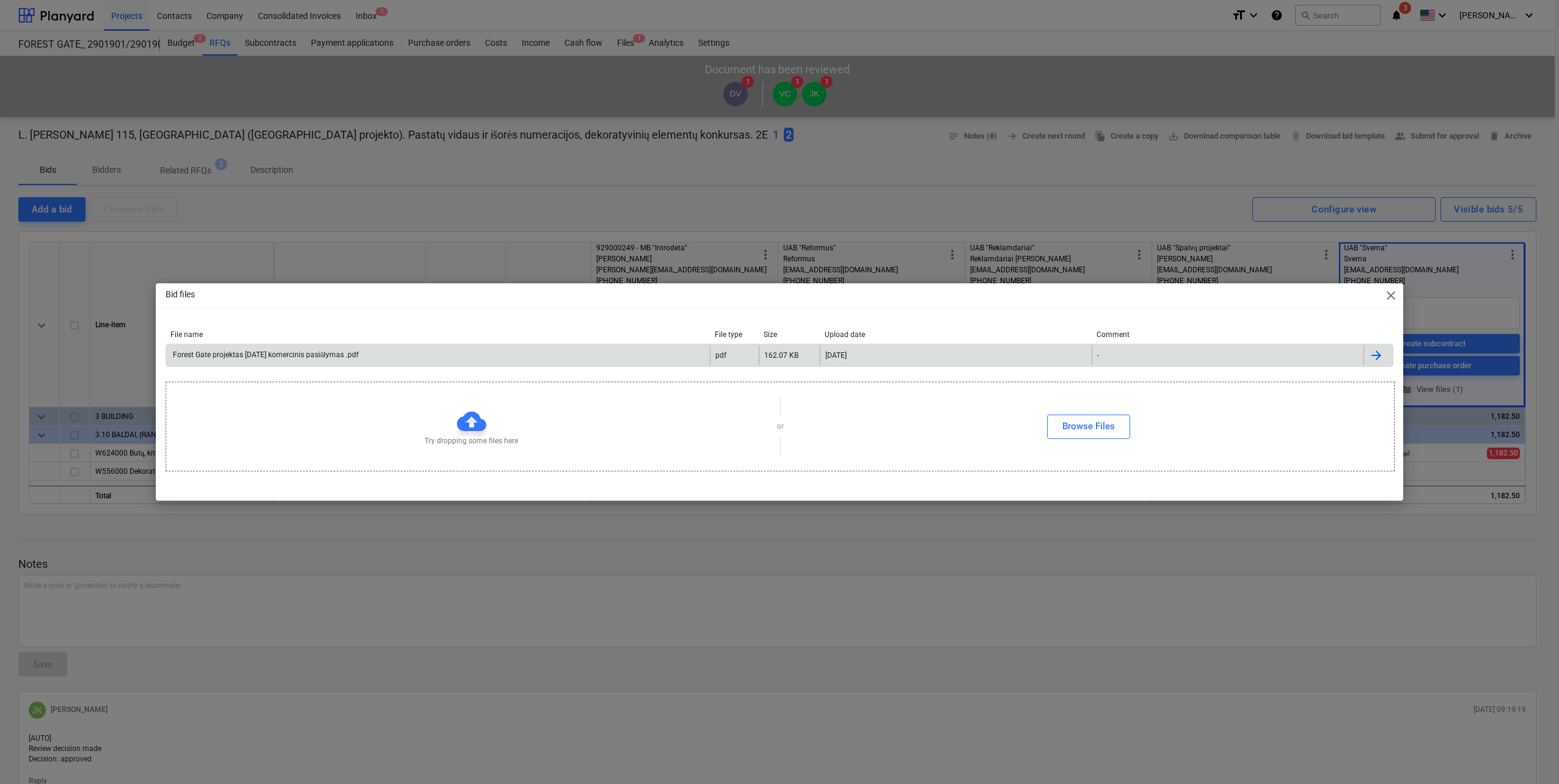
click at [762, 344] on div "Forest Gate projektas 2025 07 10 komercinis pasiūlymas .pdf pdf 162.07 KB 31.07…" at bounding box center [780, 356] width 1228 height 23
click at [639, 357] on div "Forest Gate projektas 2025 07 10 komercinis pasiūlymas .pdf" at bounding box center [438, 355] width 544 height 20
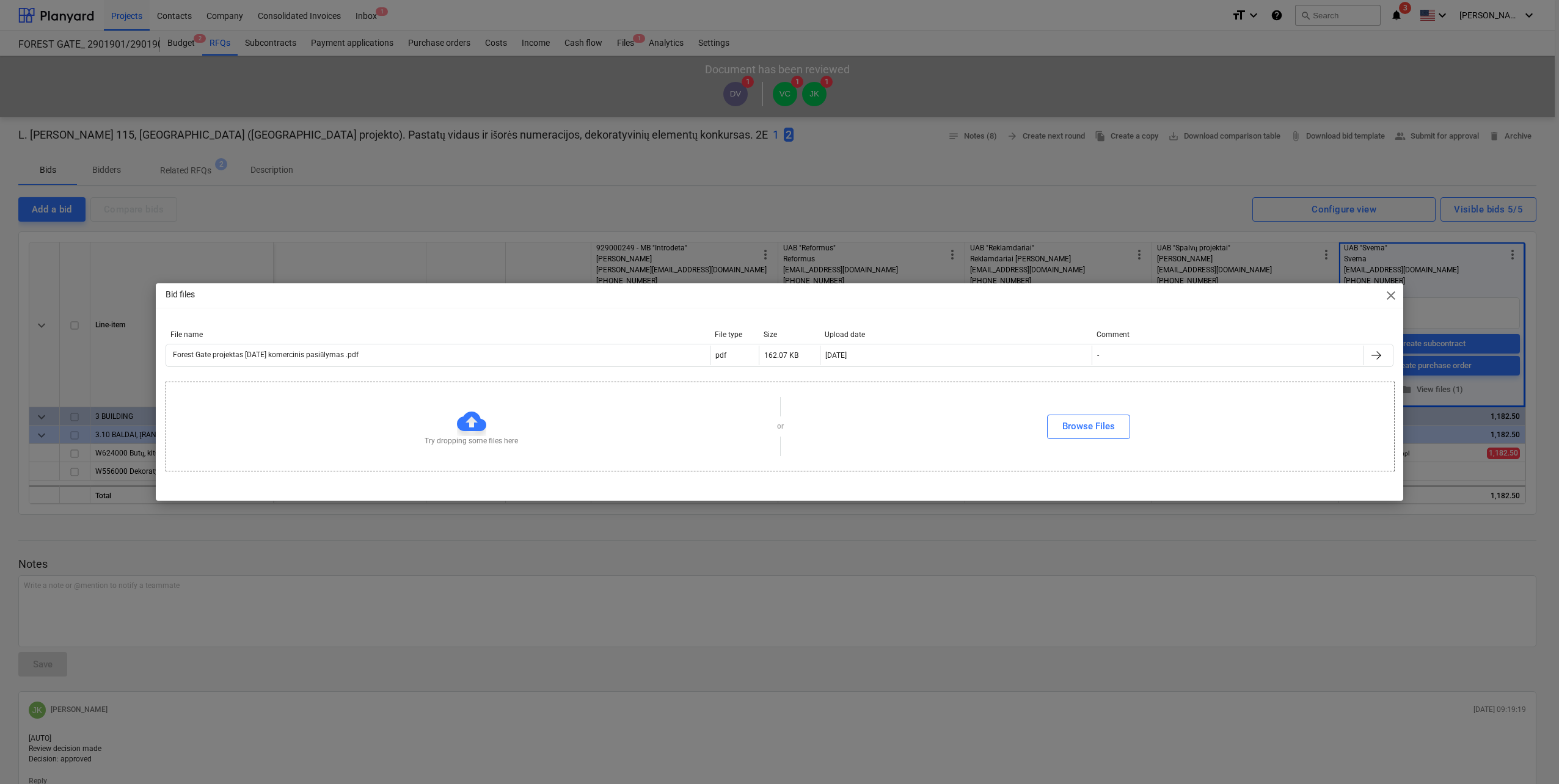
click at [1043, 198] on div "Bid files close File name File type Size Upload date Comment Forest Gate projek…" at bounding box center [780, 392] width 1559 height 784
